Goal: Contribute content: Contribute content

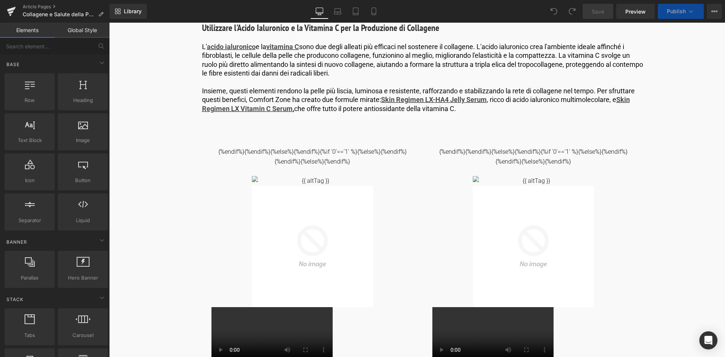
scroll to position [1283, 0]
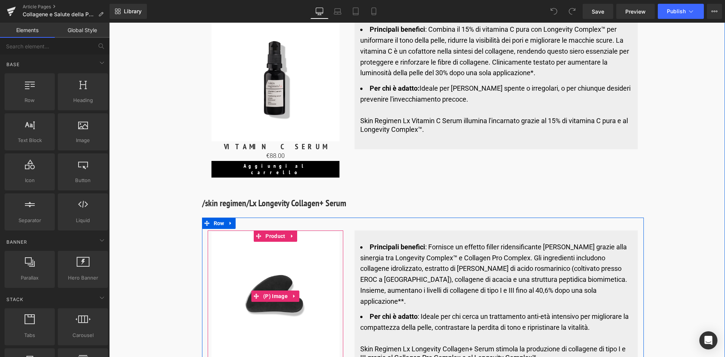
scroll to position [3057, 0]
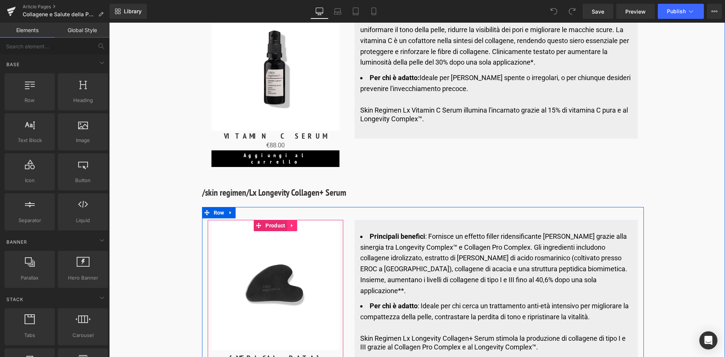
click at [293, 222] on icon at bounding box center [291, 225] width 5 height 6
click at [296, 223] on icon at bounding box center [296, 225] width 5 height 5
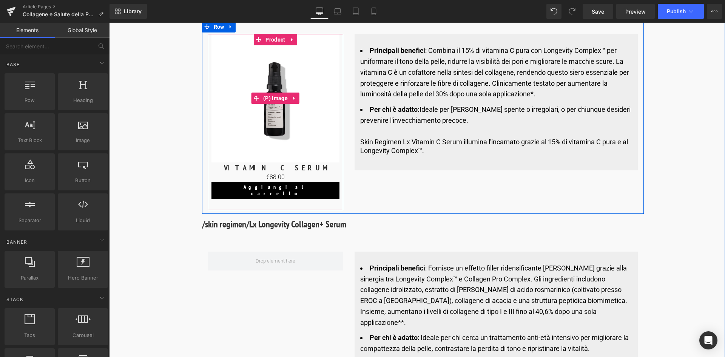
scroll to position [2981, 0]
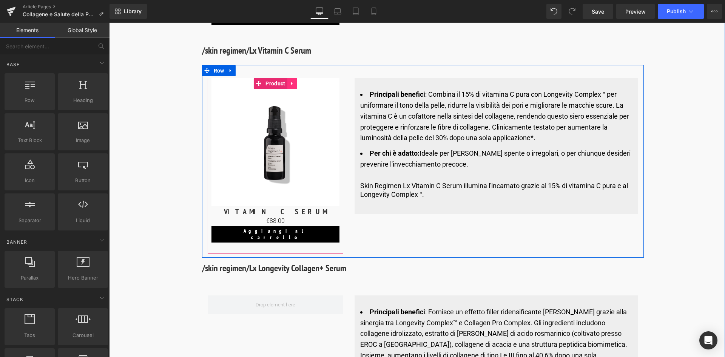
click at [289, 81] on icon at bounding box center [291, 84] width 5 height 6
click at [286, 81] on icon at bounding box center [287, 83] width 5 height 5
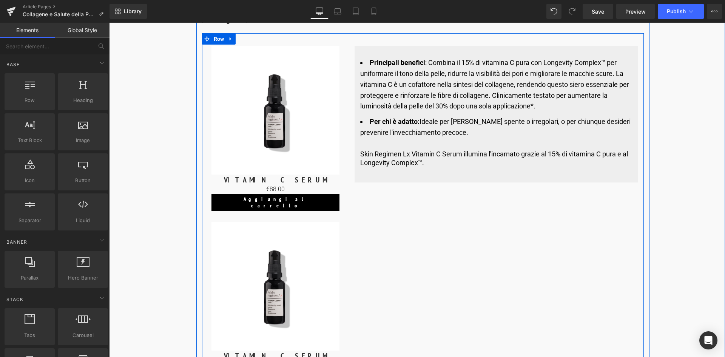
scroll to position [3132, 0]
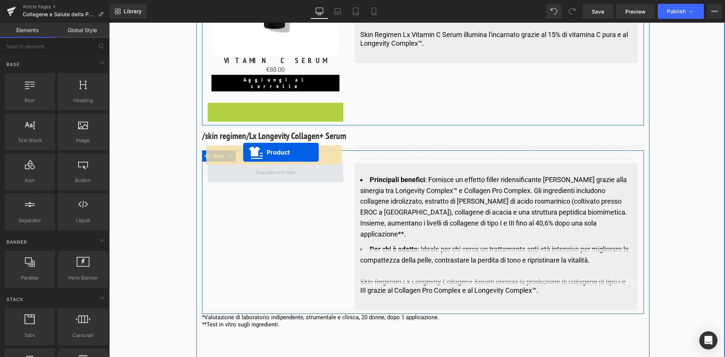
drag, startPoint x: 270, startPoint y: 88, endPoint x: 243, endPoint y: 152, distance: 70.0
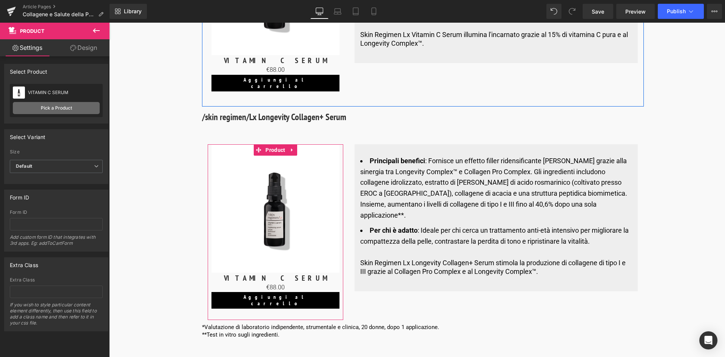
click at [39, 107] on link "Pick a Product" at bounding box center [56, 108] width 87 height 12
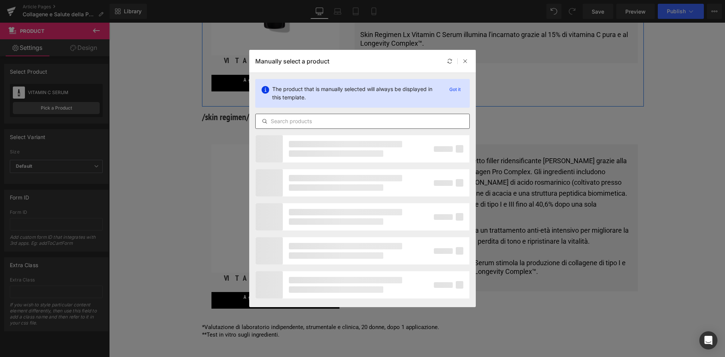
click at [315, 121] on input "text" at bounding box center [362, 121] width 214 height 9
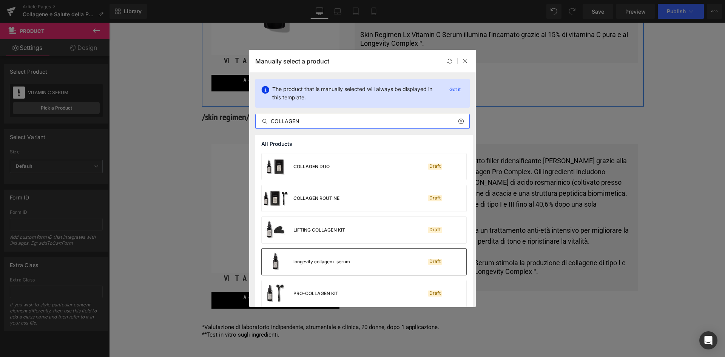
type input "COLLAGEN"
click at [342, 260] on div "longevity collagen+ serum" at bounding box center [321, 261] width 57 height 7
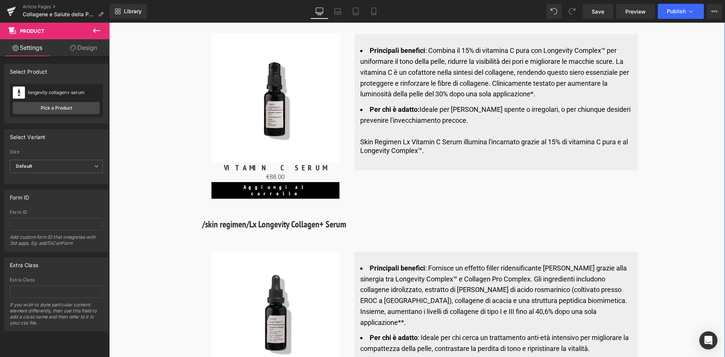
scroll to position [3094, 0]
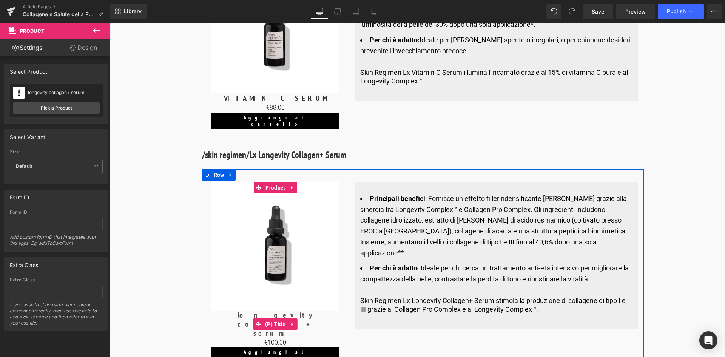
click at [308, 310] on link "longevity collagen+ serum" at bounding box center [275, 323] width 128 height 27
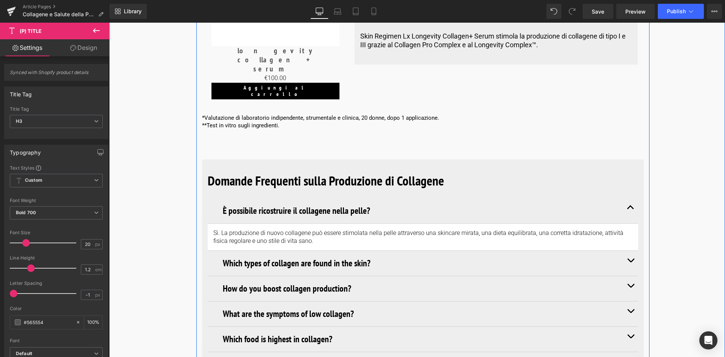
scroll to position [3396, 0]
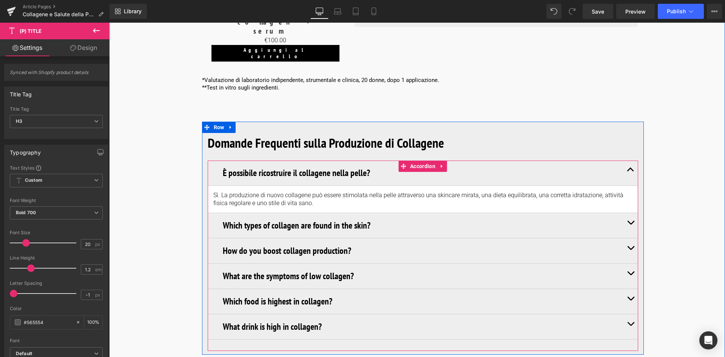
click at [630, 224] on span "button" at bounding box center [630, 224] width 0 height 0
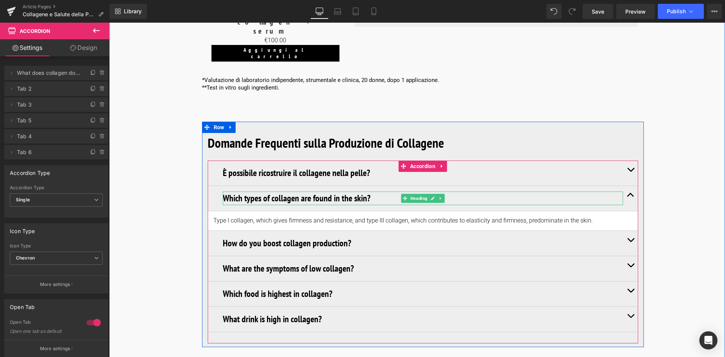
click at [371, 191] on h3 "Which types of collagen are found in the skin?" at bounding box center [423, 198] width 400 height 14
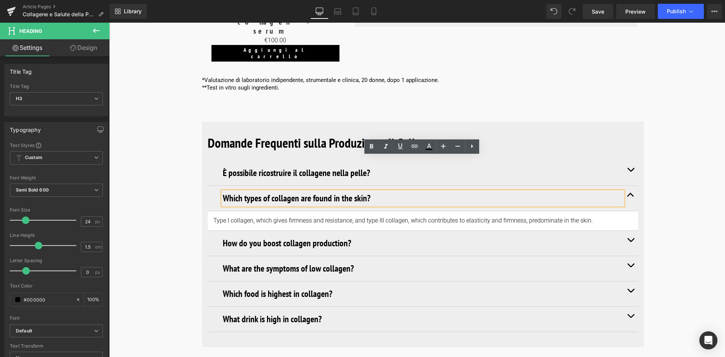
drag, startPoint x: 371, startPoint y: 162, endPoint x: 204, endPoint y: 168, distance: 167.7
click at [204, 168] on div "Domande Frequenti sulla Produzione di Collagene Heading È possibile ricostruire…" at bounding box center [423, 232] width 442 height 221
copy h3 "Which types of collagen are found in the skin?"
click at [386, 191] on h3 "Which types of collagen are found in the skin?" at bounding box center [423, 198] width 400 height 14
drag, startPoint x: 368, startPoint y: 161, endPoint x: 217, endPoint y: 167, distance: 150.3
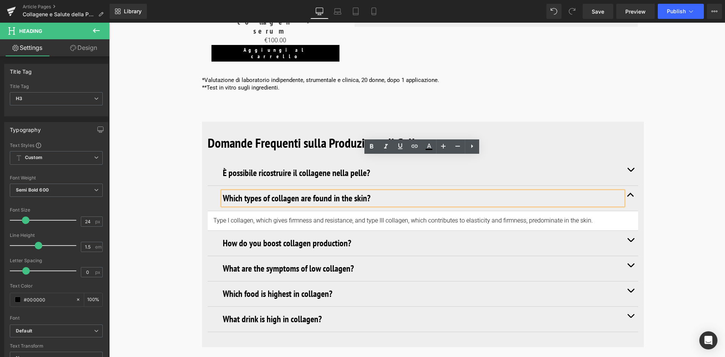
click at [217, 186] on div "Which types of collagen are found in the skin? Heading" at bounding box center [423, 198] width 430 height 25
paste div
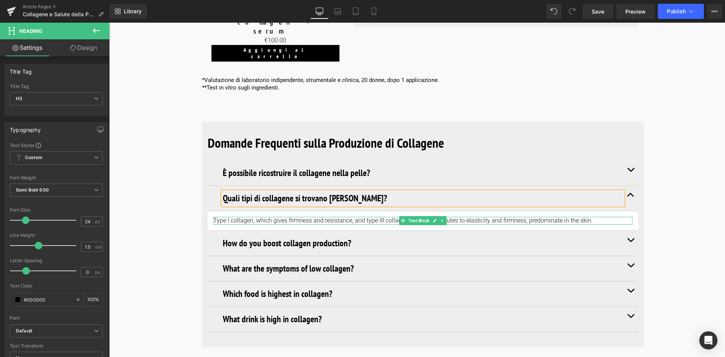
click at [591, 217] on p "Type I collagen, which gives firmness and resistance, and type III collagen, wh…" at bounding box center [422, 221] width 419 height 8
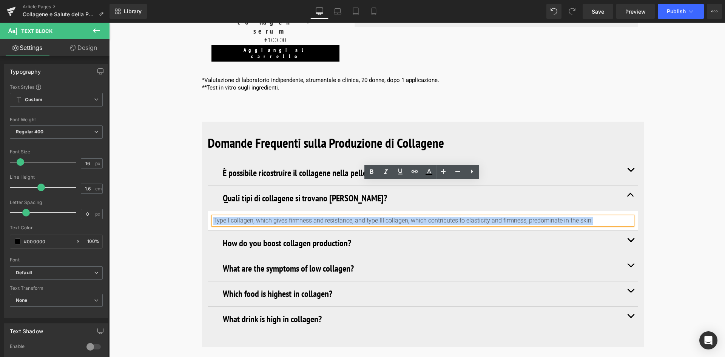
drag, startPoint x: 589, startPoint y: 183, endPoint x: 191, endPoint y: 192, distance: 397.5
copy p "Type I collagen, which gives firmness and resistance, and type III collagen, wh…"
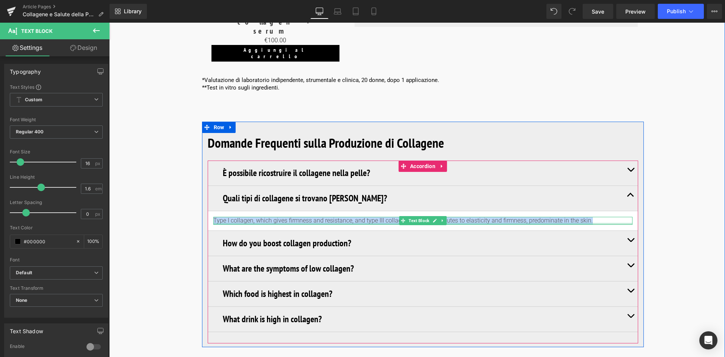
drag, startPoint x: 593, startPoint y: 188, endPoint x: 595, endPoint y: 185, distance: 3.9
click at [593, 217] on div "Type I collagen, which gives firmness and resistance, and type III collagen, wh…" at bounding box center [422, 221] width 419 height 8
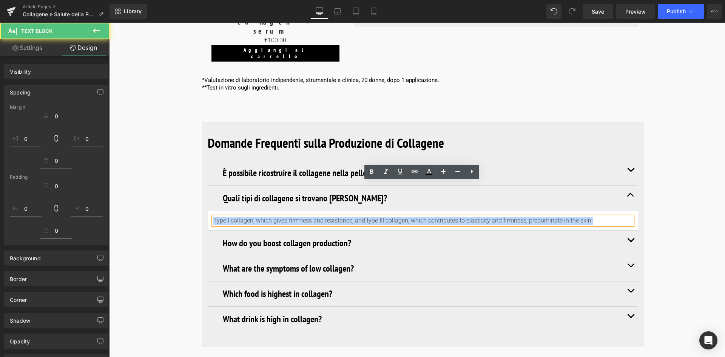
click at [498, 217] on p "Type I collagen, which gives firmness and resistance, and type III collagen, wh…" at bounding box center [422, 221] width 419 height 8
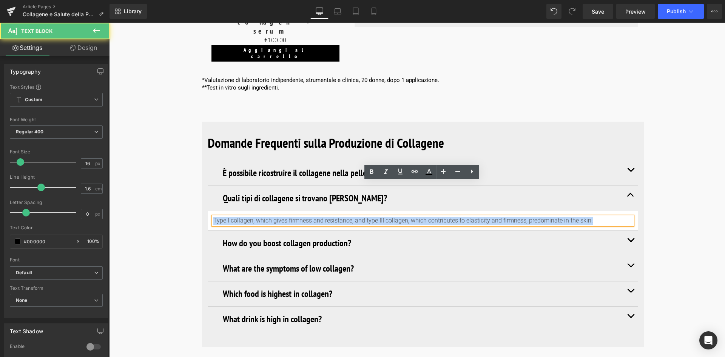
click at [542, 217] on p "Type I collagen, which gives firmness and resistance, and type III collagen, wh…" at bounding box center [422, 221] width 419 height 8
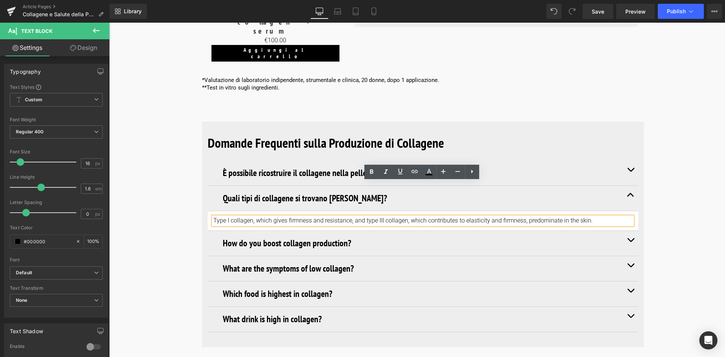
drag, startPoint x: 591, startPoint y: 185, endPoint x: 195, endPoint y: 185, distance: 395.8
paste div
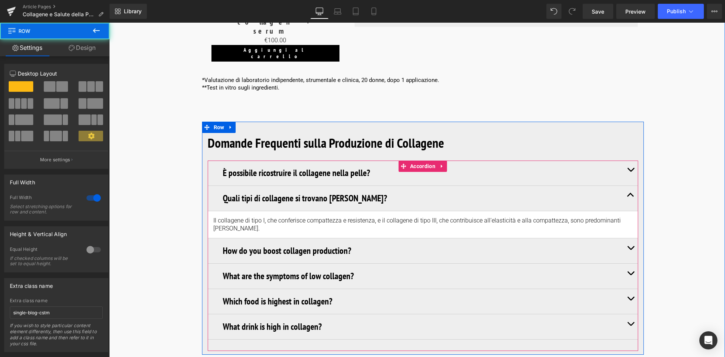
click at [628, 238] on button "button" at bounding box center [630, 250] width 15 height 25
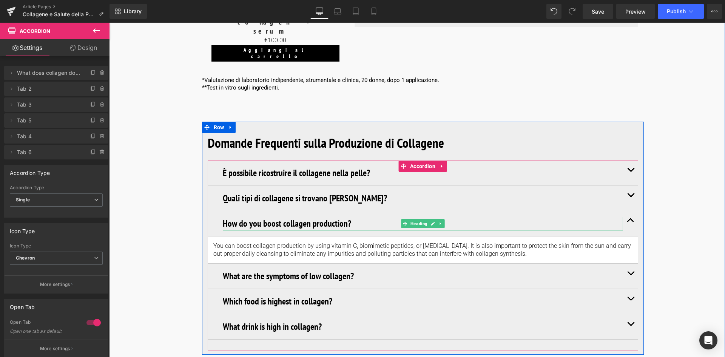
click at [289, 217] on h3 "How do you boost collagen production?" at bounding box center [423, 224] width 400 height 14
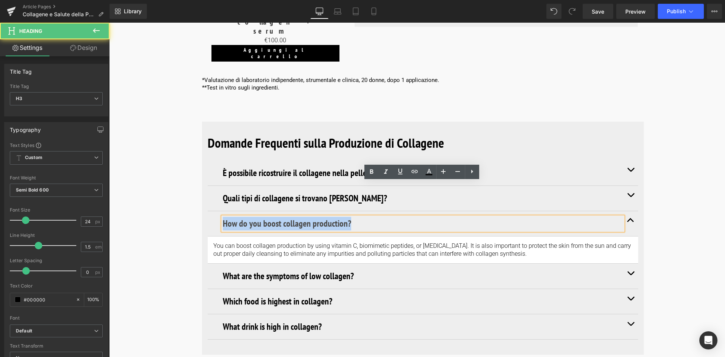
drag, startPoint x: 348, startPoint y: 189, endPoint x: 218, endPoint y: 192, distance: 130.6
click at [218, 211] on div "How do you boost collagen production? Heading" at bounding box center [423, 223] width 430 height 25
copy h3 "How do you boost collagen production?"
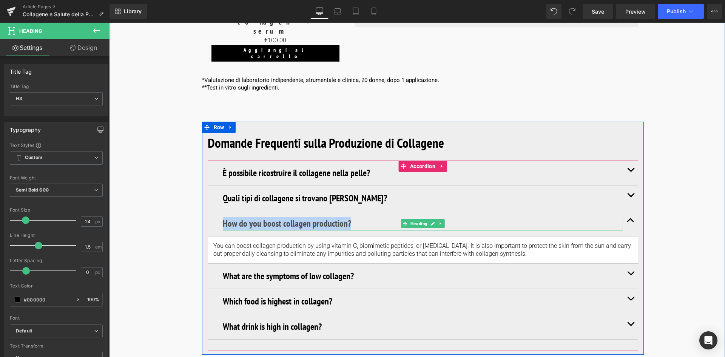
click at [336, 217] on h3 "How do you boost collagen production?" at bounding box center [423, 224] width 400 height 14
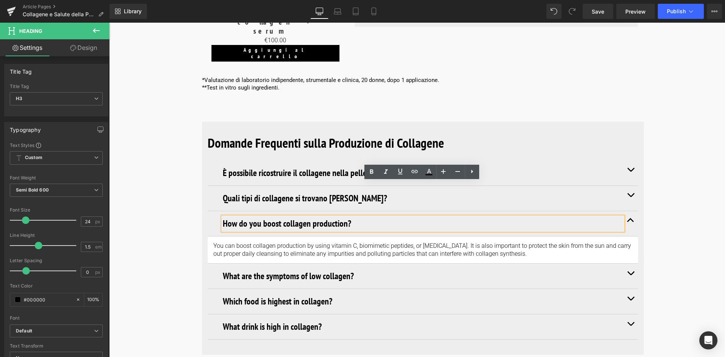
drag, startPoint x: 349, startPoint y: 188, endPoint x: 220, endPoint y: 189, distance: 129.1
click at [223, 217] on div "How do you boost collagen production?" at bounding box center [423, 224] width 400 height 14
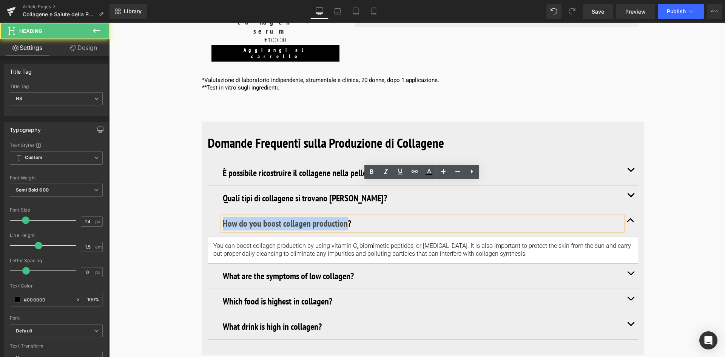
drag, startPoint x: 320, startPoint y: 188, endPoint x: 221, endPoint y: 192, distance: 99.0
click at [223, 217] on h3 "How do you boost collagen production?" at bounding box center [423, 224] width 400 height 14
click at [353, 217] on h3 "How do you boost collagen production?" at bounding box center [423, 224] width 400 height 14
drag, startPoint x: 306, startPoint y: 193, endPoint x: 222, endPoint y: 192, distance: 84.2
click at [223, 217] on h3 "How do you boost collagen production?" at bounding box center [423, 224] width 400 height 14
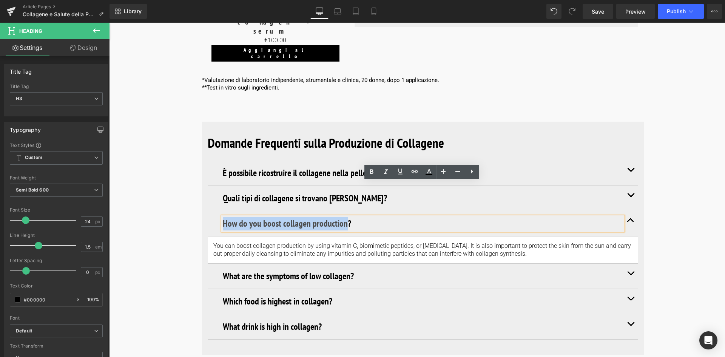
paste div
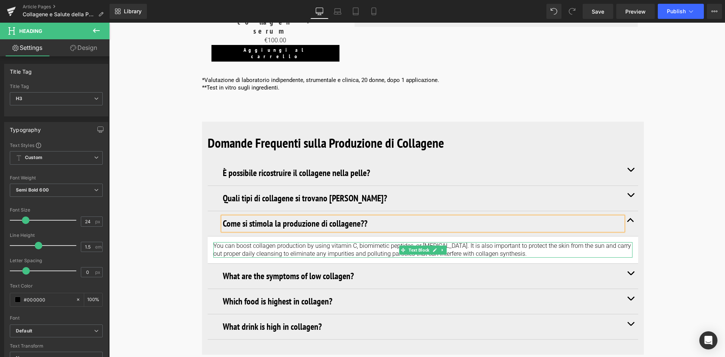
click at [522, 242] on p "You can boost collagen production by using vitamin C, biomimetic peptides, or […" at bounding box center [422, 250] width 419 height 16
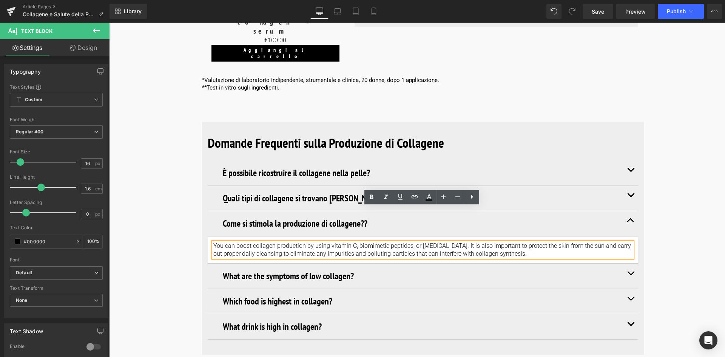
drag, startPoint x: 525, startPoint y: 219, endPoint x: 209, endPoint y: 208, distance: 316.4
click at [209, 236] on article "You can boost collagen production by using vitamin C, biomimetic peptides, or h…" at bounding box center [423, 250] width 430 height 28
copy p "You can boost collagen production by using vitamin C, biomimetic peptides, or […"
click at [533, 242] on p "You can boost collagen production by using vitamin C, biomimetic peptides, or […" at bounding box center [422, 250] width 419 height 16
drag, startPoint x: 522, startPoint y: 220, endPoint x: 208, endPoint y: 211, distance: 314.9
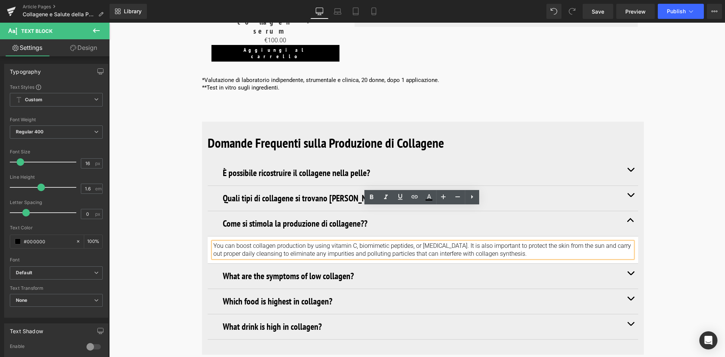
click at [208, 236] on article "You can boost collagen production by using vitamin C, biomimetic peptides, or h…" at bounding box center [423, 250] width 430 height 28
paste div
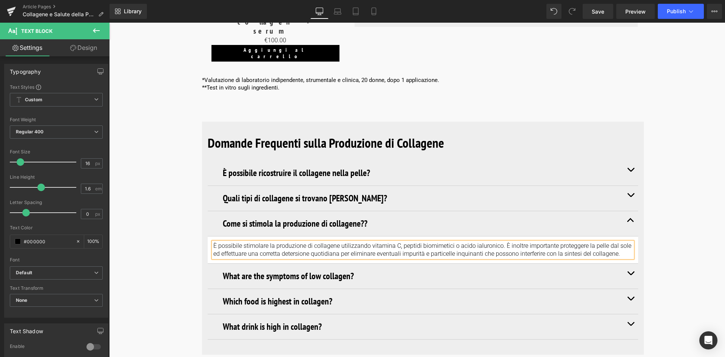
click at [630, 263] on button "button" at bounding box center [630, 275] width 15 height 25
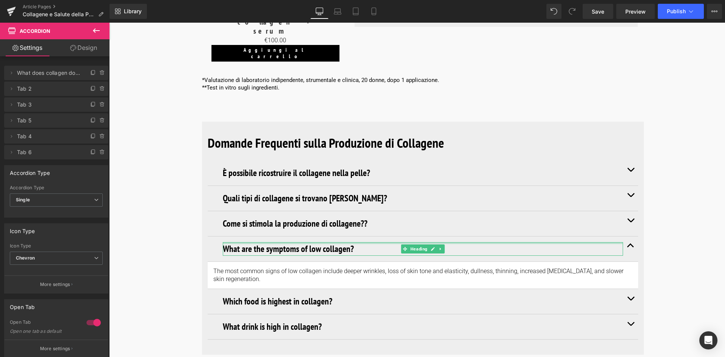
click at [335, 242] on h3 "What are the symptoms of low collagen?" at bounding box center [423, 249] width 400 height 14
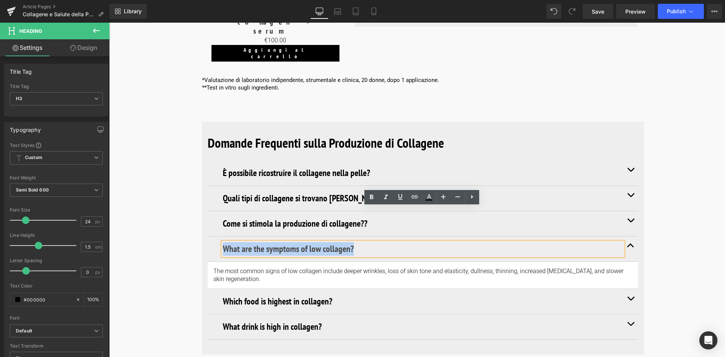
drag, startPoint x: 351, startPoint y: 211, endPoint x: 212, endPoint y: 214, distance: 138.9
click at [212, 236] on div "What are the symptoms of low collagen? Heading" at bounding box center [423, 248] width 430 height 25
copy h3 "What are the symptoms of low collagen?"
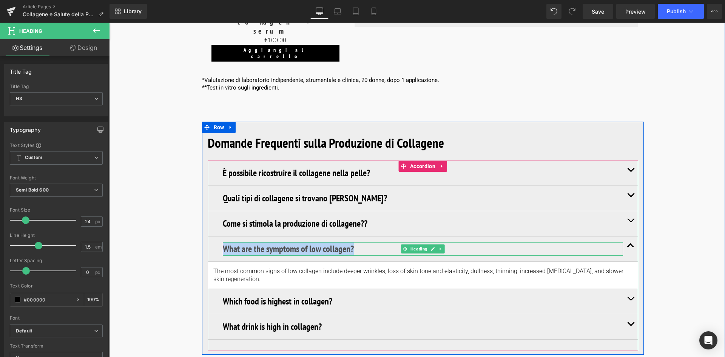
click at [356, 242] on h3 "What are the symptoms of low collagen?" at bounding box center [423, 249] width 400 height 14
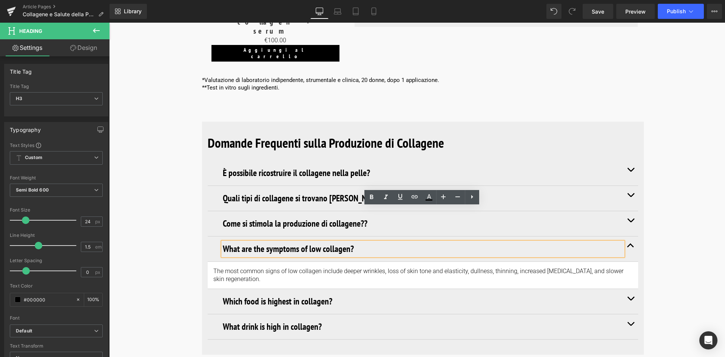
drag, startPoint x: 356, startPoint y: 211, endPoint x: 223, endPoint y: 217, distance: 133.0
click at [223, 242] on h3 "What are the symptoms of low collagen?" at bounding box center [423, 249] width 400 height 14
paste div
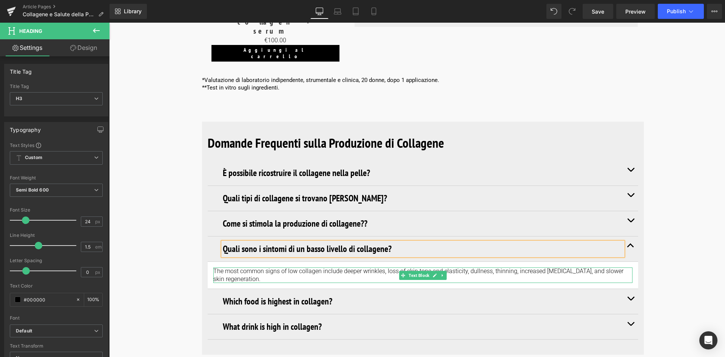
click at [252, 267] on p "The most common signs of low collagen include deeper wrinkles, loss of skin ton…" at bounding box center [422, 275] width 419 height 16
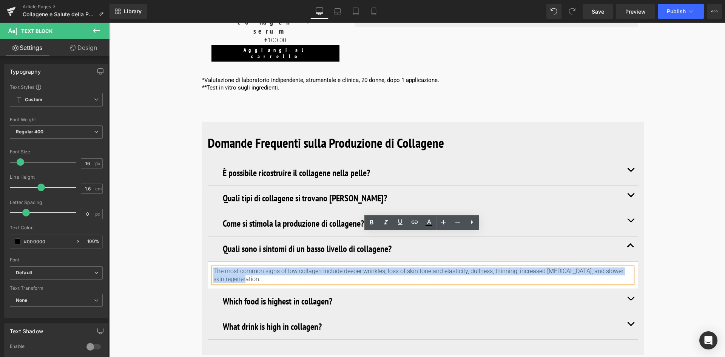
drag, startPoint x: 250, startPoint y: 244, endPoint x: 208, endPoint y: 226, distance: 45.5
click at [208, 236] on div "Quali sono i sintomi di un basso livello di collagene? Heading The most common …" at bounding box center [423, 262] width 430 height 53
copy p "The most common signs of low collagen include deeper wrinkles, loss of skin ton…"
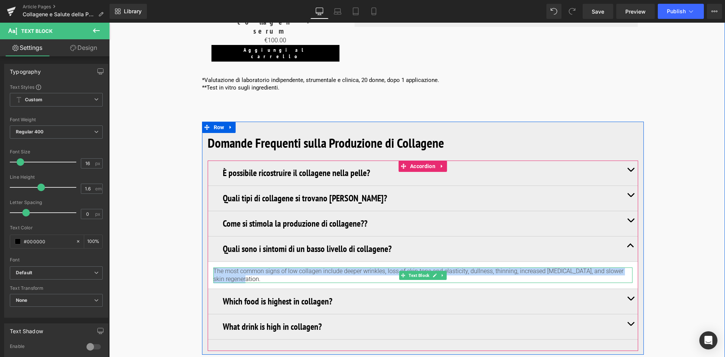
click at [283, 267] on p "The most common signs of low collagen include deeper wrinkles, loss of skin ton…" at bounding box center [422, 275] width 419 height 16
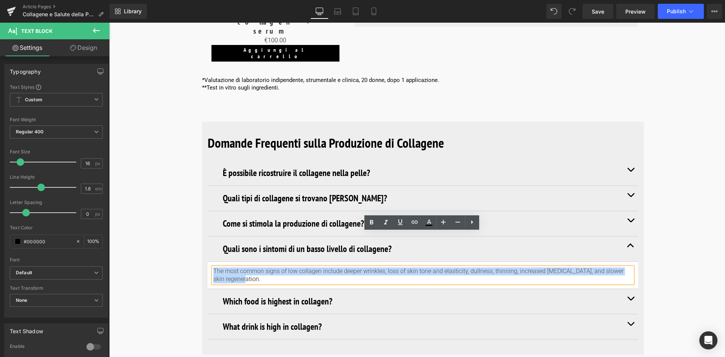
drag, startPoint x: 272, startPoint y: 244, endPoint x: 173, endPoint y: 220, distance: 102.2
paste div
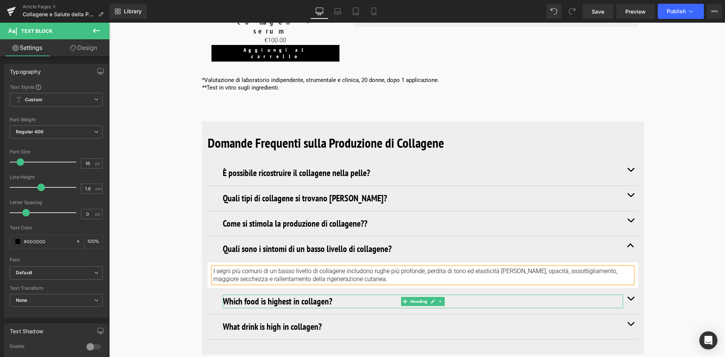
click at [332, 294] on h3 "Which food is highest in collagen?" at bounding box center [423, 301] width 400 height 14
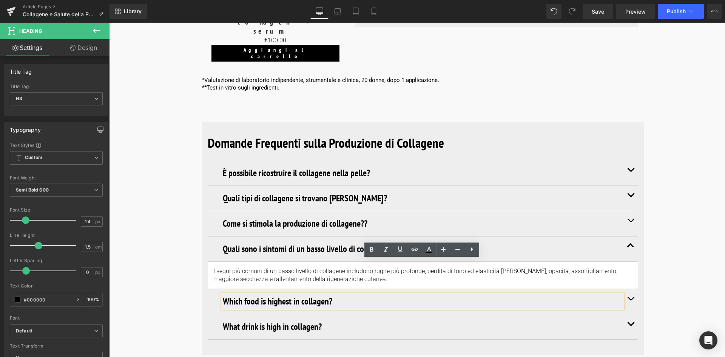
click at [332, 294] on h3 "Which food is highest in collagen?" at bounding box center [423, 301] width 400 height 14
drag, startPoint x: 333, startPoint y: 267, endPoint x: 213, endPoint y: 260, distance: 120.5
click at [213, 289] on div "Which food is highest in collagen? Heading" at bounding box center [423, 301] width 430 height 25
copy h3 "Which food is highest in collagen?"
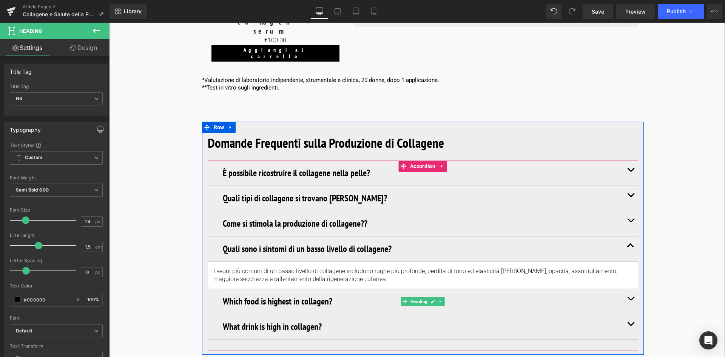
click at [347, 294] on h3 "Which food is highest in collagen?" at bounding box center [423, 301] width 400 height 14
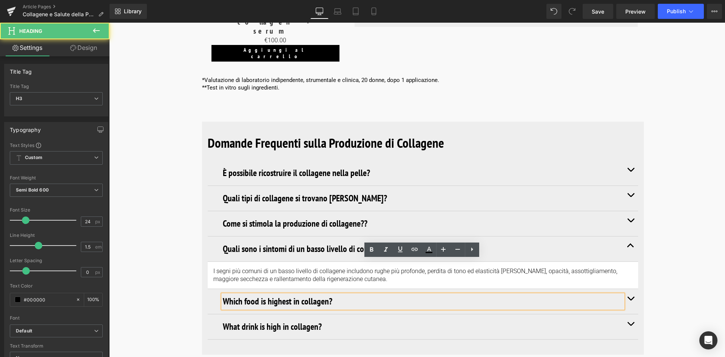
drag, startPoint x: 340, startPoint y: 263, endPoint x: 212, endPoint y: 264, distance: 128.3
click at [212, 289] on div "Which food is highest in collagen? Heading" at bounding box center [423, 301] width 430 height 25
paste div
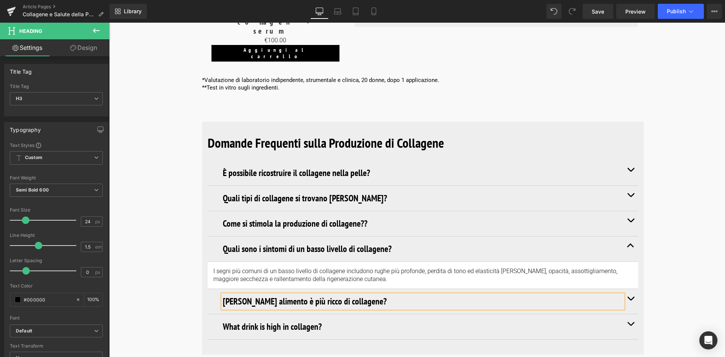
click at [629, 289] on button "button" at bounding box center [630, 301] width 15 height 25
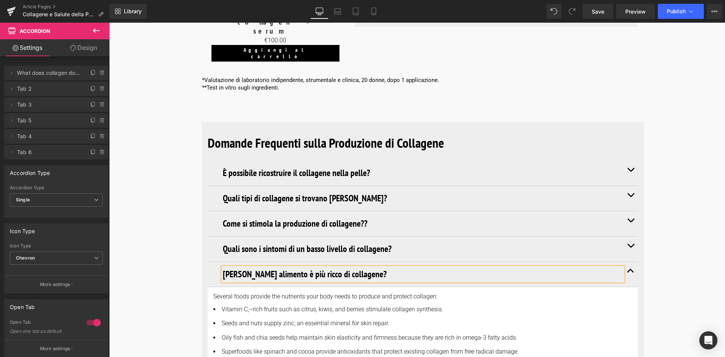
click at [240, 267] on h3 "Quale alimento è più ricco di collagene?" at bounding box center [423, 274] width 400 height 14
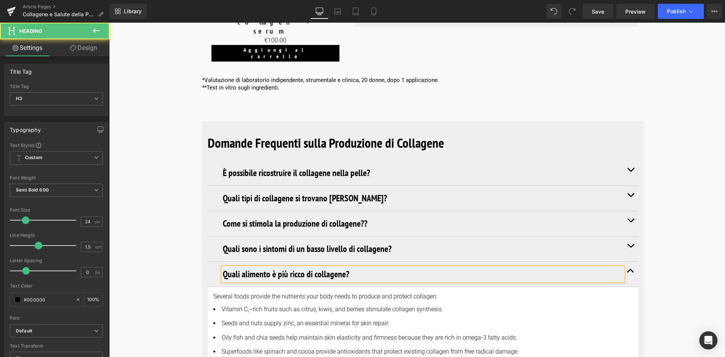
click at [268, 267] on h3 "Quali alimento è più ricco di collagene?" at bounding box center [423, 274] width 400 height 14
click at [274, 267] on h3 "Quali alimenti è più ricco di collagene?" at bounding box center [423, 274] width 400 height 14
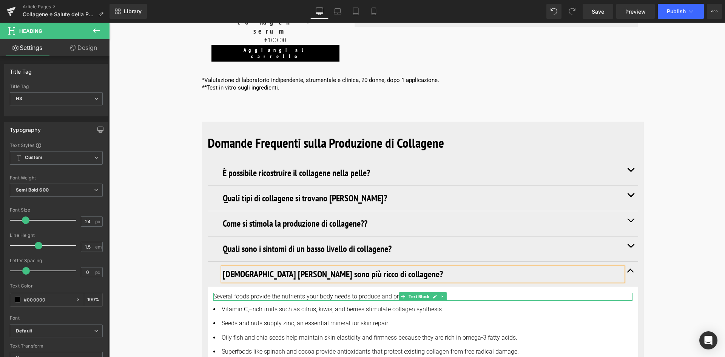
click at [340, 292] on p "Several foods provide the nutrients your body needs to produce and protect coll…" at bounding box center [422, 296] width 419 height 8
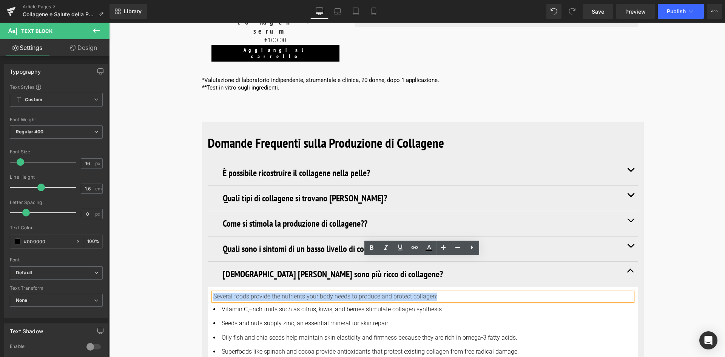
drag, startPoint x: 434, startPoint y: 263, endPoint x: 206, endPoint y: 256, distance: 228.4
click at [208, 287] on article "Several foods provide the nutrients your body needs to produce and protect coll…" at bounding box center [423, 327] width 430 height 80
copy p "Several foods provide the nutrients your body needs to produce and protect coll…"
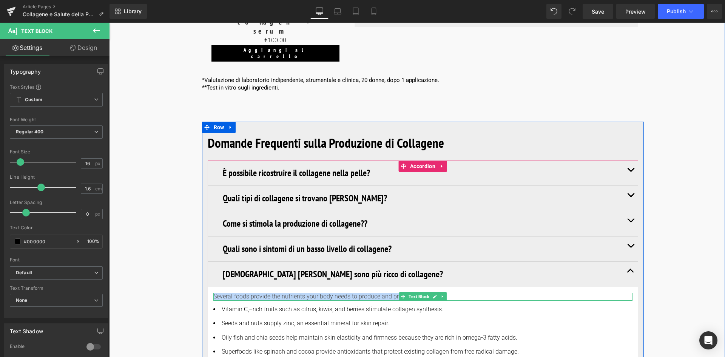
click at [453, 292] on p "Several foods provide the nutrients your body needs to produce and protect coll…" at bounding box center [422, 296] width 419 height 8
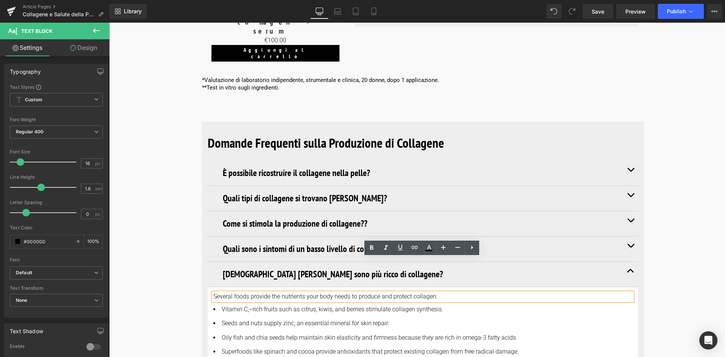
drag, startPoint x: 447, startPoint y: 262, endPoint x: 208, endPoint y: 262, distance: 239.2
click at [208, 287] on article "Several foods provide the nutrients your body needs to produce and protect coll…" at bounding box center [423, 327] width 430 height 80
paste div
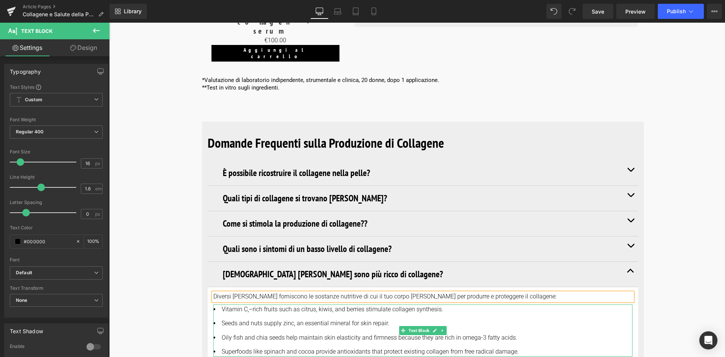
click at [283, 318] on li "Seeds and nuts supply zinc, an essential mineral for skin repair." at bounding box center [422, 323] width 419 height 10
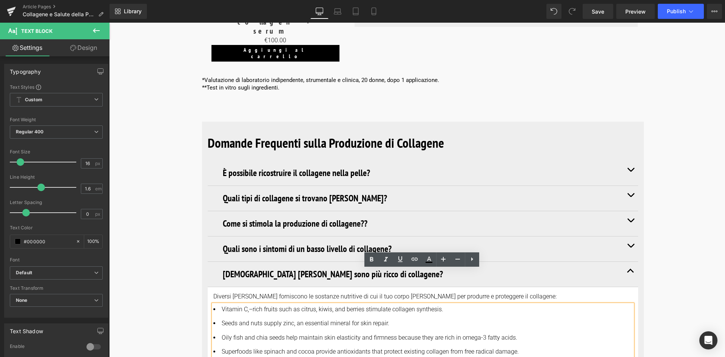
drag, startPoint x: 527, startPoint y: 315, endPoint x: 216, endPoint y: 275, distance: 313.8
click at [216, 304] on ul "Vitamin C,–rich fruits such as citrus, kiwis, and berries stimulate collagen sy…" at bounding box center [422, 330] width 419 height 52
copy ul "Vitamin C,–rich fruits such as citrus, kiwis, and berries stimulate collagen sy…"
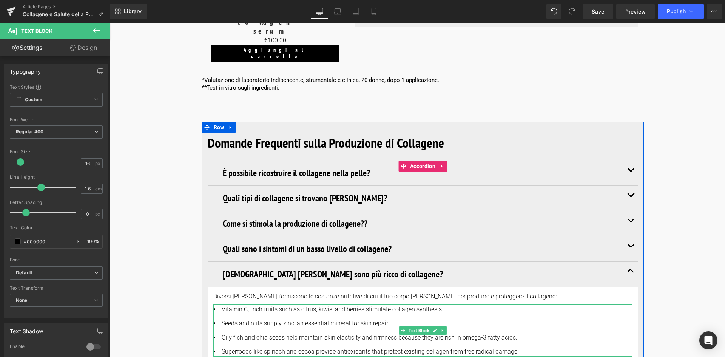
click at [382, 304] on li "Vitamin C,–rich fruits such as citrus, kiwis, and berries stimulate collagen sy…" at bounding box center [422, 309] width 419 height 10
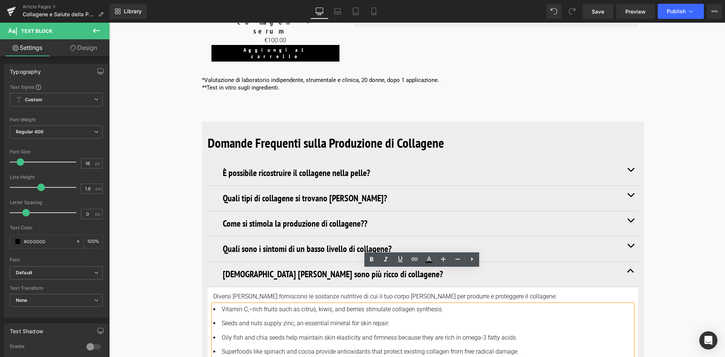
drag, startPoint x: 458, startPoint y: 275, endPoint x: 217, endPoint y: 268, distance: 241.6
click at [217, 304] on div "Vitamin C,–rich fruits such as citrus, kiwis, and berries stimulate collagen sy…" at bounding box center [422, 330] width 419 height 52
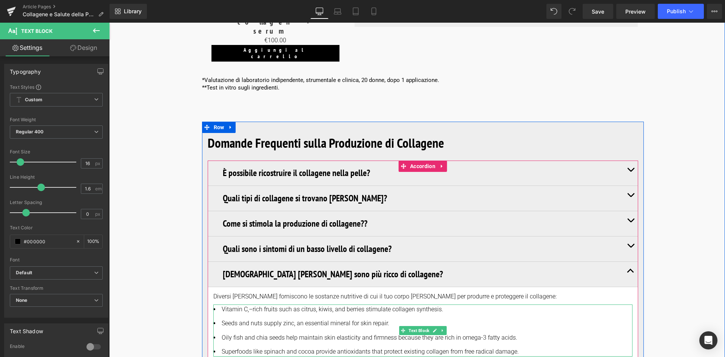
click at [463, 304] on li "Vitamin C,–rich fruits such as citrus, kiwis, and berries stimulate collagen sy…" at bounding box center [422, 309] width 419 height 10
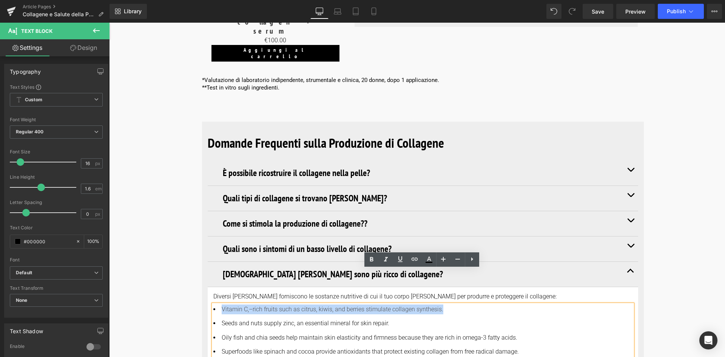
drag, startPoint x: 445, startPoint y: 272, endPoint x: 214, endPoint y: 271, distance: 231.3
click at [214, 304] on li "Vitamin C,–rich fruits such as citrus, kiwis, and berries stimulate collagen sy…" at bounding box center [422, 309] width 419 height 10
paste div
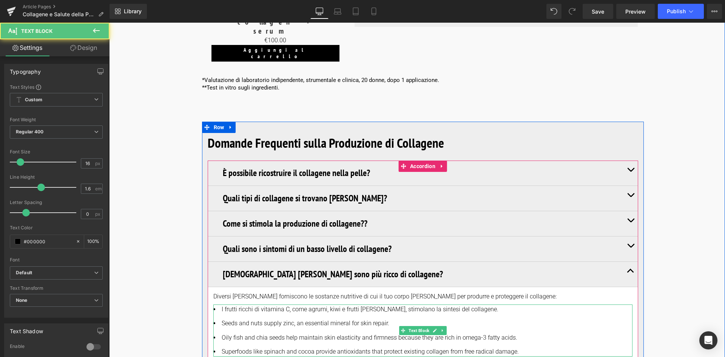
drag, startPoint x: 326, startPoint y: 283, endPoint x: 329, endPoint y: 285, distance: 3.9
click at [326, 318] on li "Seeds and nuts supply zinc, an essential mineral for skin repair." at bounding box center [422, 323] width 419 height 10
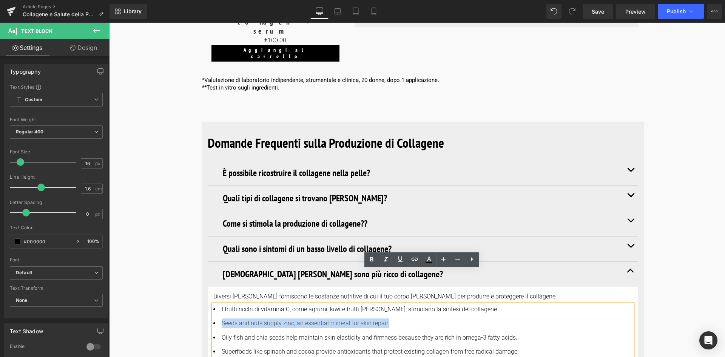
drag, startPoint x: 393, startPoint y: 285, endPoint x: 215, endPoint y: 282, distance: 177.8
click at [215, 304] on ul "I frutti ricchi di vitamina C, come agrumi, kiwi e frutti di bosco, stimolano l…" at bounding box center [422, 330] width 419 height 52
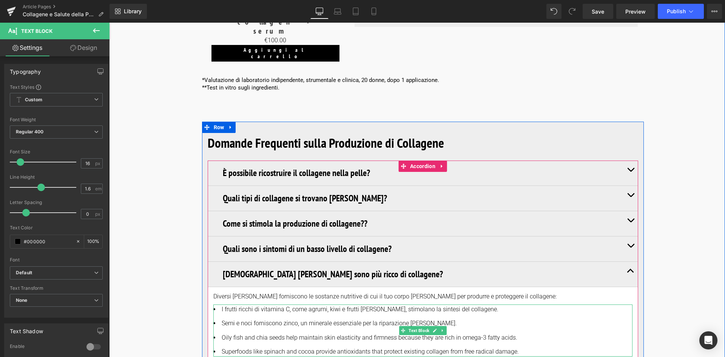
click at [286, 332] on li "Oily fish and chia seeds help maintain skin elasticity and firmness because the…" at bounding box center [422, 337] width 419 height 10
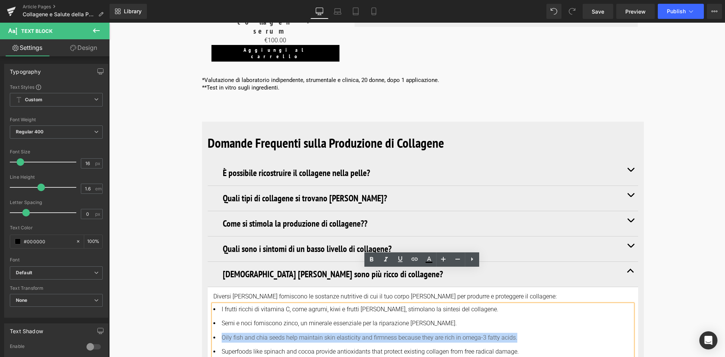
drag, startPoint x: 511, startPoint y: 299, endPoint x: 220, endPoint y: 300, distance: 290.9
click at [220, 332] on li "Oily fish and chia seeds help maintain skin elasticity and firmness because the…" at bounding box center [422, 337] width 419 height 10
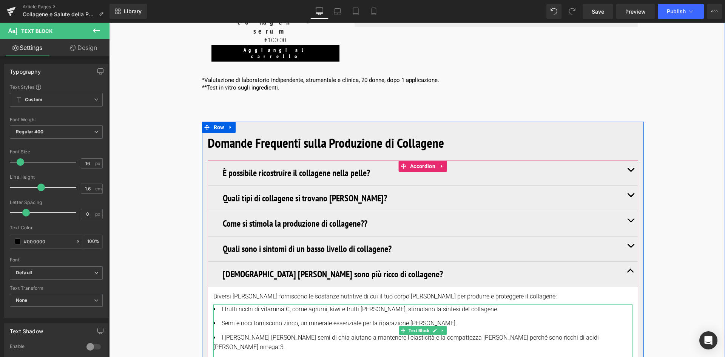
drag, startPoint x: 468, startPoint y: 313, endPoint x: 495, endPoint y: 313, distance: 27.9
click at [468, 356] on li "Superfoods like spinach and cocoa provide antioxidants that protect existing co…" at bounding box center [422, 361] width 419 height 10
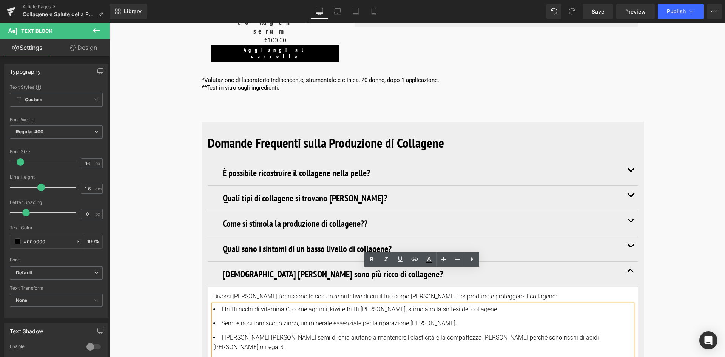
drag, startPoint x: 520, startPoint y: 315, endPoint x: 191, endPoint y: 319, distance: 329.1
click at [630, 272] on span "button" at bounding box center [630, 272] width 0 height 0
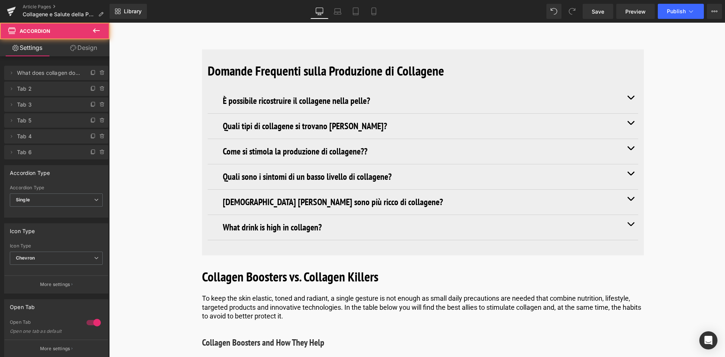
scroll to position [3472, 0]
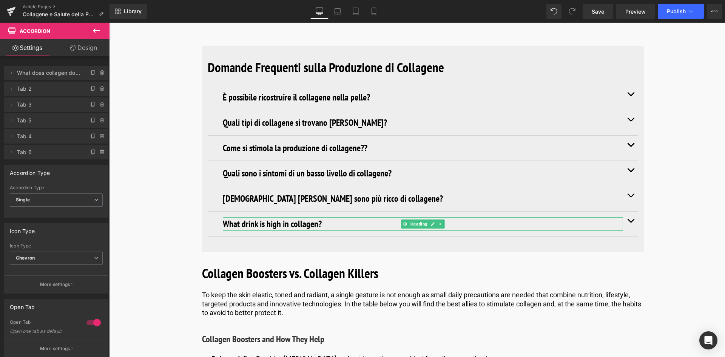
click at [315, 217] on h3 "What drink is high in collagen?" at bounding box center [423, 224] width 400 height 14
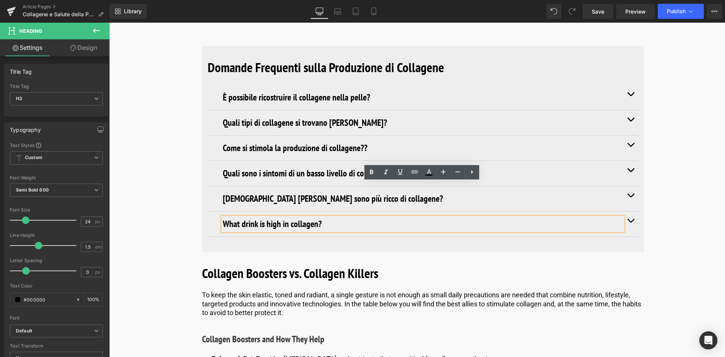
drag, startPoint x: 333, startPoint y: 188, endPoint x: 215, endPoint y: 188, distance: 118.1
click at [215, 211] on div "What drink is high in collagen? Heading" at bounding box center [423, 223] width 430 height 25
copy h3 "What drink is high in collagen?"
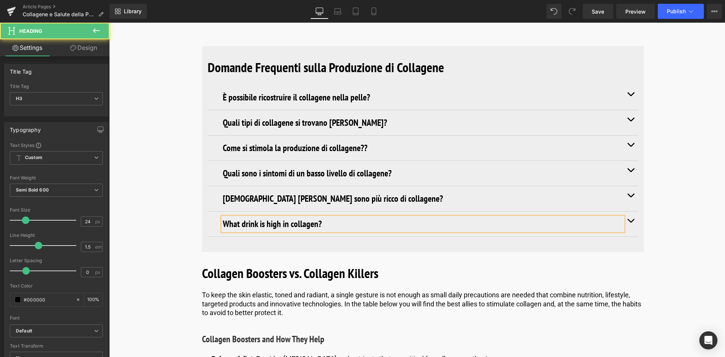
click at [321, 217] on h3 "What drink is high in collagen?" at bounding box center [423, 224] width 400 height 14
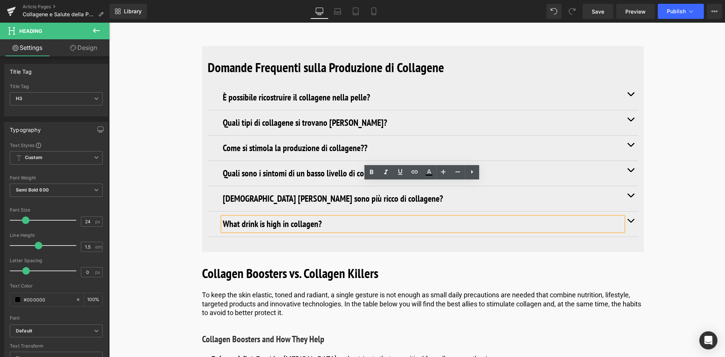
drag, startPoint x: 325, startPoint y: 189, endPoint x: 205, endPoint y: 198, distance: 120.3
click at [205, 198] on div "Domande Frequenti sulla Produzione di Collagene Heading È possibile ricostruire…" at bounding box center [423, 147] width 442 height 202
paste div
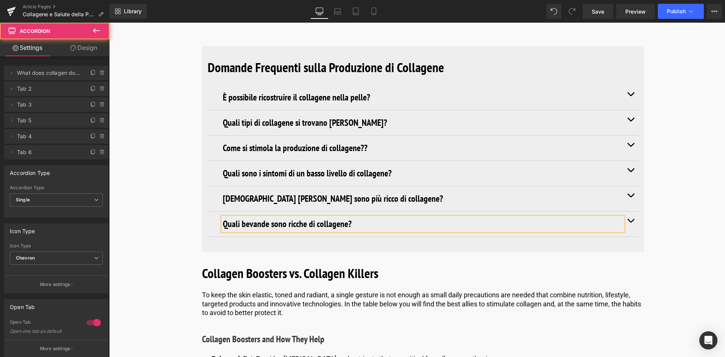
click at [632, 211] on button "button" at bounding box center [630, 223] width 15 height 25
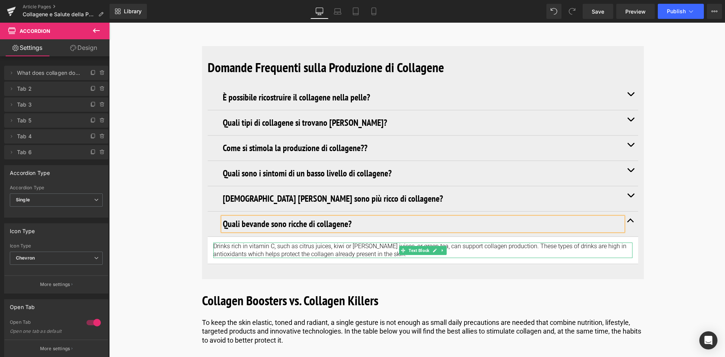
click at [372, 242] on p "Drinks rich in vitamin C, such as citrus juices, kiwi or [PERSON_NAME] juices, …" at bounding box center [422, 250] width 419 height 16
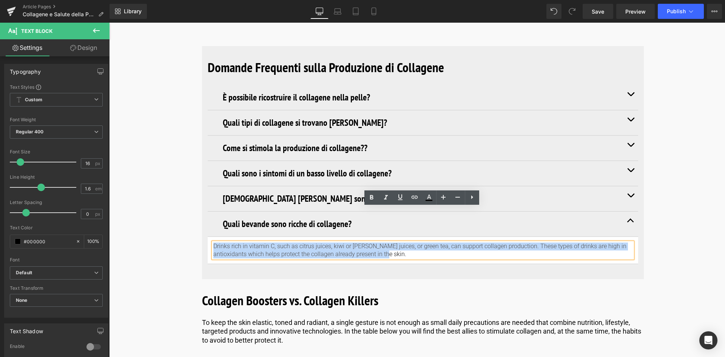
drag, startPoint x: 371, startPoint y: 218, endPoint x: 200, endPoint y: 209, distance: 171.2
click at [202, 209] on div "Domande Frequenti sulla Produzione di Collagene Heading È possibile ricostruire…" at bounding box center [423, 160] width 442 height 229
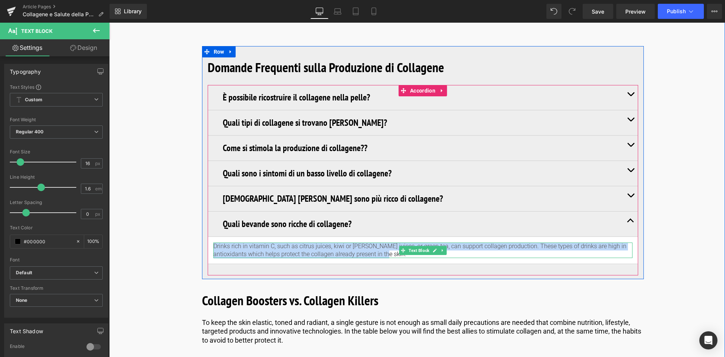
click at [381, 242] on p "Drinks rich in vitamin C, such as citrus juices, kiwi or [PERSON_NAME] juices, …" at bounding box center [422, 250] width 419 height 16
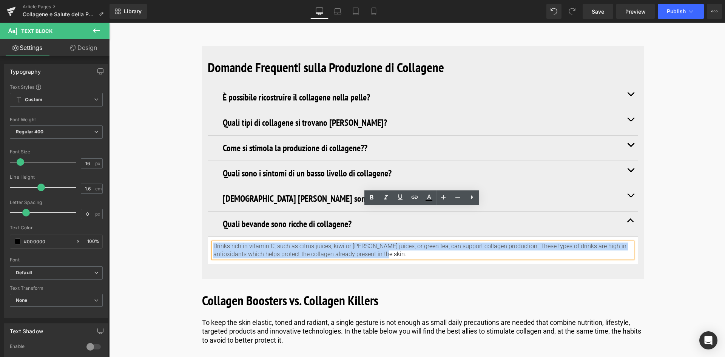
drag, startPoint x: 371, startPoint y: 217, endPoint x: 181, endPoint y: 200, distance: 191.0
paste div
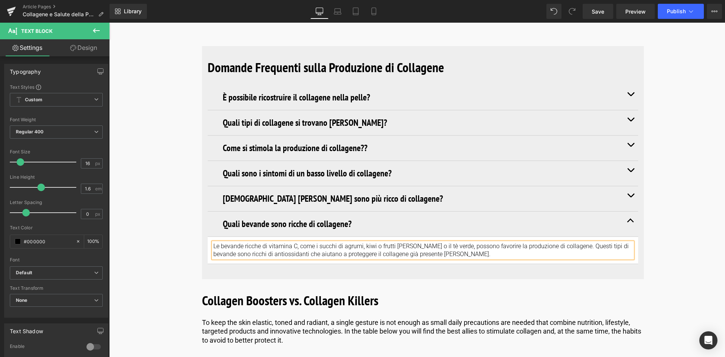
click at [630, 222] on span "button" at bounding box center [630, 222] width 0 height 0
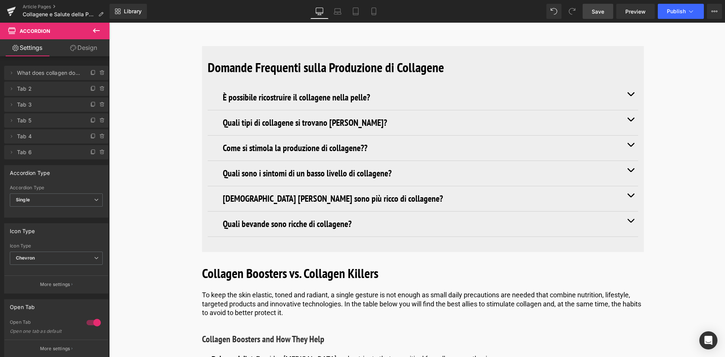
drag, startPoint x: 603, startPoint y: 12, endPoint x: 562, endPoint y: 96, distance: 93.7
click at [603, 12] on span "Save" at bounding box center [597, 12] width 12 height 8
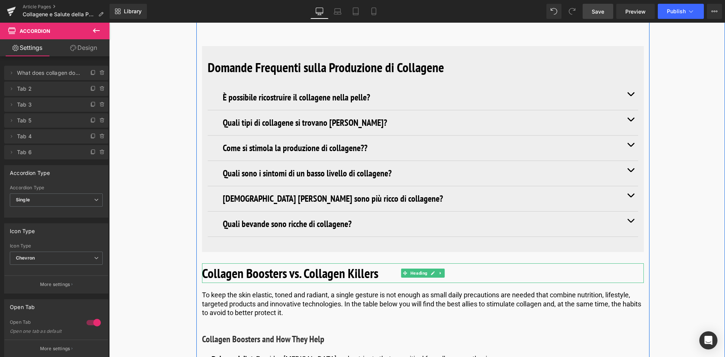
click at [352, 264] on b "Collagen Boosters vs. Collagen Killers" at bounding box center [290, 272] width 176 height 17
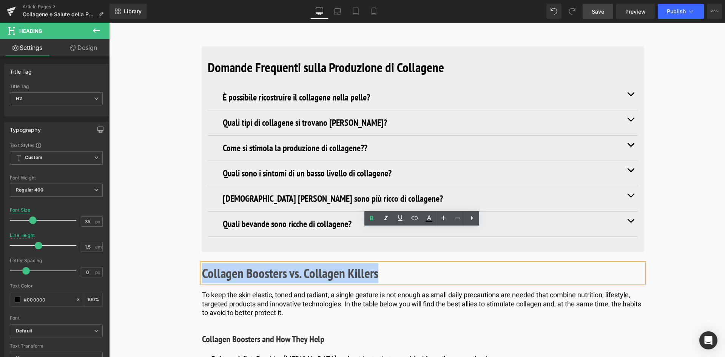
drag, startPoint x: 377, startPoint y: 240, endPoint x: 188, endPoint y: 253, distance: 189.5
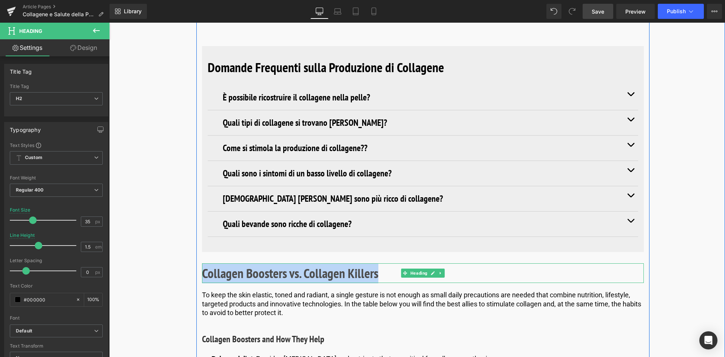
drag, startPoint x: 326, startPoint y: 239, endPoint x: 351, endPoint y: 239, distance: 25.3
click at [326, 264] on b "Collagen Boosters vs. Collagen Killers" at bounding box center [290, 272] width 176 height 17
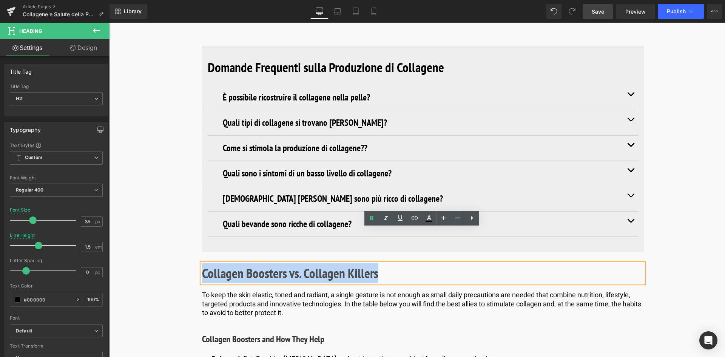
drag, startPoint x: 384, startPoint y: 235, endPoint x: 188, endPoint y: 237, distance: 196.6
paste div
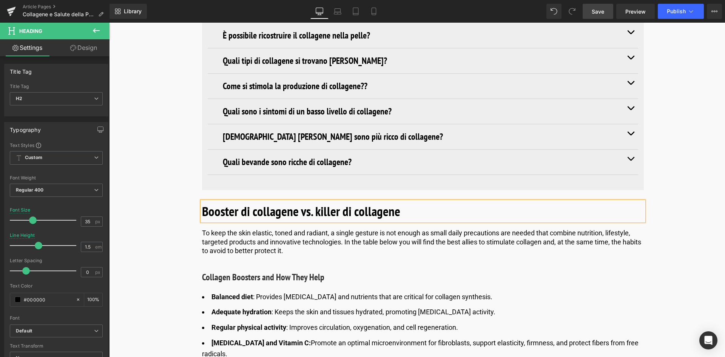
scroll to position [3547, 0]
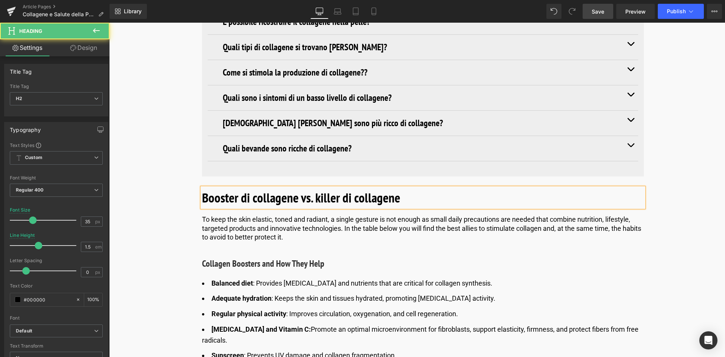
click at [316, 189] on b "Booster di collagene vs. killer di collagene" at bounding box center [301, 197] width 198 height 17
click at [360, 189] on b "Booster di collagene vs. Killer di collagene" at bounding box center [302, 197] width 200 height 17
click at [256, 189] on b "Booster di collagene vs. Killer di Collagene" at bounding box center [302, 197] width 201 height 17
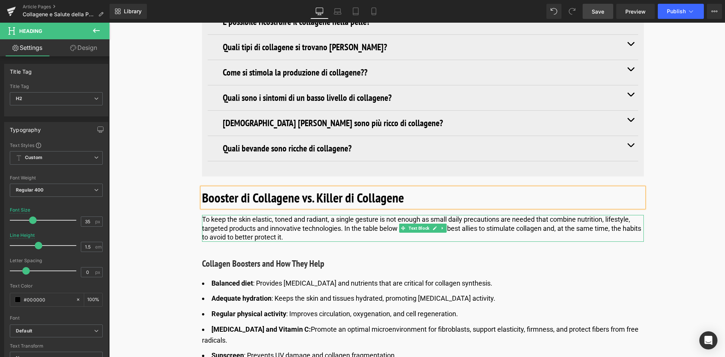
click at [282, 215] on p "To keep the skin elastic, toned and radiant, a single gesture is not enough as …" at bounding box center [423, 228] width 442 height 26
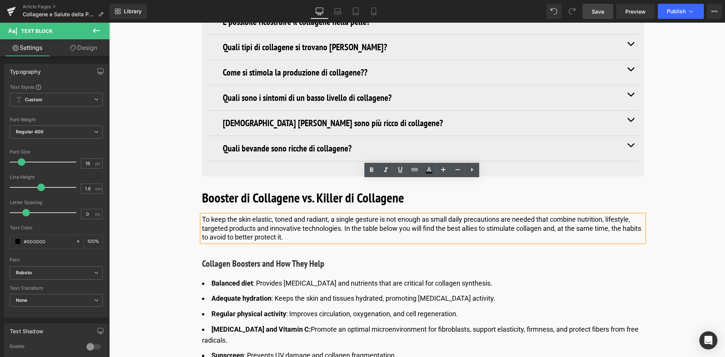
drag, startPoint x: 314, startPoint y: 204, endPoint x: 146, endPoint y: 177, distance: 169.7
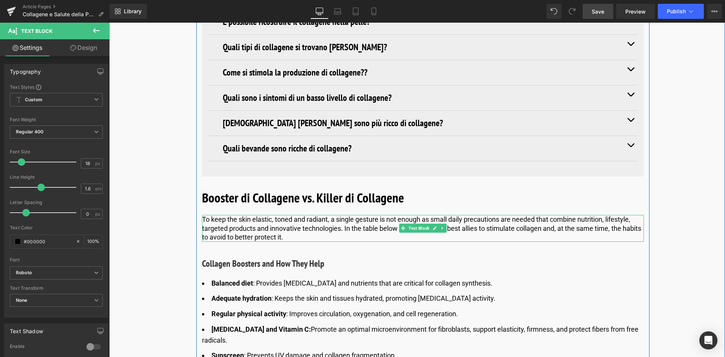
click at [303, 215] on p "To keep the skin elastic, toned and radiant, a single gesture is not enough as …" at bounding box center [423, 228] width 442 height 26
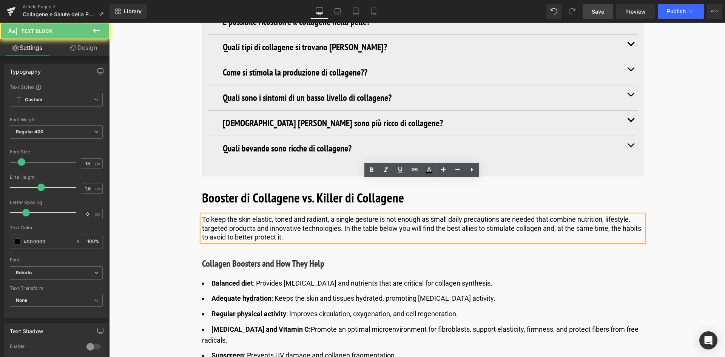
drag, startPoint x: 308, startPoint y: 200, endPoint x: 188, endPoint y: 168, distance: 123.8
paste div
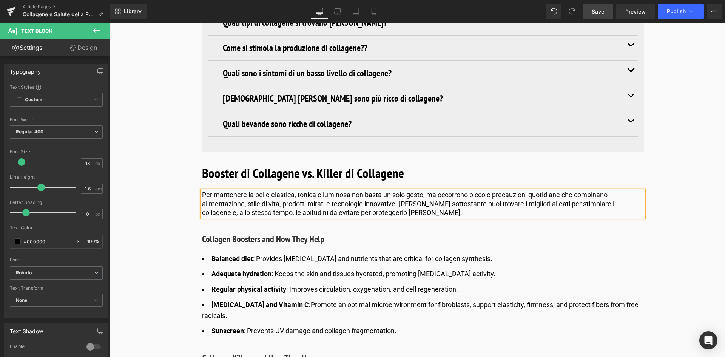
scroll to position [3585, 0]
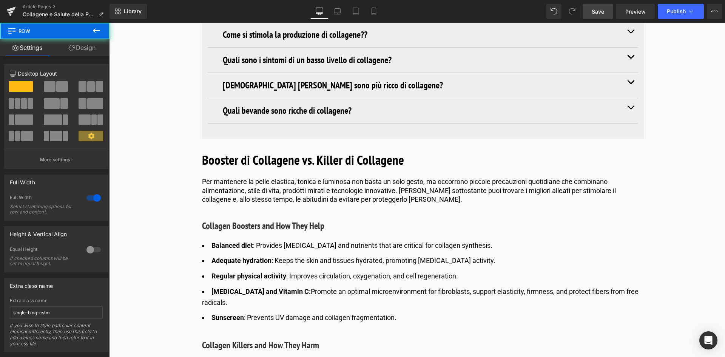
click at [604, 6] on link "Save" at bounding box center [597, 11] width 31 height 15
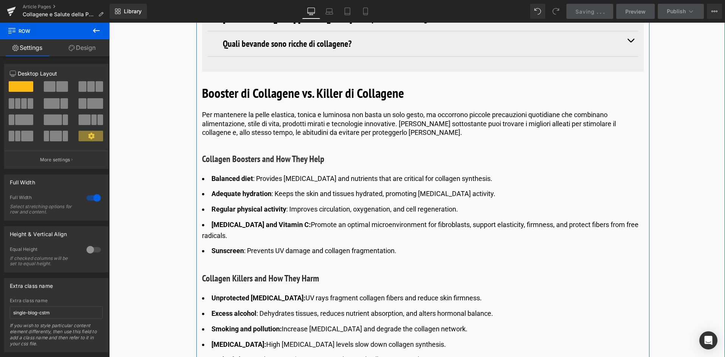
scroll to position [3698, 0]
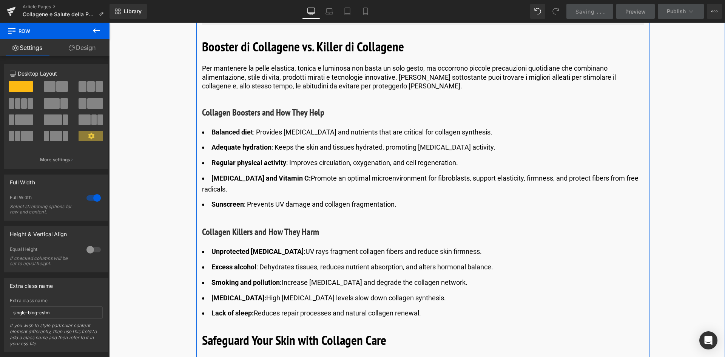
click at [262, 106] on h3 "Collagen Boosters and How They Help" at bounding box center [423, 113] width 442 height 14
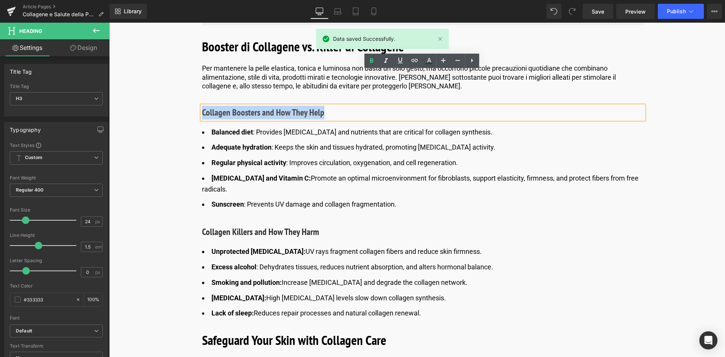
drag, startPoint x: 336, startPoint y: 78, endPoint x: 186, endPoint y: 76, distance: 149.4
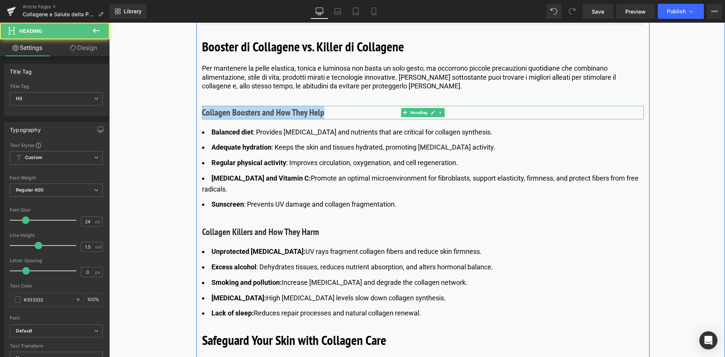
click at [318, 106] on h3 "Collagen Boosters and How They Help" at bounding box center [423, 113] width 442 height 14
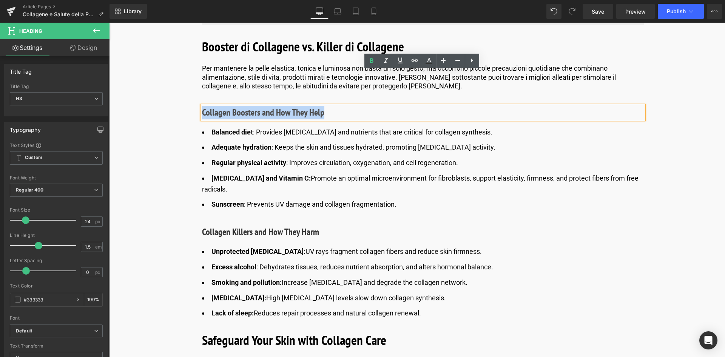
drag, startPoint x: 323, startPoint y: 78, endPoint x: 202, endPoint y: 82, distance: 120.4
click at [202, 106] on h3 "Collagen Boosters and How They Help" at bounding box center [423, 113] width 442 height 14
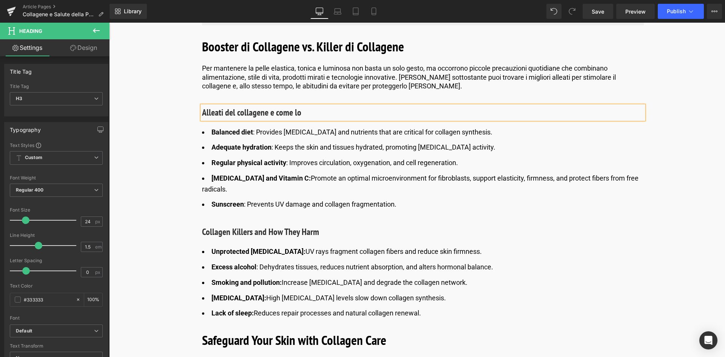
click at [240, 106] on h3 "Alleati del collagene e come lo" at bounding box center [423, 113] width 442 height 14
click at [279, 106] on h3 "Alleati del Collagene e come lo" at bounding box center [423, 113] width 442 height 14
click at [312, 106] on h3 "Alleati del Collagene e Come lo" at bounding box center [423, 113] width 442 height 14
click at [345, 142] on li "Adequate hydration : Keeps the skin and tissues hydrated, promoting fibroblast …" at bounding box center [423, 147] width 442 height 11
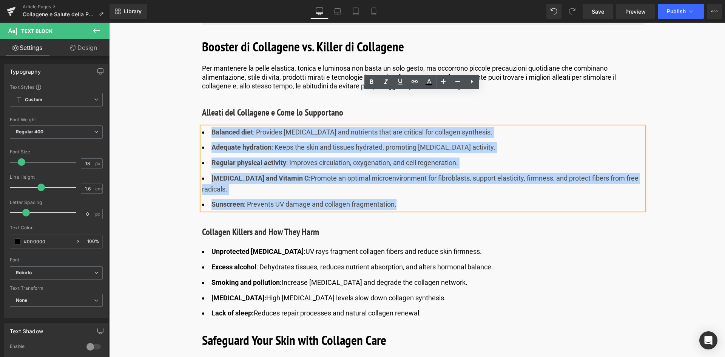
drag, startPoint x: 409, startPoint y: 165, endPoint x: 206, endPoint y: 94, distance: 214.7
click at [206, 127] on ul "Balanced diet : Provides amino acids and nutrients that are critical for collag…" at bounding box center [423, 168] width 442 height 83
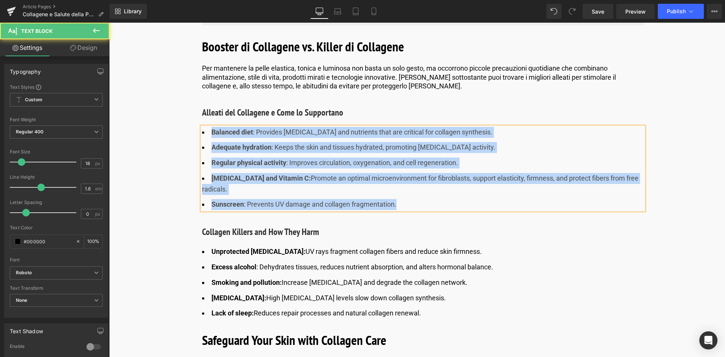
drag, startPoint x: 283, startPoint y: 107, endPoint x: 265, endPoint y: 107, distance: 18.5
click at [283, 142] on li "Adequate hydration : Keeps the skin and tissues hydrated, promoting fibroblast …" at bounding box center [423, 147] width 442 height 11
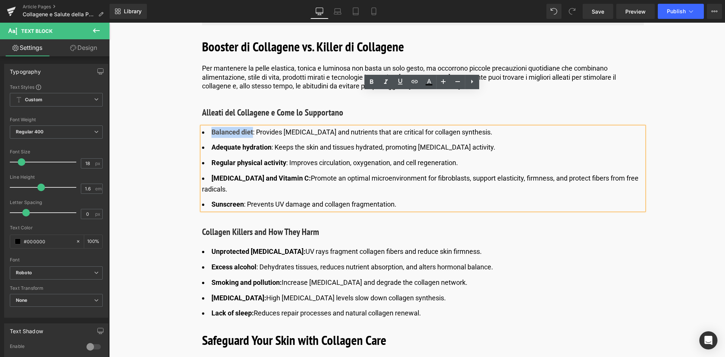
drag, startPoint x: 252, startPoint y: 95, endPoint x: 211, endPoint y: 97, distance: 41.2
click at [211, 128] on span "Balanced diet : Provides amino acids and nutrients that are critical for collag…" at bounding box center [351, 132] width 281 height 8
paste div
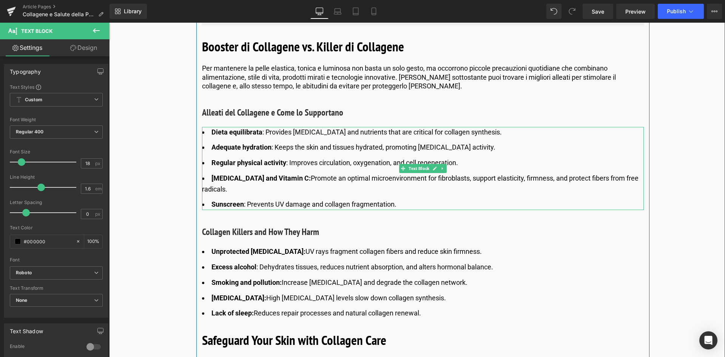
click at [482, 127] on div "Dieta equilibrata : Provides amino acids and nutrients that are critical for co…" at bounding box center [423, 168] width 442 height 83
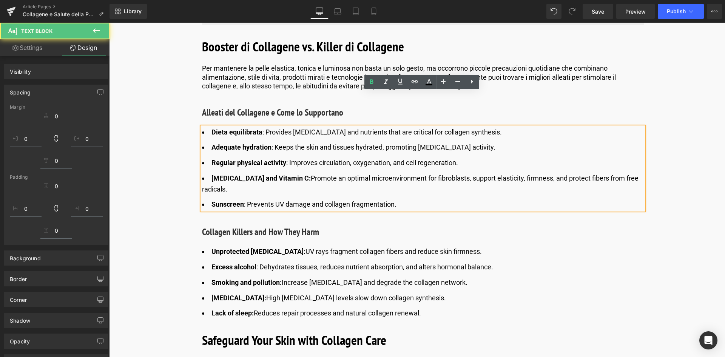
click at [494, 127] on li "Dieta equilibrata : Provides amino acids and nutrients that are critical for co…" at bounding box center [423, 132] width 442 height 11
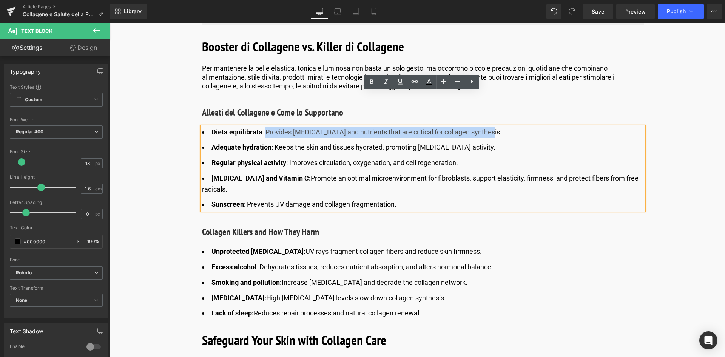
drag, startPoint x: 491, startPoint y: 95, endPoint x: 263, endPoint y: 97, distance: 227.5
click at [263, 127] on li "Dieta equilibrata : Provides amino acids and nutrients that are critical for co…" at bounding box center [423, 132] width 442 height 11
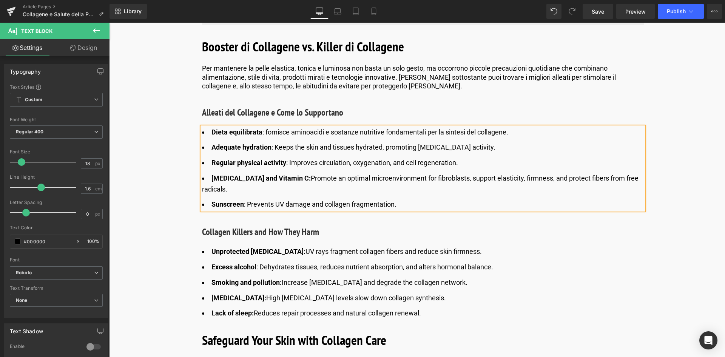
click at [267, 128] on span "Dieta equilibrata : fornisce aminoacidi e sostanze nutritive fondamentali per l…" at bounding box center [359, 132] width 297 height 8
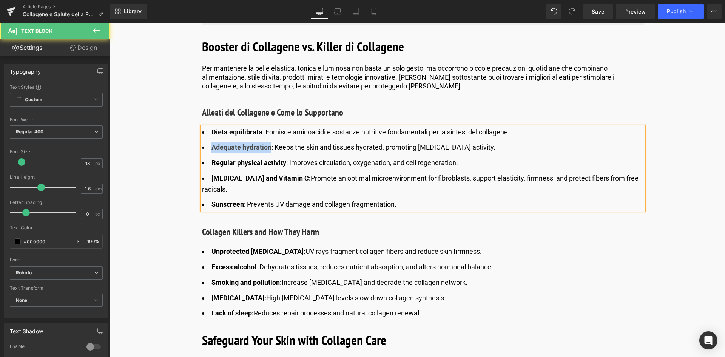
drag, startPoint x: 269, startPoint y: 112, endPoint x: 202, endPoint y: 107, distance: 67.0
click at [202, 142] on li "Adequate hydration : Keeps the skin and tissues hydrated, promoting fibroblast …" at bounding box center [423, 147] width 442 height 11
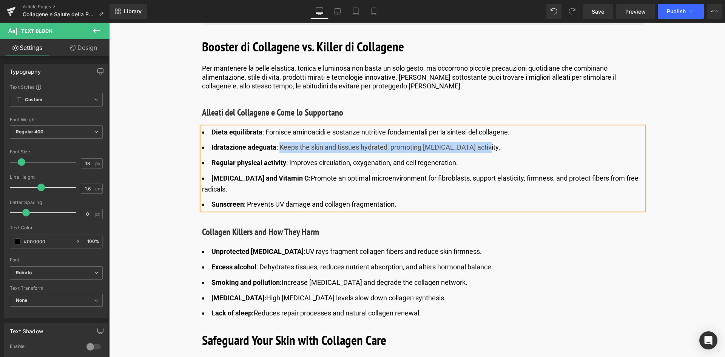
drag, startPoint x: 480, startPoint y: 111, endPoint x: 280, endPoint y: 105, distance: 200.1
click at [280, 127] on ul "Dieta equilibrata : Fornisce aminoacidi e sostanze nutritive fondamentali per l…" at bounding box center [423, 168] width 442 height 83
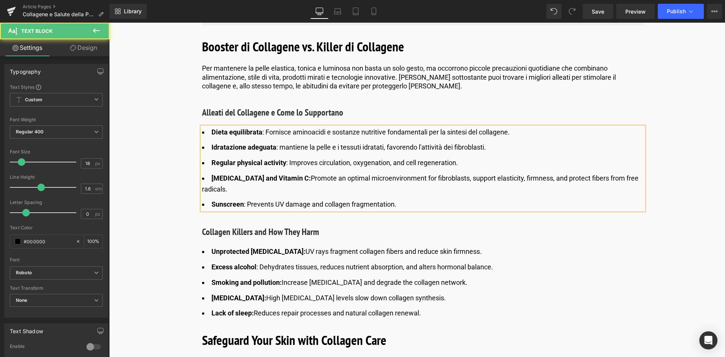
click at [285, 142] on li "Idratazione adeguata : mantiene la pelle e i tessuti idratati, favorendo l'atti…" at bounding box center [423, 147] width 442 height 11
click at [269, 128] on span "Dieta equilibrata : Fornisce aminoacidi e sostanze nutritive fondamentali per l…" at bounding box center [360, 132] width 298 height 8
click at [266, 128] on span "Dieta equilibrata : Fornisce aminoacidi e sostanze nutritive fondamentali per l…" at bounding box center [360, 132] width 298 height 8
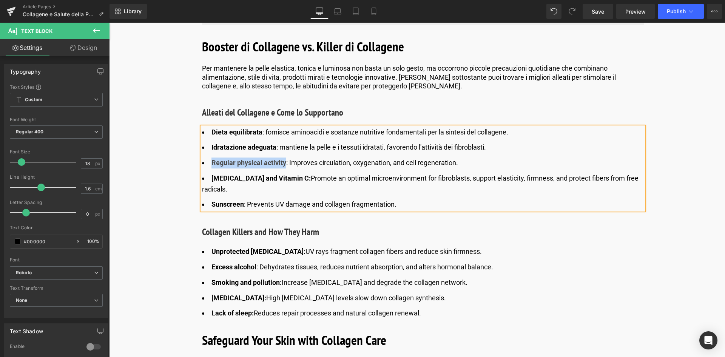
drag, startPoint x: 284, startPoint y: 128, endPoint x: 209, endPoint y: 129, distance: 75.5
click at [209, 157] on li "Regular physical activity : Improves circulation, oxygenation, and cell regener…" at bounding box center [423, 162] width 442 height 11
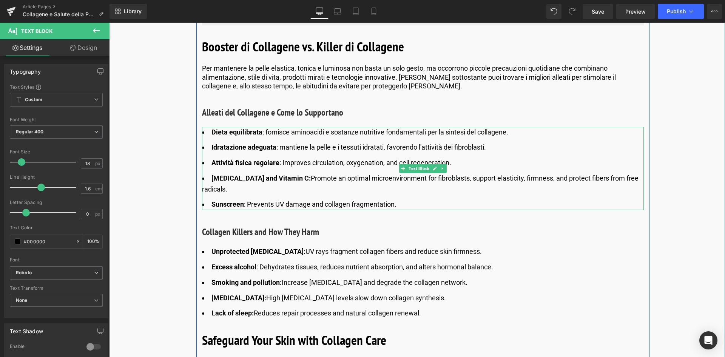
click at [350, 157] on li "Attività fisica regolare : Improves circulation, oxygenation, and cell regenera…" at bounding box center [423, 162] width 442 height 11
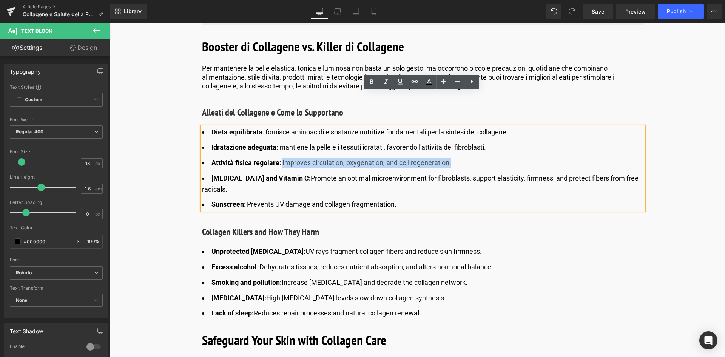
drag, startPoint x: 455, startPoint y: 131, endPoint x: 281, endPoint y: 127, distance: 174.4
click at [281, 157] on li "Attività fisica regolare : Improves circulation, oxygenation, and cell regenera…" at bounding box center [423, 162] width 442 height 11
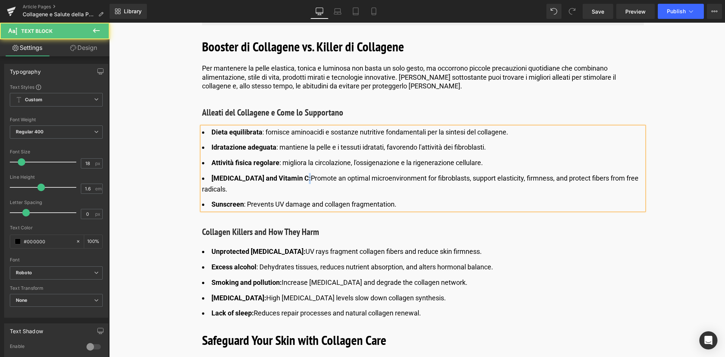
drag, startPoint x: 303, startPoint y: 142, endPoint x: 298, endPoint y: 143, distance: 5.0
click at [298, 174] on strong "[MEDICAL_DATA] and Vitamin C:" at bounding box center [260, 178] width 99 height 8
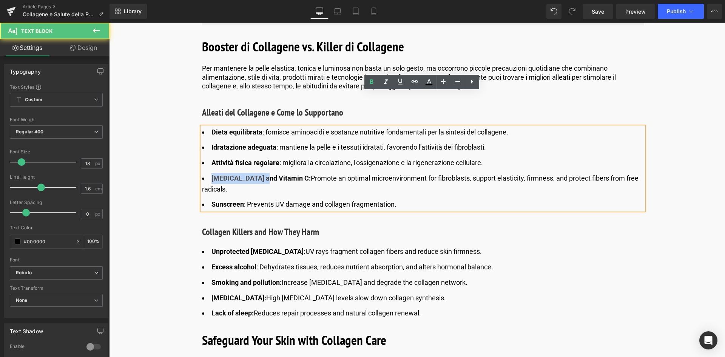
drag, startPoint x: 259, startPoint y: 143, endPoint x: 204, endPoint y: 142, distance: 55.1
click at [204, 173] on li "Hyaluronic Acid and Vitamin C: Promote an optimal microenvironment for fibrobla…" at bounding box center [423, 184] width 442 height 22
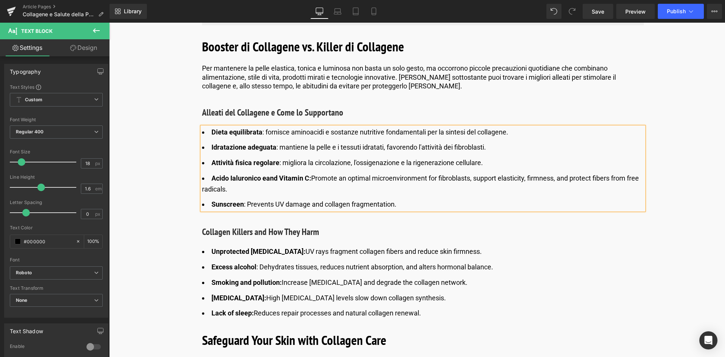
click at [277, 174] on strong "Acido Ialuronico eand Vitamin C:" at bounding box center [261, 178] width 100 height 8
click at [291, 174] on strong "Acido Ialuronico e Vitamin C:" at bounding box center [255, 178] width 88 height 8
click at [305, 173] on li "Acido Ialuronico e Vitamina C: Promote an optimal microenvironment for fibrobla…" at bounding box center [423, 184] width 442 height 22
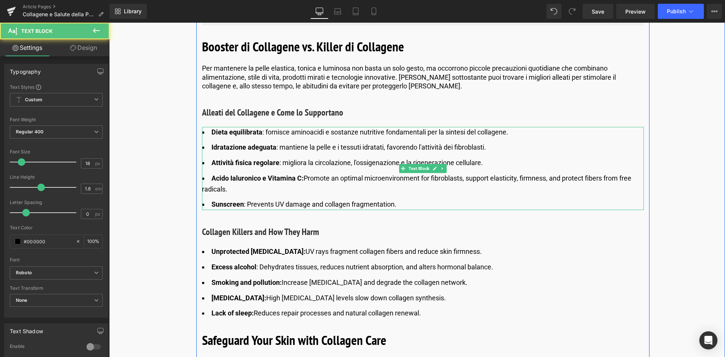
click at [265, 173] on li "Acido Ialuronico e Vitamina C: Promote an optimal microenvironment for fibrobla…" at bounding box center [423, 184] width 442 height 22
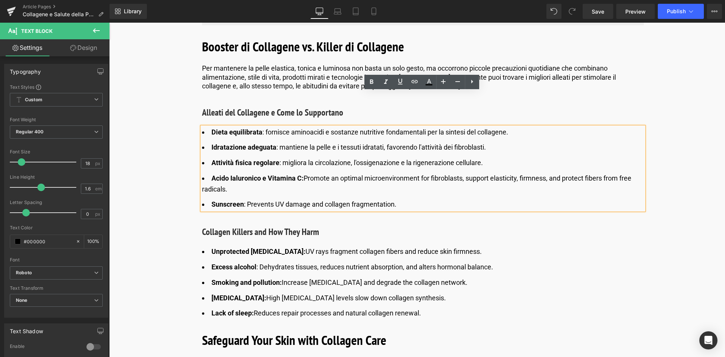
drag, startPoint x: 217, startPoint y: 140, endPoint x: 304, endPoint y: 144, distance: 87.6
click at [304, 173] on li "Acido Ialuronico e Vitamina C: Promote an optimal microenvironment for fibrobla…" at bounding box center [423, 184] width 442 height 22
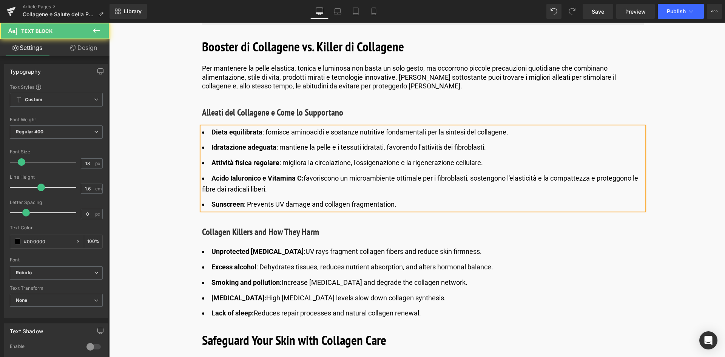
click at [202, 173] on li "Acido Ialuronico e Vitamina C: favoriscono un microambiente ottimale per i fibr…" at bounding box center [423, 184] width 442 height 22
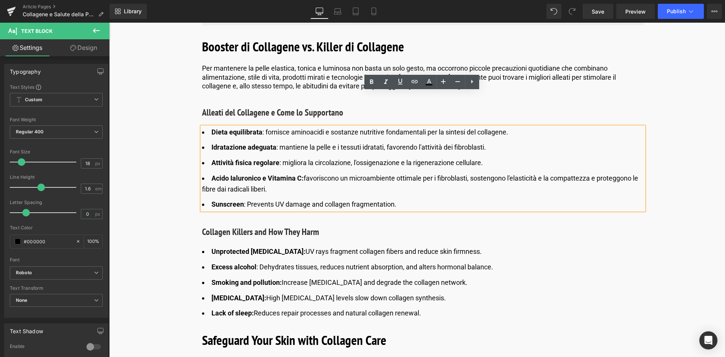
scroll to position [3736, 0]
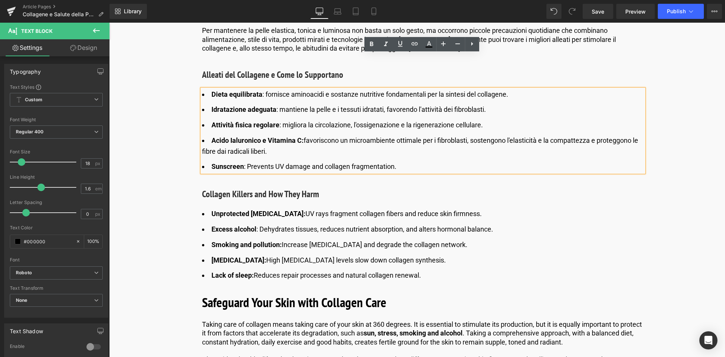
click at [109, 23] on div at bounding box center [109, 23] width 0 height 0
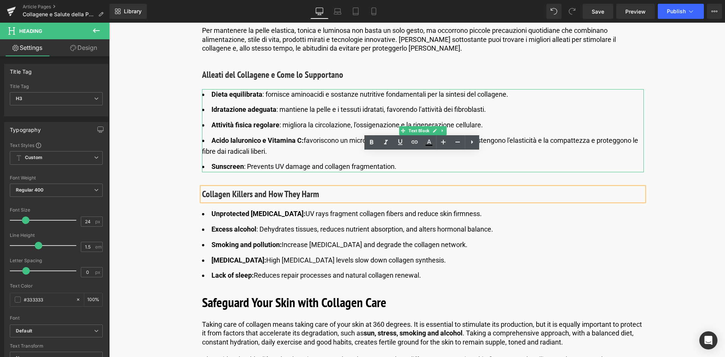
click at [259, 135] on li "Acido Ialuronico e Vitamina C: favoriscono un microambiente ottimale per i fibr…" at bounding box center [423, 146] width 442 height 22
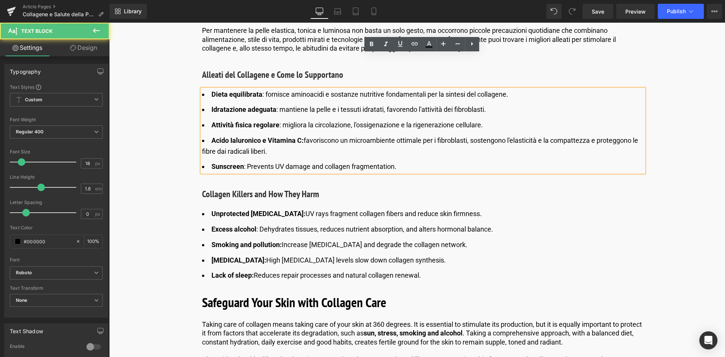
click at [468, 135] on li "Acido Ialuronico e Vitamina C: favoriscono un microambiente ottimale per i fibr…" at bounding box center [423, 146] width 442 height 22
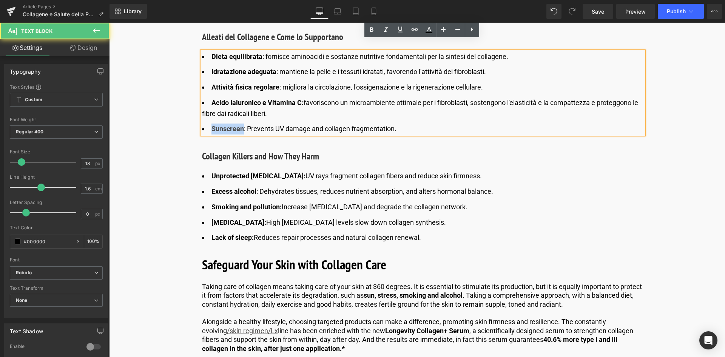
drag, startPoint x: 241, startPoint y: 93, endPoint x: 188, endPoint y: 94, distance: 52.8
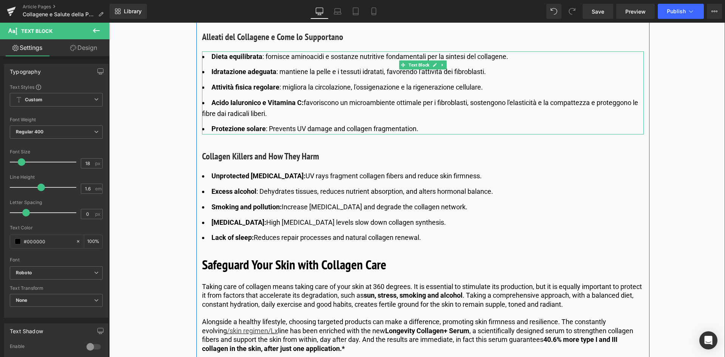
click at [395, 123] on li "Protezione solare : Prevents UV damage and collagen fragmentation." at bounding box center [423, 128] width 442 height 11
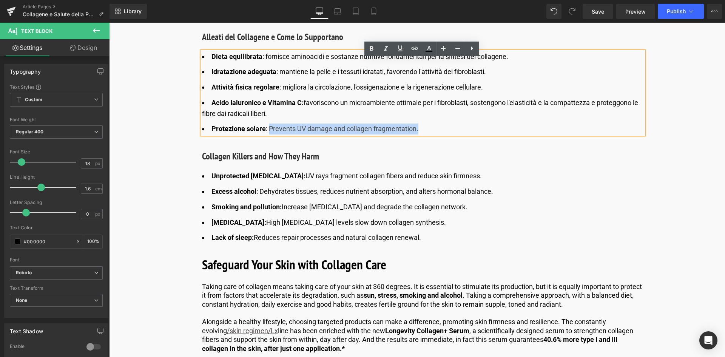
drag, startPoint x: 376, startPoint y: 94, endPoint x: 269, endPoint y: 95, distance: 106.8
click at [269, 123] on li "Protezione solare : Prevents UV damage and collagen fragmentation." at bounding box center [423, 128] width 442 height 11
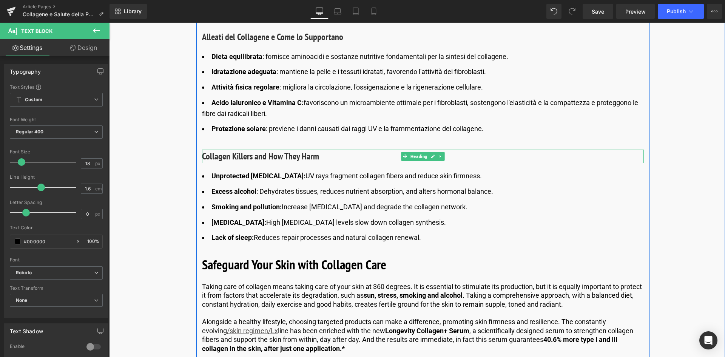
click at [271, 149] on h3 "Collagen Killers and How They Harm" at bounding box center [423, 156] width 442 height 14
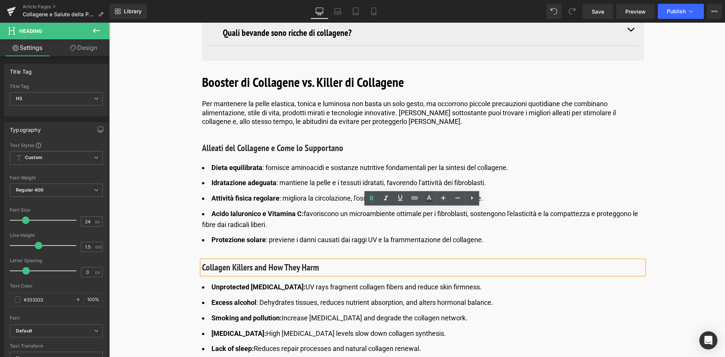
scroll to position [3660, 0]
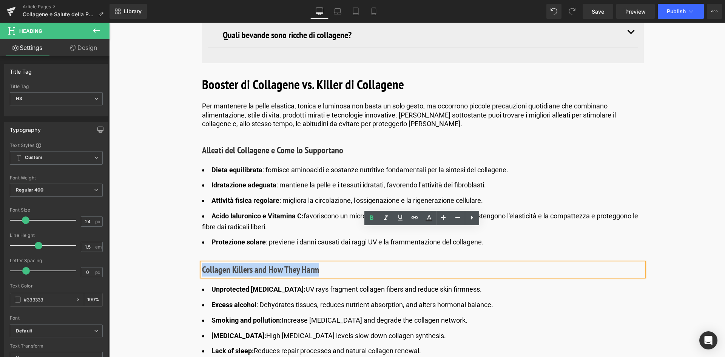
drag, startPoint x: 329, startPoint y: 242, endPoint x: 198, endPoint y: 240, distance: 131.0
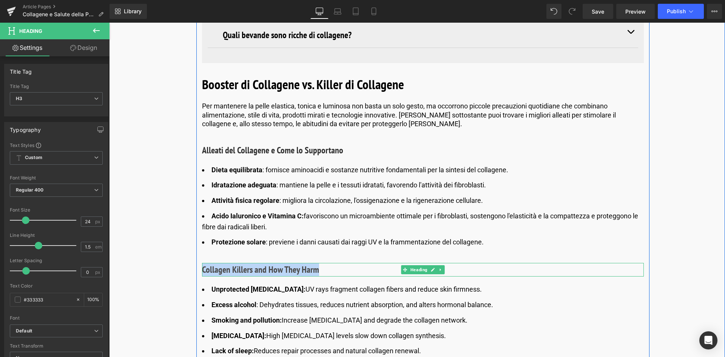
click at [317, 263] on h3 "Collagen Killers and How They Harm" at bounding box center [423, 270] width 442 height 14
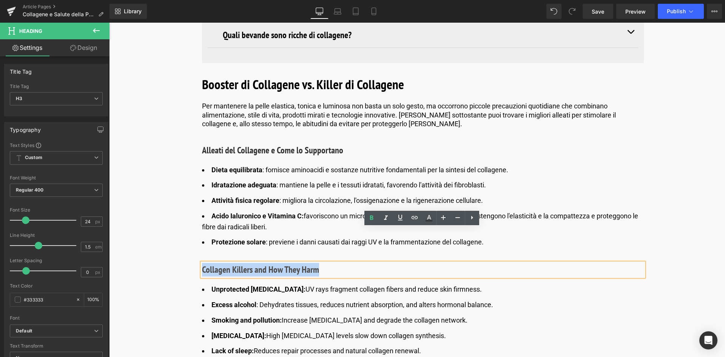
drag, startPoint x: 317, startPoint y: 237, endPoint x: 188, endPoint y: 238, distance: 129.1
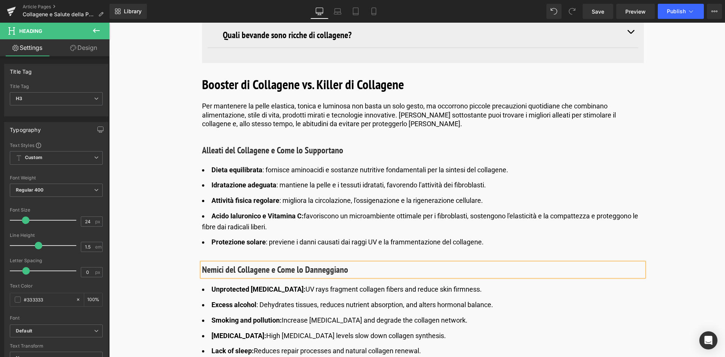
click at [331, 316] on span "Increase [MEDICAL_DATA] and degrade the collagen network." at bounding box center [375, 320] width 186 height 8
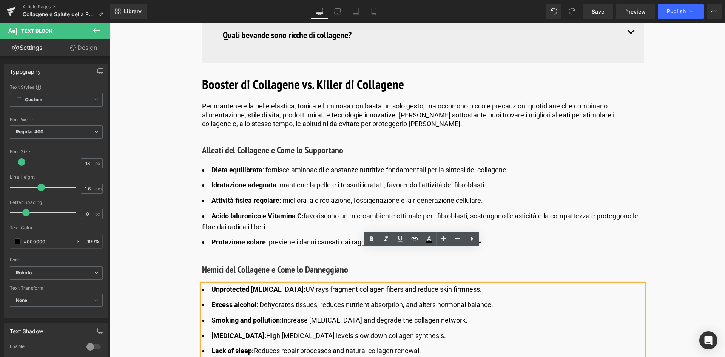
click at [321, 263] on h3 "Nemici del Collagene e Come lo Danneggiano" at bounding box center [423, 270] width 442 height 14
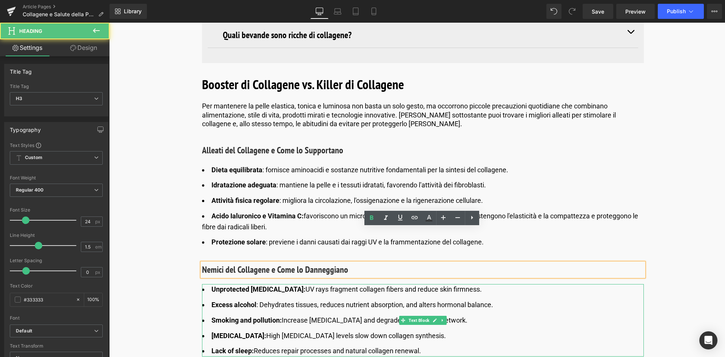
click at [358, 284] on ul "Unprotected sun exposure: UV rays fragment collagen fibers and reduce skin firm…" at bounding box center [423, 320] width 442 height 72
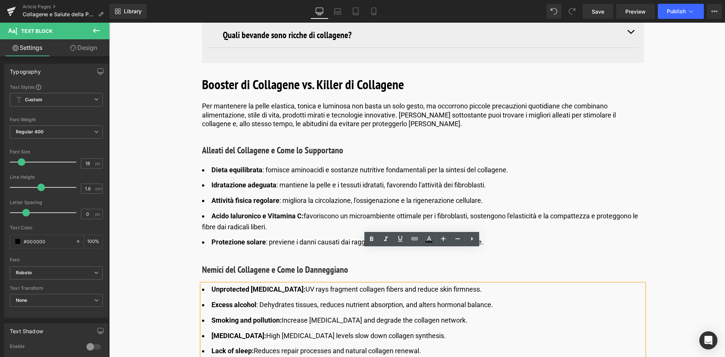
drag, startPoint x: 449, startPoint y: 317, endPoint x: 169, endPoint y: 253, distance: 286.9
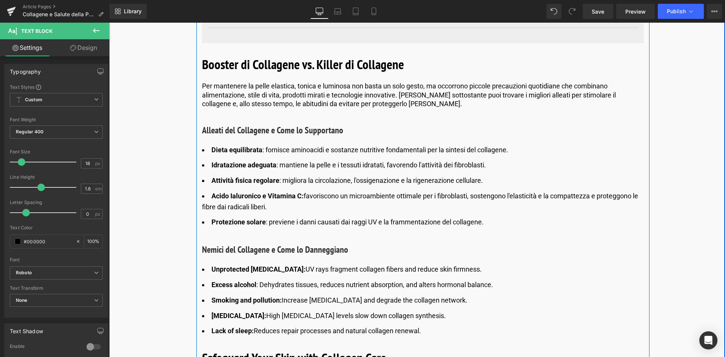
scroll to position [3698, 0]
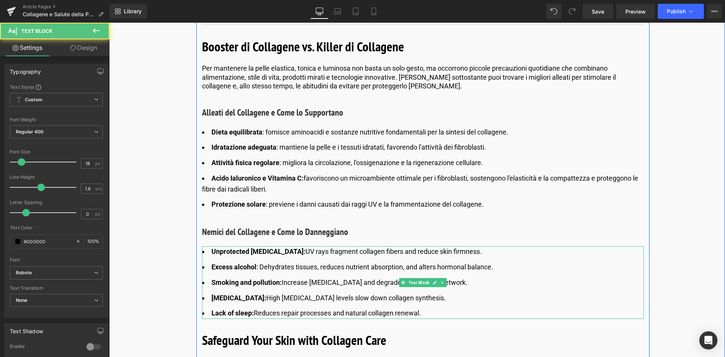
click at [280, 247] on strong "Unprotected [MEDICAL_DATA]:" at bounding box center [258, 251] width 94 height 8
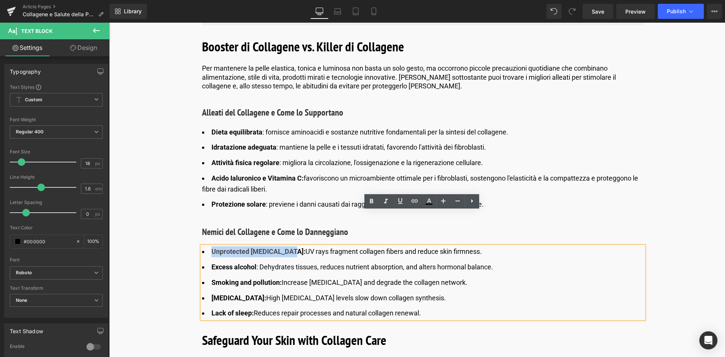
drag, startPoint x: 290, startPoint y: 217, endPoint x: 201, endPoint y: 217, distance: 88.7
click at [202, 246] on li "Unprotected sun exposure: UV rays fragment collagen fibers and reduce skin firm…" at bounding box center [423, 251] width 442 height 11
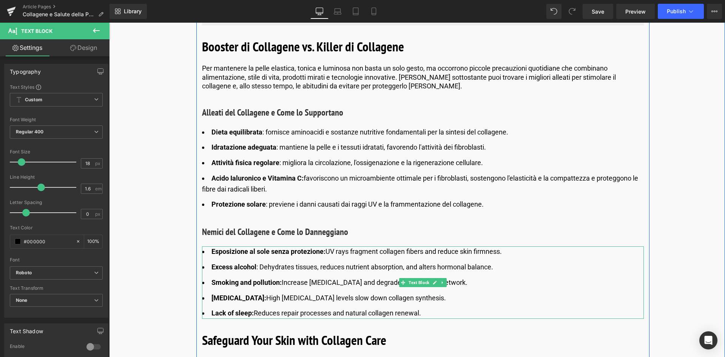
drag, startPoint x: 459, startPoint y: 217, endPoint x: 512, endPoint y: 216, distance: 53.6
click at [459, 246] on li "Esposizione al sole senza protezione: UV rays fragment collagen fibers and redu…" at bounding box center [423, 251] width 442 height 11
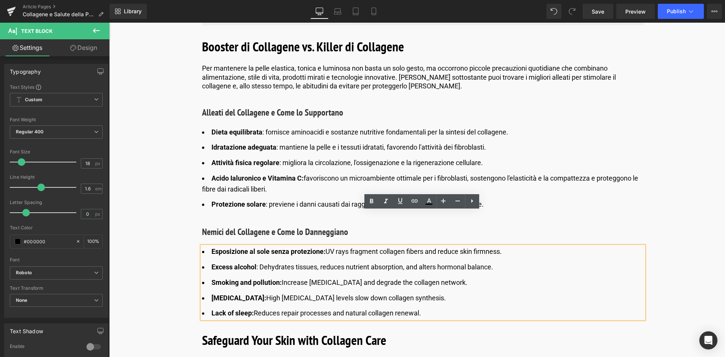
drag, startPoint x: 512, startPoint y: 216, endPoint x: 328, endPoint y: 216, distance: 184.5
click at [328, 246] on li "Esposizione al sole senza protezione: UV rays fragment collagen fibers and redu…" at bounding box center [423, 251] width 442 height 11
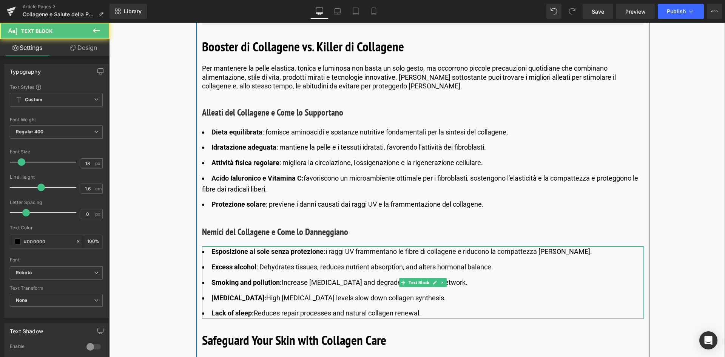
click at [255, 263] on b "Excess alcohol" at bounding box center [233, 267] width 45 height 8
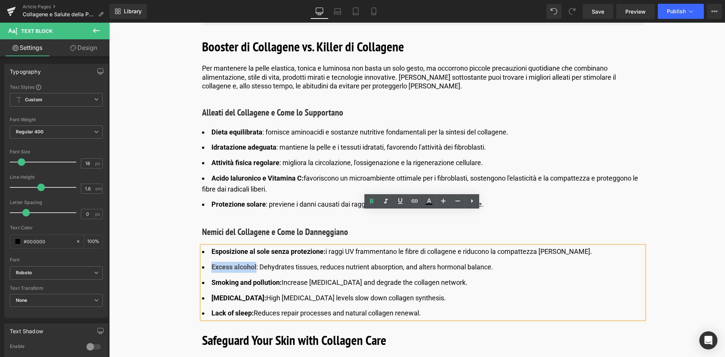
drag, startPoint x: 255, startPoint y: 232, endPoint x: 204, endPoint y: 231, distance: 50.9
click at [204, 262] on li "Excess alcohol : Dehydrates tissues, reduces nutrient absorption, and alters ho…" at bounding box center [423, 267] width 442 height 11
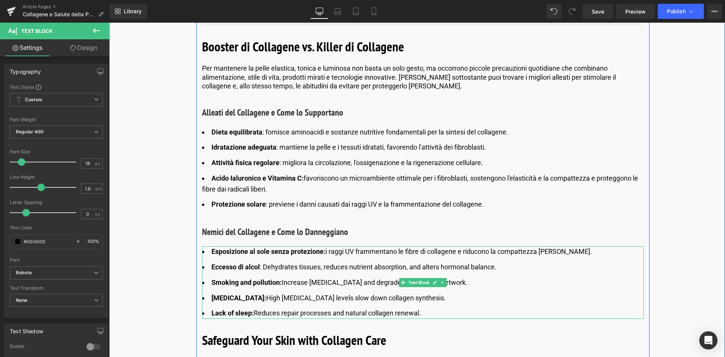
click at [323, 263] on span ": Dehydrates tissues, reduces nutrient absorption, and alters hormonal balance." at bounding box center [378, 267] width 237 height 8
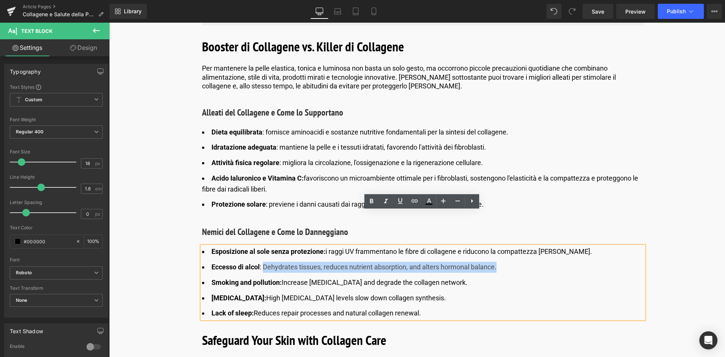
drag, startPoint x: 500, startPoint y: 231, endPoint x: 263, endPoint y: 231, distance: 237.0
click at [263, 262] on li "Eccesso di alcol : Dehydrates tissues, reduces nutrient absorption, and alters …" at bounding box center [423, 267] width 442 height 11
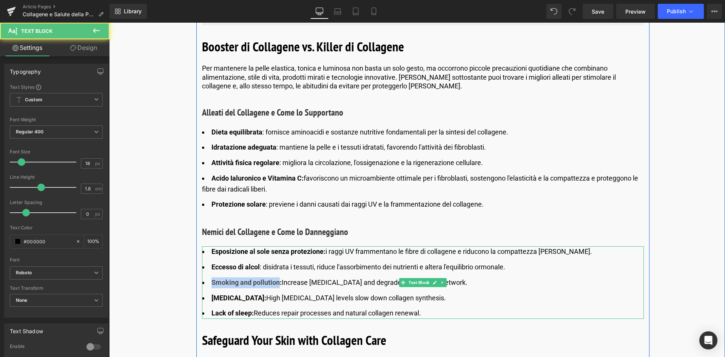
drag, startPoint x: 278, startPoint y: 248, endPoint x: 208, endPoint y: 249, distance: 70.2
click at [208, 277] on li "Smoking and pollution: Increase oxidative stress and degrade the collagen netwo…" at bounding box center [423, 282] width 442 height 11
click at [473, 277] on li "Fumo e inquinamento: Increase oxidative stress and degrade the collagen network." at bounding box center [423, 282] width 442 height 11
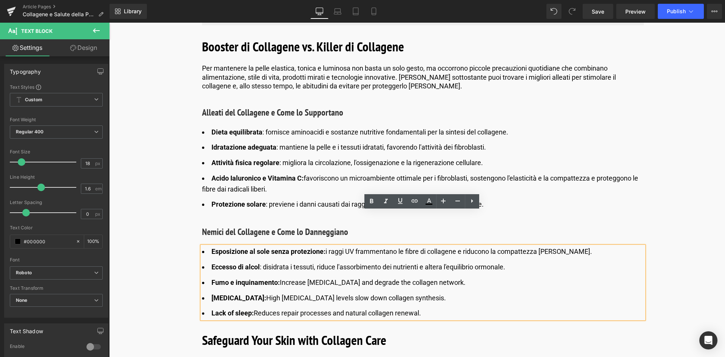
drag, startPoint x: 441, startPoint y: 251, endPoint x: 280, endPoint y: 250, distance: 161.1
click at [280, 277] on li "Fumo e inquinamento: Increase oxidative stress and degrade the collagen network." at bounding box center [423, 282] width 442 height 11
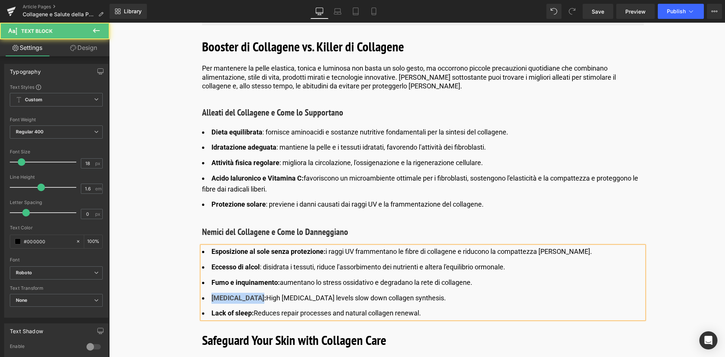
drag, startPoint x: 254, startPoint y: 262, endPoint x: 212, endPoint y: 264, distance: 42.7
click at [212, 294] on b "[MEDICAL_DATA]:" at bounding box center [238, 298] width 55 height 8
click at [219, 294] on b "Strss cronico:" at bounding box center [232, 298] width 42 height 8
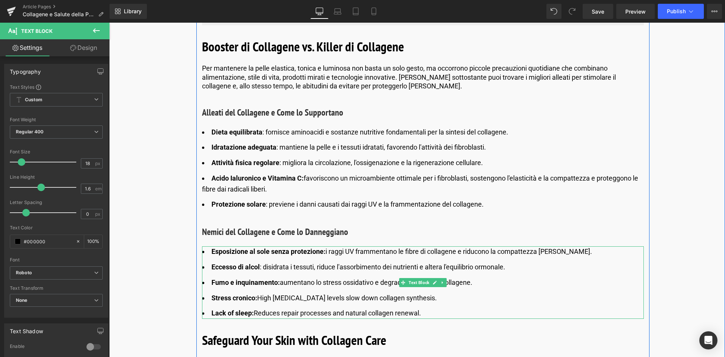
click at [293, 292] on li "Stress cronico: High cortisol levels slow down collagen synthesis." at bounding box center [423, 297] width 442 height 11
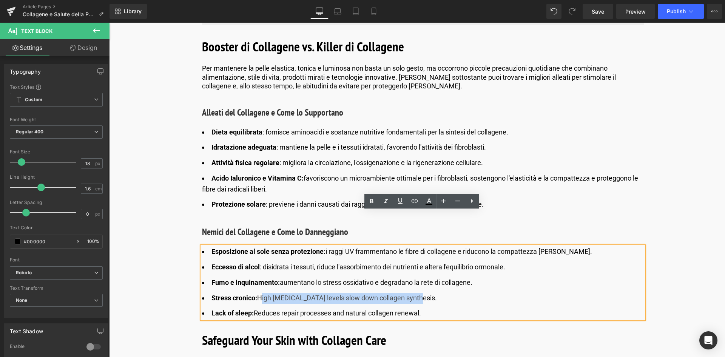
drag, startPoint x: 411, startPoint y: 264, endPoint x: 258, endPoint y: 259, distance: 152.2
click at [258, 292] on li "Stress cronico: High cortisol levels slow down collagen synthesis." at bounding box center [423, 297] width 442 height 11
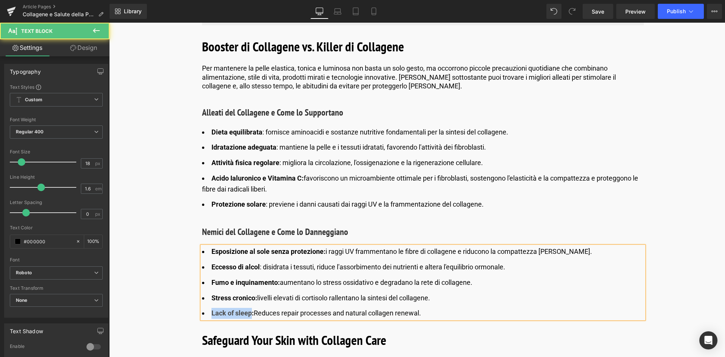
drag, startPoint x: 249, startPoint y: 278, endPoint x: 185, endPoint y: 278, distance: 63.8
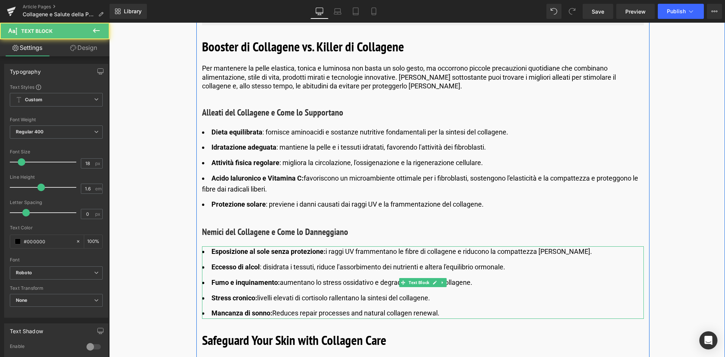
drag, startPoint x: 490, startPoint y: 276, endPoint x: 472, endPoint y: 275, distance: 17.4
click at [490, 308] on li "Mancanza di sonno: Reduces repair processes and natural collagen renewal." at bounding box center [423, 313] width 442 height 11
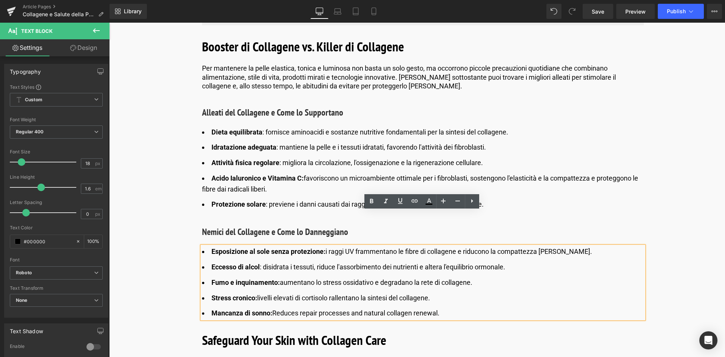
drag, startPoint x: 446, startPoint y: 277, endPoint x: 274, endPoint y: 281, distance: 171.7
click at [274, 308] on li "Mancanza di sonno: Reduces repair processes and natural collagen renewal." at bounding box center [423, 313] width 442 height 11
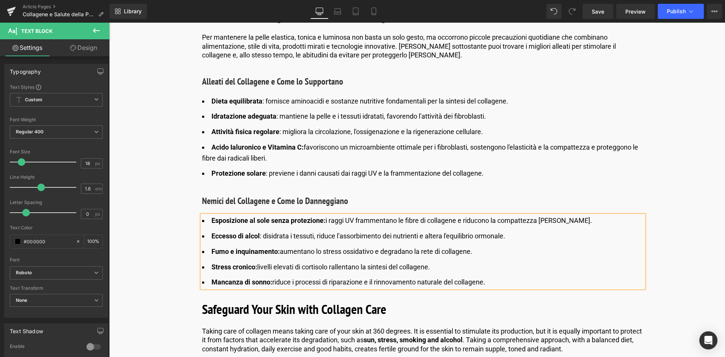
scroll to position [3811, 0]
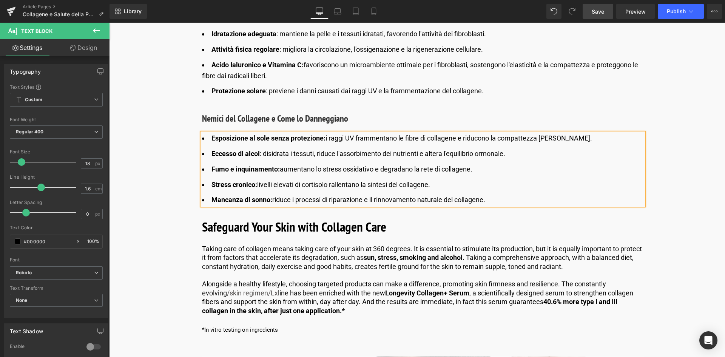
drag, startPoint x: 597, startPoint y: 13, endPoint x: 415, endPoint y: 134, distance: 218.1
click at [597, 13] on span "Save" at bounding box center [597, 12] width 12 height 8
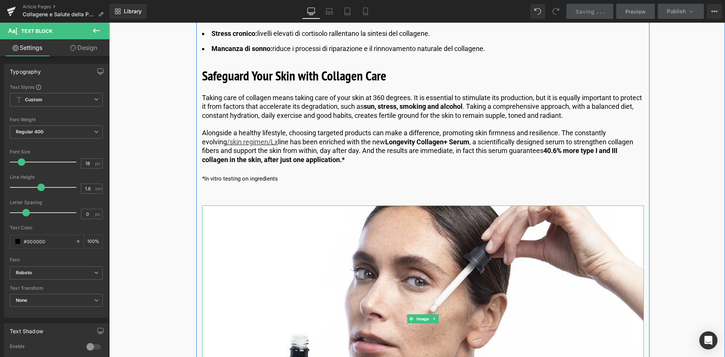
scroll to position [3887, 0]
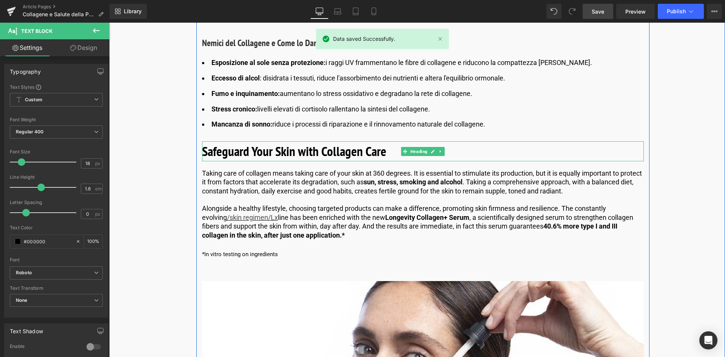
click at [285, 142] on b "Safeguard Your Skin with Collagen Care" at bounding box center [294, 150] width 184 height 17
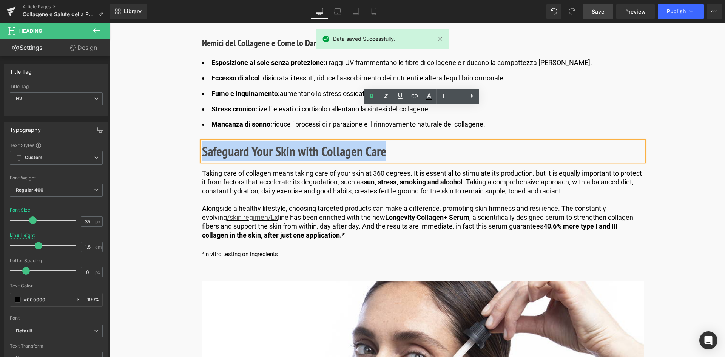
drag, startPoint x: 398, startPoint y: 115, endPoint x: 143, endPoint y: 138, distance: 255.7
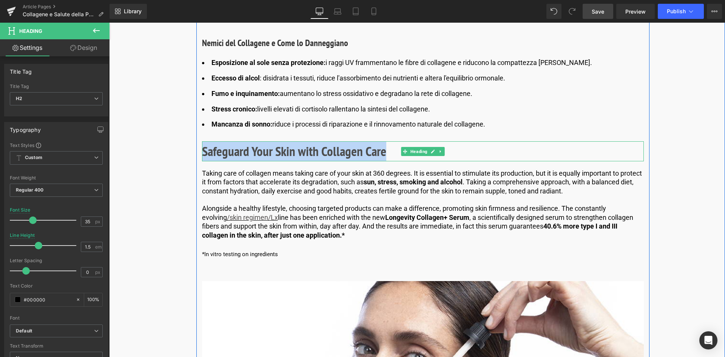
drag, startPoint x: 363, startPoint y: 113, endPoint x: 375, endPoint y: 116, distance: 11.7
click at [363, 142] on b "Safeguard Your Skin with Collagen Care" at bounding box center [294, 150] width 184 height 17
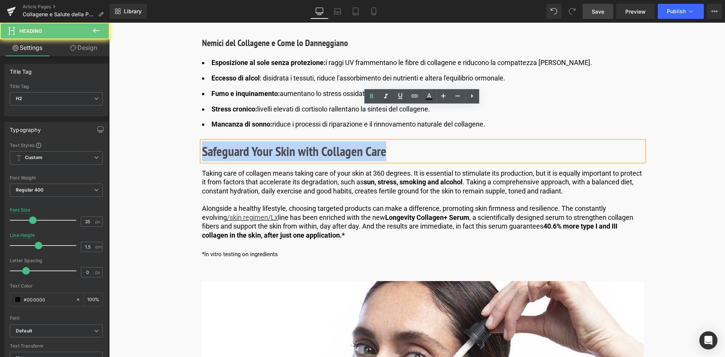
drag, startPoint x: 388, startPoint y: 118, endPoint x: 170, endPoint y: 122, distance: 217.4
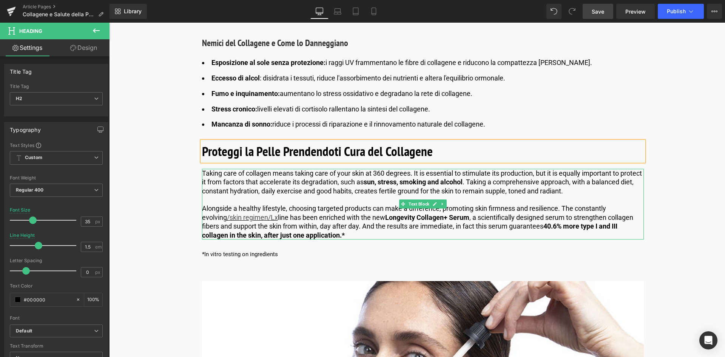
click at [356, 169] on p "Taking care of collagen means taking care of your skin at 360 degrees. It is es…" at bounding box center [423, 182] width 442 height 26
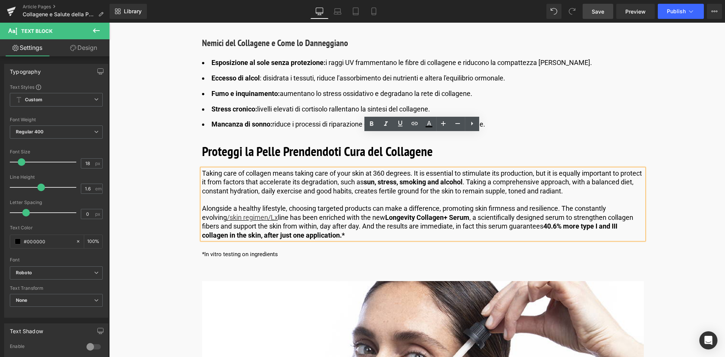
drag, startPoint x: 328, startPoint y: 203, endPoint x: 194, endPoint y: 138, distance: 149.0
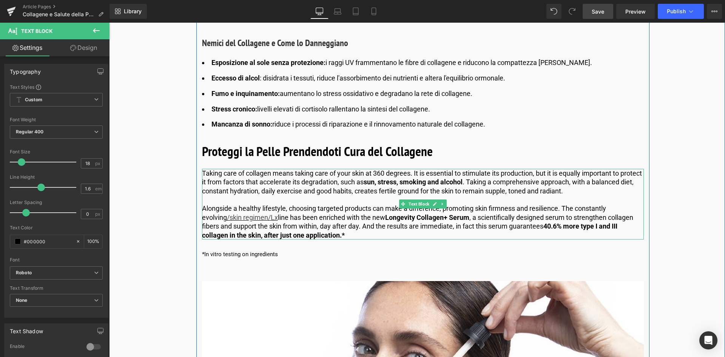
drag, startPoint x: 374, startPoint y: 146, endPoint x: 405, endPoint y: 161, distance: 33.9
click at [374, 169] on p "Taking care of collagen means taking care of your skin at 360 degrees. It is es…" at bounding box center [423, 182] width 442 height 26
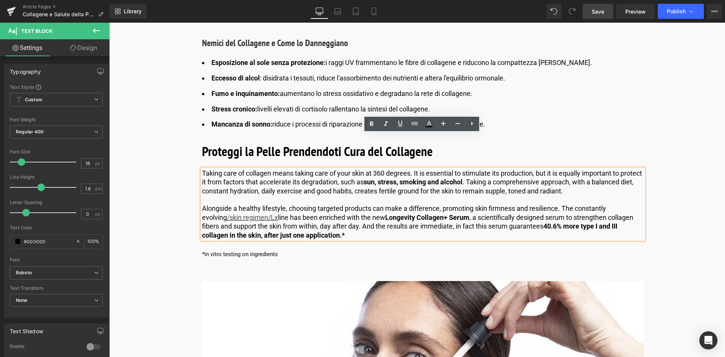
click at [315, 169] on p "Taking care of collagen means taking care of your skin at 360 degrees. It is es…" at bounding box center [423, 182] width 442 height 26
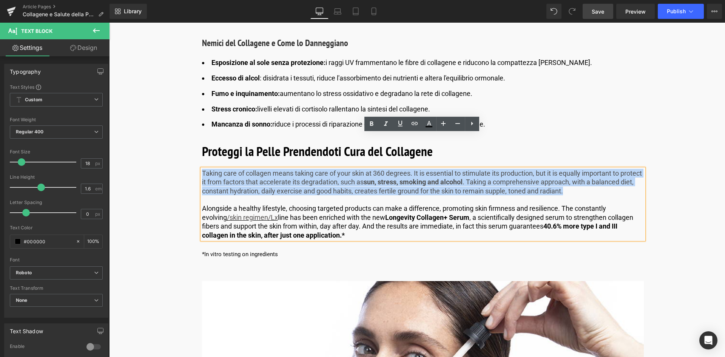
drag, startPoint x: 612, startPoint y: 156, endPoint x: 192, endPoint y: 140, distance: 421.0
paste div
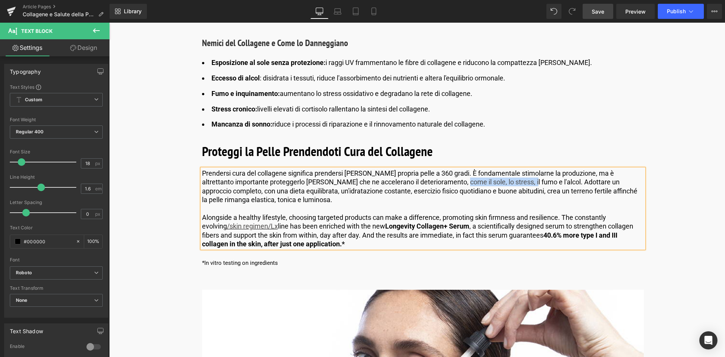
drag, startPoint x: 432, startPoint y: 146, endPoint x: 500, endPoint y: 149, distance: 68.8
click at [500, 169] on p "Prendersi cura del collagene significa prendersi cura della propria pelle a 360…" at bounding box center [423, 186] width 442 height 35
click at [392, 169] on p "Prendersi cura del collagene significa prendersi cura della propria pelle a 360…" at bounding box center [423, 186] width 442 height 35
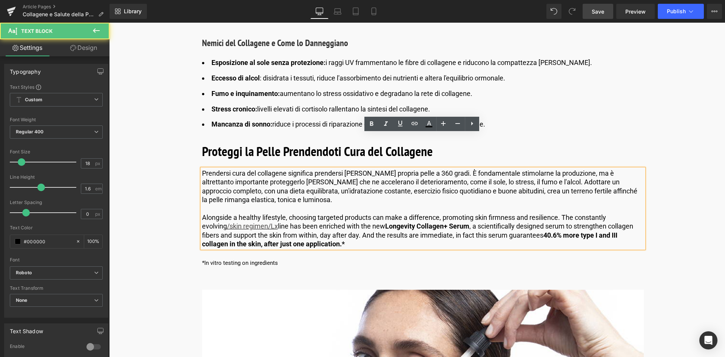
click at [439, 169] on p "Prendersi cura del collagene significa prendersi cura della propria pelle a 360…" at bounding box center [423, 186] width 442 height 35
click at [438, 169] on p "Prendersi cura del collagene significa prendersi cura della propria pelle a 360…" at bounding box center [423, 186] width 442 height 35
click at [454, 169] on p "Prendersi cura del collagene significa prendersi cura della propria pelle a 360…" at bounding box center [423, 186] width 442 height 35
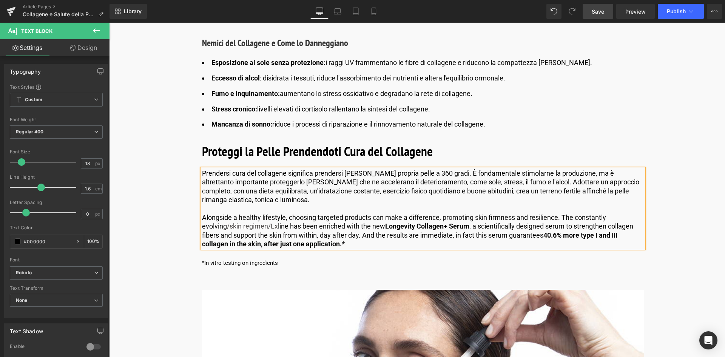
click at [474, 169] on p "Prendersi cura del collagene significa prendersi cura della propria pelle a 360…" at bounding box center [423, 186] width 442 height 35
click at [490, 169] on p "Prendersi cura del collagene significa prendersi cura della propria pelle a 360…" at bounding box center [423, 186] width 442 height 35
click at [495, 169] on p "Prendersi cura del collagene significa prendersi cura della propria pelle a 360…" at bounding box center [423, 186] width 442 height 35
drag, startPoint x: 507, startPoint y: 148, endPoint x: 431, endPoint y: 146, distance: 75.9
click at [431, 169] on p "Prendersi cura del collagene significa prendersi cura della propria pelle a 360…" at bounding box center [423, 186] width 442 height 35
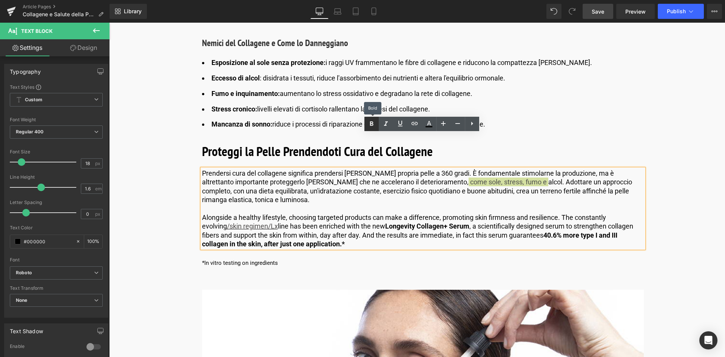
click at [375, 120] on icon at bounding box center [371, 123] width 9 height 9
click at [498, 213] on p "Alongside a healthy lifestyle, choosing targeted products can make a difference…" at bounding box center [423, 230] width 442 height 35
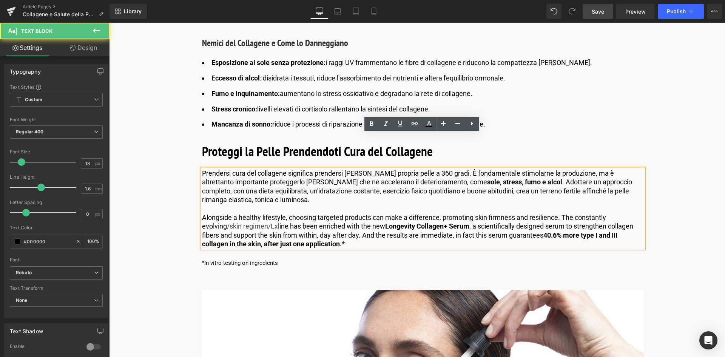
drag, startPoint x: 410, startPoint y: 168, endPoint x: 402, endPoint y: 175, distance: 10.4
click at [410, 169] on p "Prendersi cura del collagene significa prendersi cura della propria pelle a 360…" at bounding box center [423, 186] width 442 height 35
drag, startPoint x: 332, startPoint y: 208, endPoint x: 205, endPoint y: 178, distance: 130.4
click at [205, 213] on p "Alongside a healthy lifestyle, choosing targeted products can make a difference…" at bounding box center [423, 230] width 442 height 35
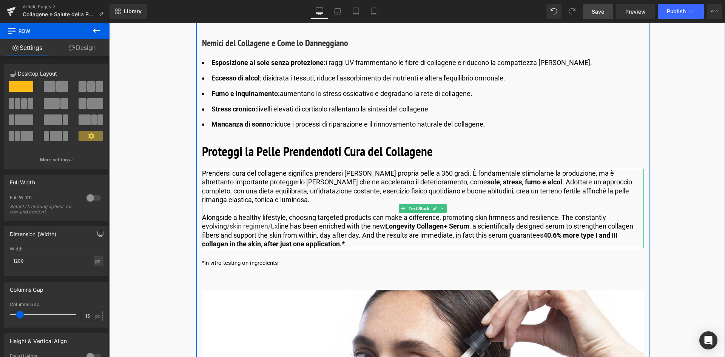
click at [322, 213] on p "Alongside a healthy lifestyle, choosing targeted products can make a difference…" at bounding box center [423, 230] width 442 height 35
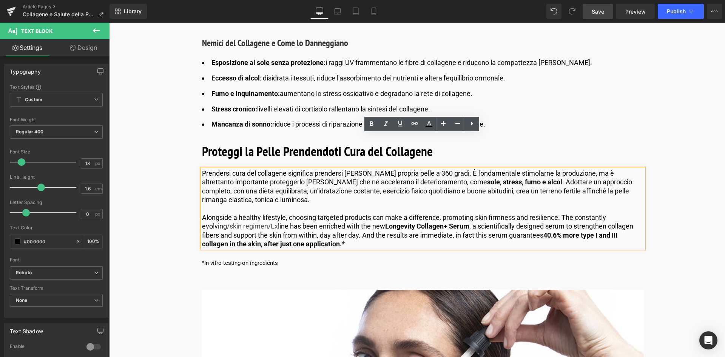
drag, startPoint x: 321, startPoint y: 205, endPoint x: 201, endPoint y: 185, distance: 121.3
click at [202, 213] on p "Alongside a healthy lifestyle, choosing targeted products can make a difference…" at bounding box center [423, 230] width 442 height 35
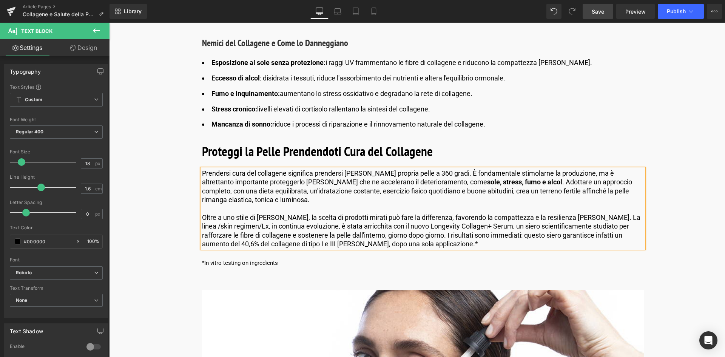
click at [254, 259] on p "*In vitro testing on ingredients" at bounding box center [423, 263] width 442 height 8
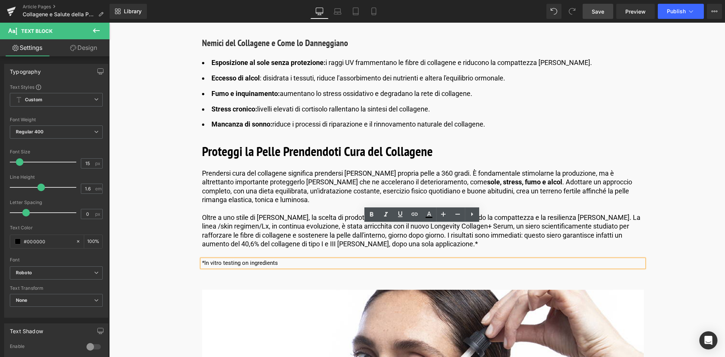
drag, startPoint x: 278, startPoint y: 229, endPoint x: 202, endPoint y: 227, distance: 77.0
click at [202, 259] on p "*In vitro testing on ingredients" at bounding box center [423, 263] width 442 height 8
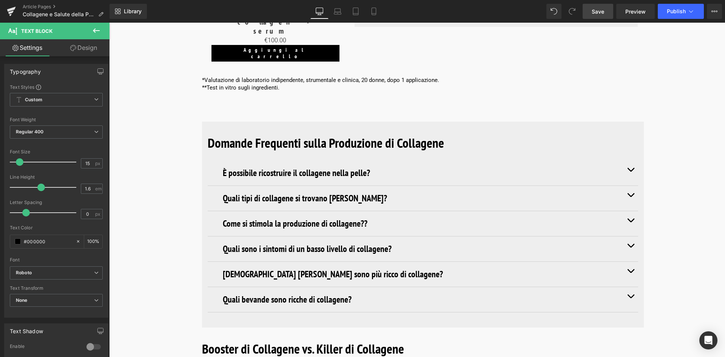
scroll to position [3245, 0]
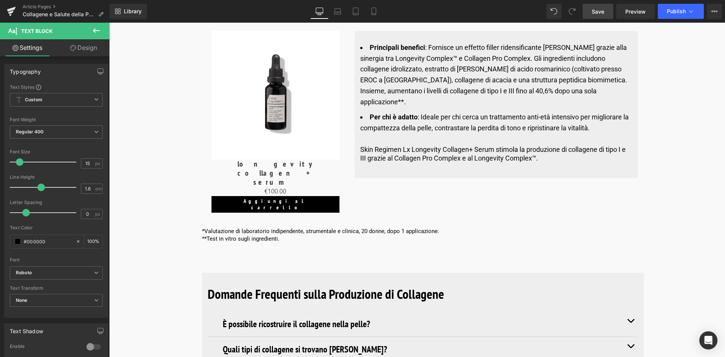
click at [257, 235] on p "**Test in vitro sugli ingredienti." at bounding box center [423, 239] width 442 height 8
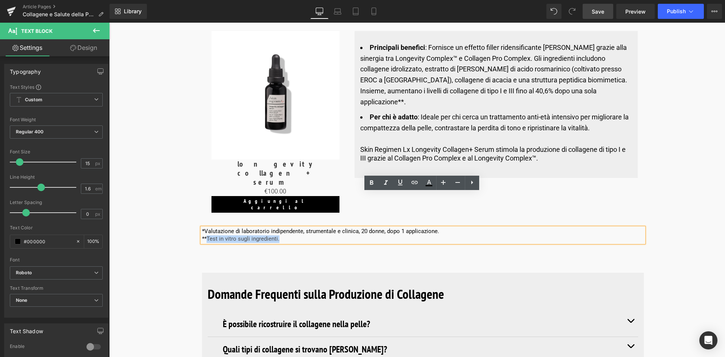
drag, startPoint x: 278, startPoint y: 204, endPoint x: 206, endPoint y: 206, distance: 72.1
click at [206, 235] on p "**Test in vitro sugli ingredienti." at bounding box center [423, 239] width 442 height 8
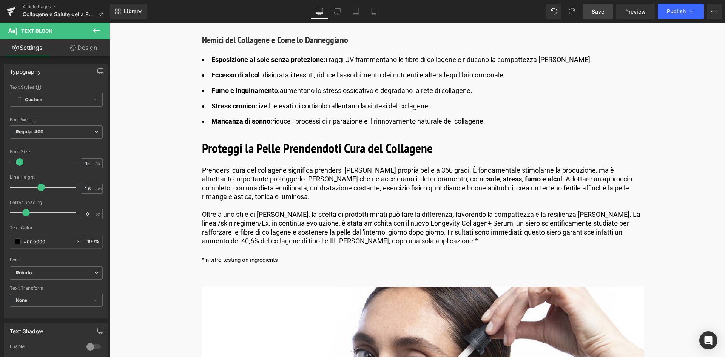
scroll to position [3887, 0]
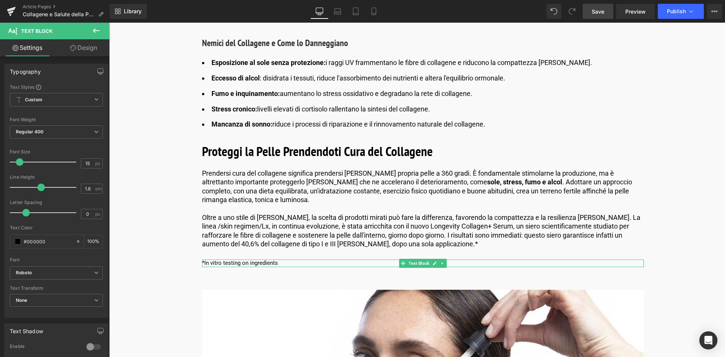
drag, startPoint x: 263, startPoint y: 227, endPoint x: 282, endPoint y: 229, distance: 18.9
click at [263, 259] on p "*In vitro testing on ingredients" at bounding box center [423, 263] width 442 height 8
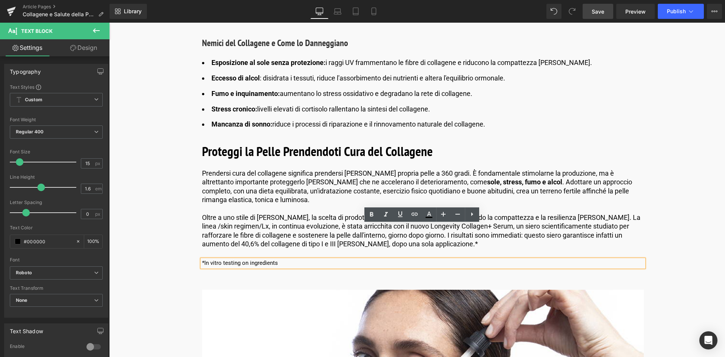
drag, startPoint x: 285, startPoint y: 229, endPoint x: 202, endPoint y: 226, distance: 82.7
click at [202, 259] on p "*In vitro testing on ingredients" at bounding box center [423, 263] width 442 height 8
paste div
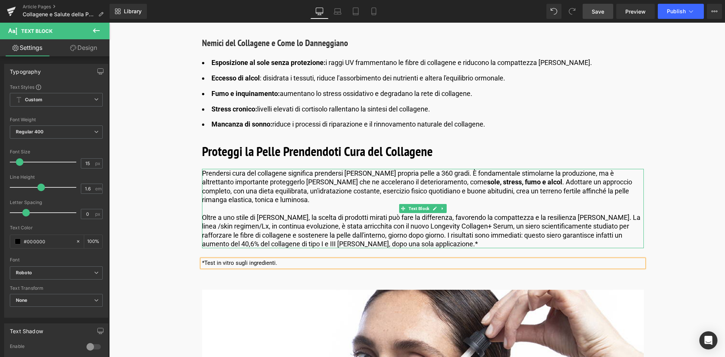
click at [353, 213] on p "Oltre a uno stile di vita sano, la scelta di prodotti mirati può fare la differ…" at bounding box center [423, 230] width 442 height 35
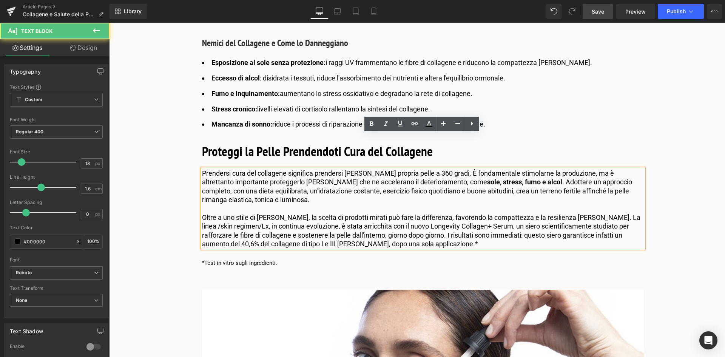
click at [320, 213] on p "Oltre a uno stile di vita sano, la scelta di prodotti mirati può fare la differ…" at bounding box center [423, 230] width 442 height 35
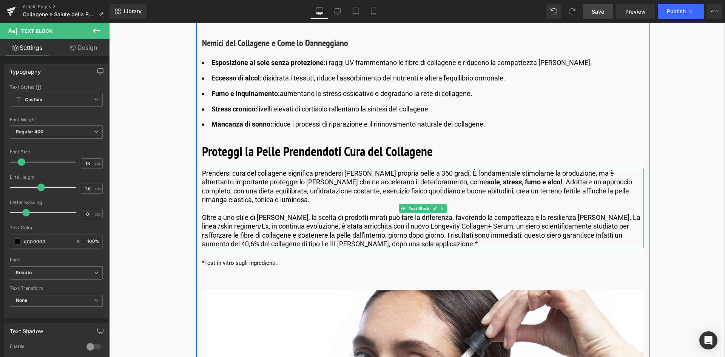
click at [305, 213] on p "Oltre a uno stile di vita sano, la scelta di prodotti mirati può fare la differ…" at bounding box center [423, 230] width 442 height 35
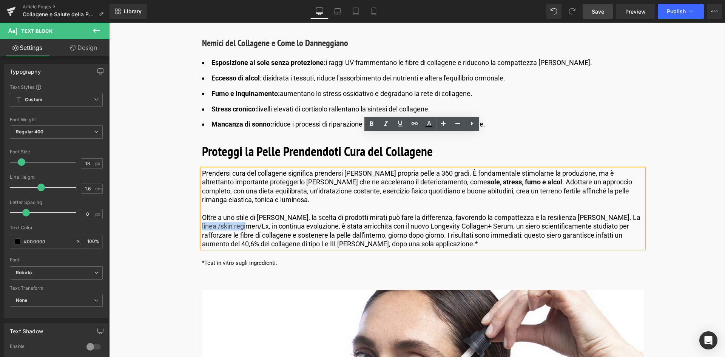
drag, startPoint x: 234, startPoint y: 192, endPoint x: 615, endPoint y: 182, distance: 381.6
click at [615, 213] on p "Oltre a uno stile di vita sano, la scelta di prodotti mirati può fare la differ…" at bounding box center [423, 230] width 442 height 35
click at [399, 125] on icon at bounding box center [399, 123] width 9 height 9
click at [416, 125] on icon at bounding box center [414, 123] width 9 height 9
click at [395, 210] on input "text" at bounding box center [435, 207] width 116 height 19
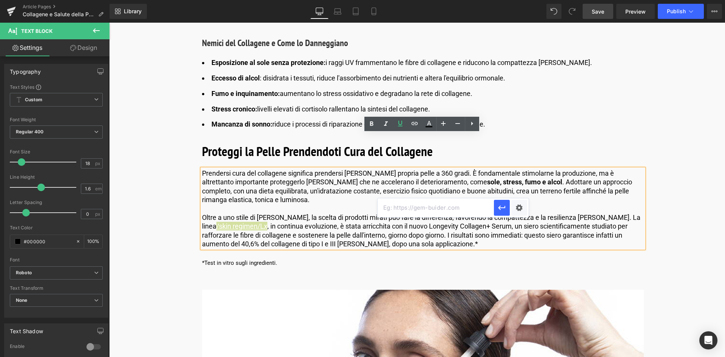
paste input "https://it.comfortzoneskin.com/pages/skin-regimen-lx"
type input "https://it.comfortzoneskin.com/pages/skin-regimen-lx"
click at [505, 204] on icon "button" at bounding box center [501, 207] width 9 height 9
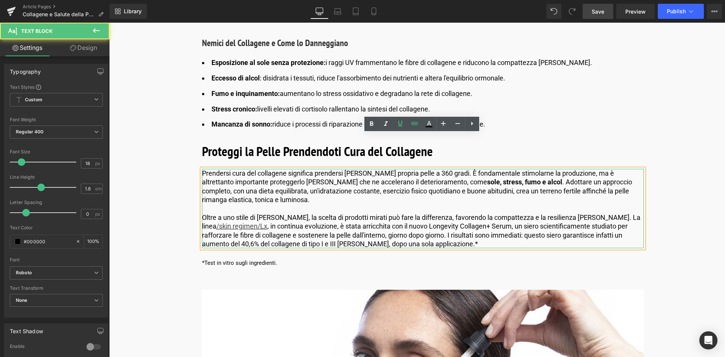
click at [426, 213] on p "Oltre a uno stile di vita sano, la scelta di prodotti mirati può fare la differ…" at bounding box center [423, 230] width 442 height 35
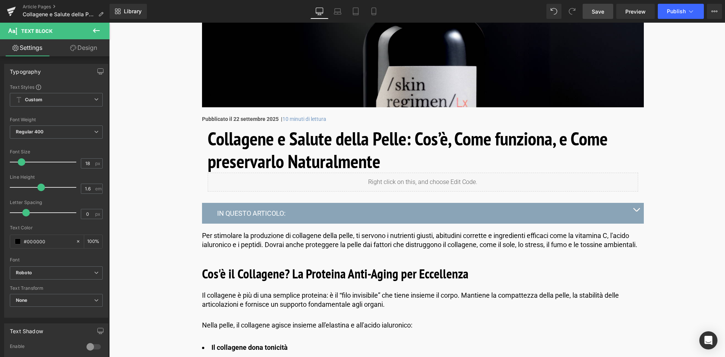
scroll to position [38, 0]
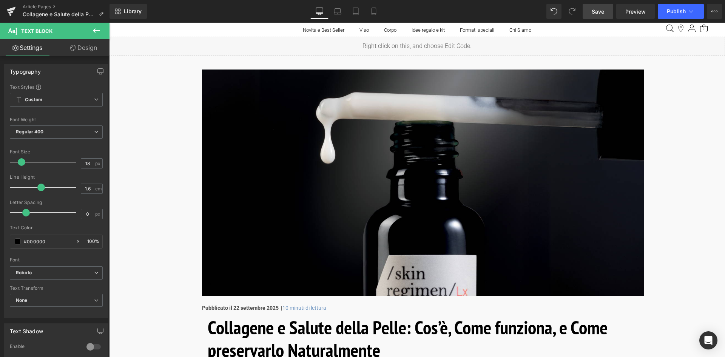
click at [335, 175] on img at bounding box center [423, 182] width 442 height 226
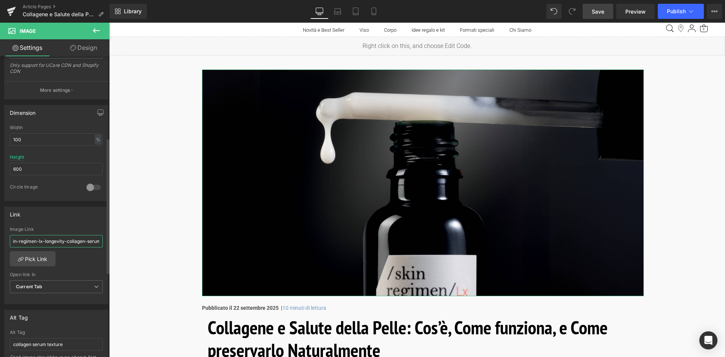
scroll to position [0, 102]
drag, startPoint x: 12, startPoint y: 241, endPoint x: 99, endPoint y: 243, distance: 86.8
click at [99, 243] on input "https://it.comfortzoneskin.com › products › skin-regimen-lx-longevity-collagen-…" at bounding box center [56, 241] width 93 height 12
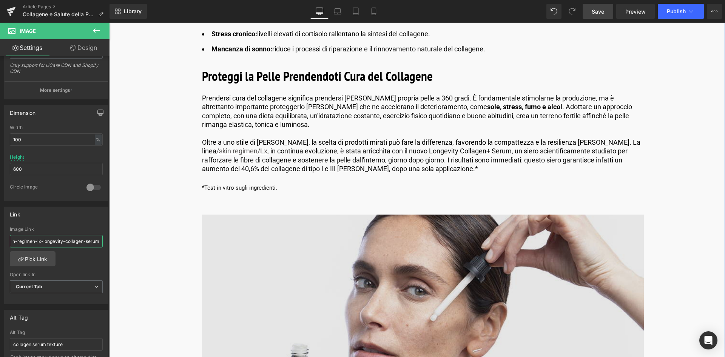
scroll to position [3887, 0]
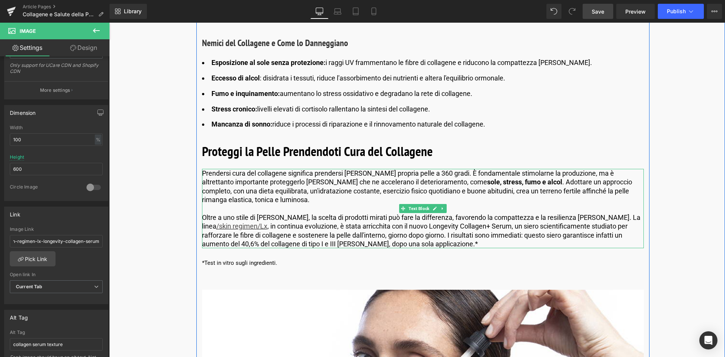
click at [333, 213] on p "Oltre a uno stile di vita sano, la scelta di prodotti mirati può fare la differ…" at bounding box center [423, 230] width 442 height 35
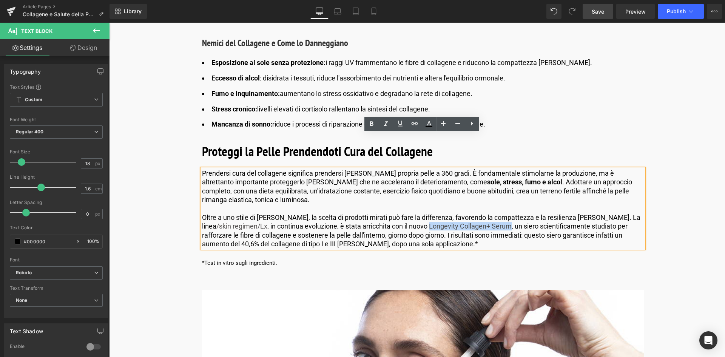
drag, startPoint x: 480, startPoint y: 191, endPoint x: 400, endPoint y: 190, distance: 80.8
click at [400, 213] on p "Oltre a uno stile di vita sano, la scelta di prodotti mirati può fare la differ…" at bounding box center [423, 230] width 442 height 35
click at [373, 126] on icon at bounding box center [371, 123] width 9 height 9
drag, startPoint x: 399, startPoint y: 191, endPoint x: 483, endPoint y: 190, distance: 83.4
click at [483, 213] on p "Oltre a uno stile di vita sano, la scelta di prodotti mirati può fare la differ…" at bounding box center [423, 230] width 442 height 35
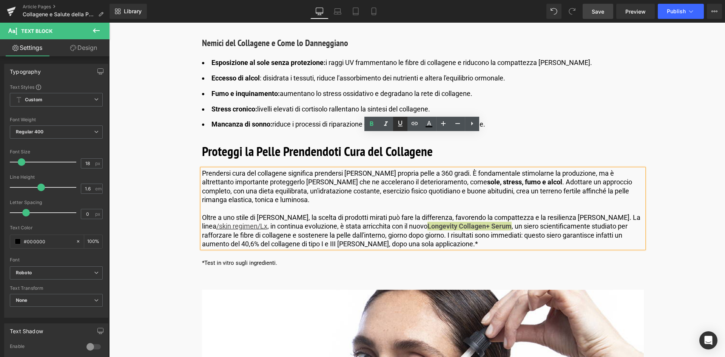
click at [397, 123] on icon at bounding box center [399, 123] width 9 height 9
click at [417, 124] on icon at bounding box center [414, 123] width 6 height 3
click at [420, 207] on input "https://it.comfortzoneskin.com/pages/skin-regimen-lx" at bounding box center [461, 207] width 116 height 19
paste input "https://it.comfortzoneskin.com › products › skin-regimen-lx-longevity-collagen-…"
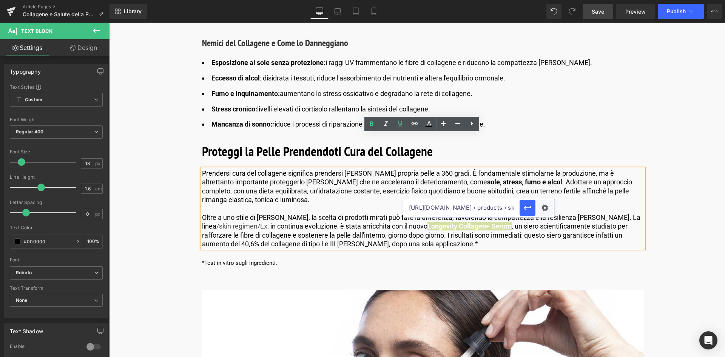
scroll to position [0, 135]
type input "https://it.comfortzoneskin.com › products › skin-regimen-lx-longevity-collagen-…"
click at [529, 206] on icon "button" at bounding box center [527, 207] width 9 height 9
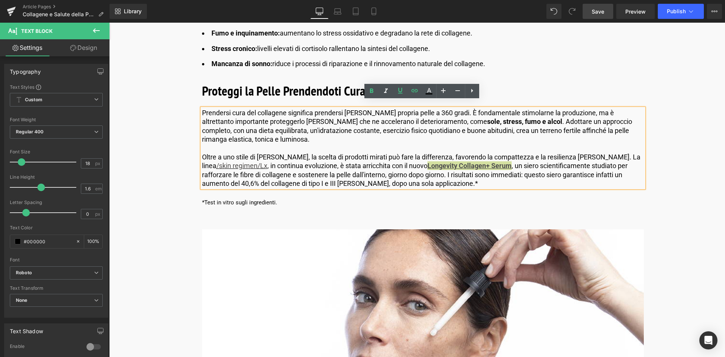
scroll to position [4000, 0]
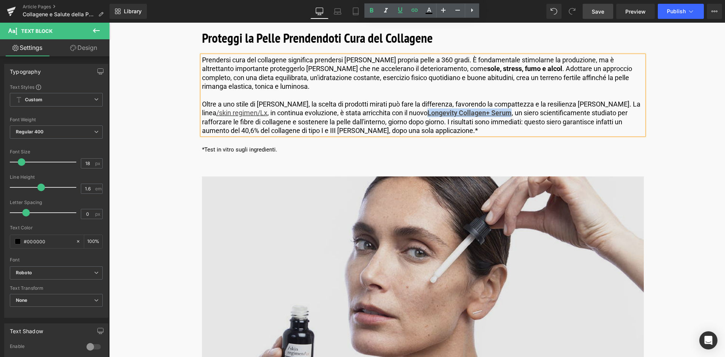
click at [429, 226] on img at bounding box center [423, 289] width 442 height 226
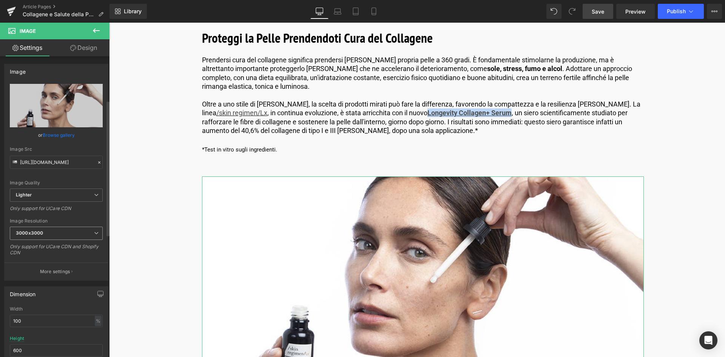
scroll to position [151, 0]
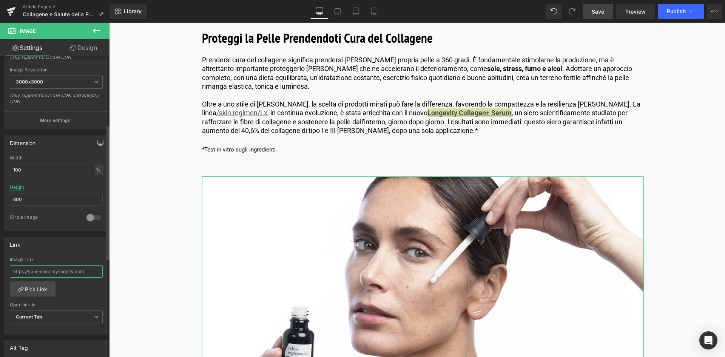
click at [35, 268] on input "text" at bounding box center [56, 271] width 93 height 12
paste input "https://it.comfortzoneskin.com › products › skin-regimen-lx-longevity-collagen-…"
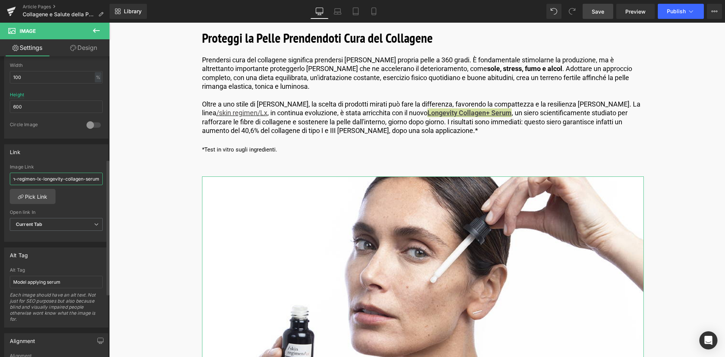
scroll to position [294, 0]
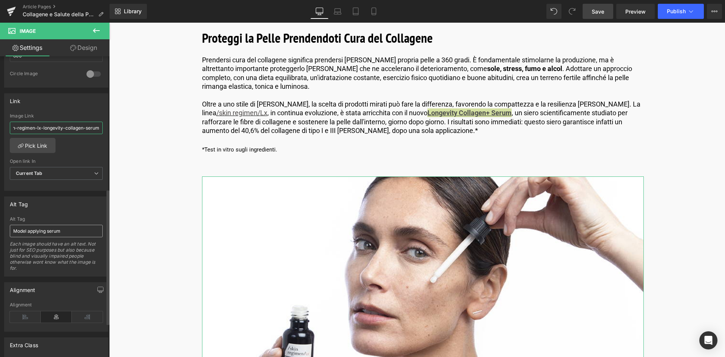
type input "https://it.comfortzoneskin.com › products › skin-regimen-lx-longevity-collagen-…"
drag, startPoint x: 70, startPoint y: 234, endPoint x: -1, endPoint y: 234, distance: 70.6
click at [0, 234] on html "Product You are previewing how the will restyle your page. You can not edit Ele…" at bounding box center [362, 178] width 725 height 357
type input "Modella che applica il siero"
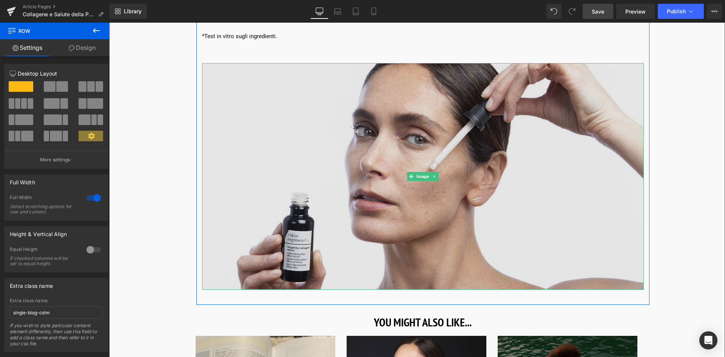
scroll to position [4189, 0]
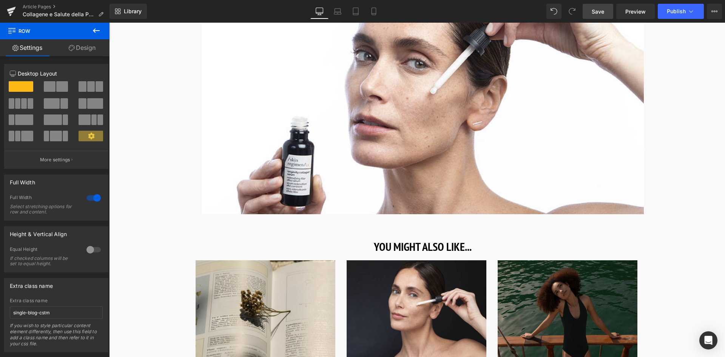
click at [604, 12] on span "Save" at bounding box center [597, 12] width 12 height 8
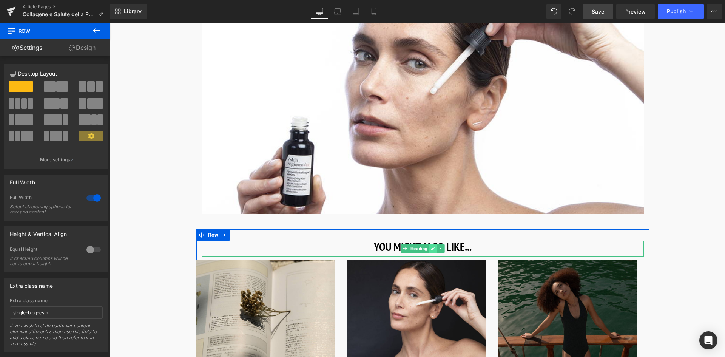
click at [431, 244] on link at bounding box center [433, 248] width 8 height 9
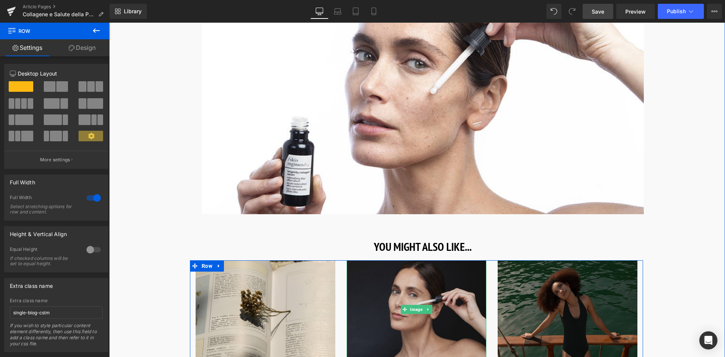
scroll to position [4264, 0]
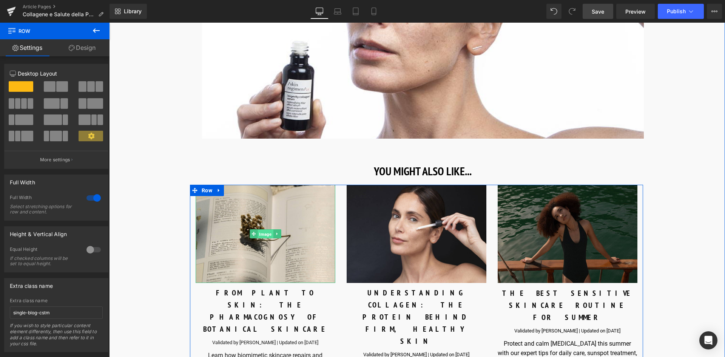
click at [263, 229] on span "Image" at bounding box center [264, 233] width 15 height 9
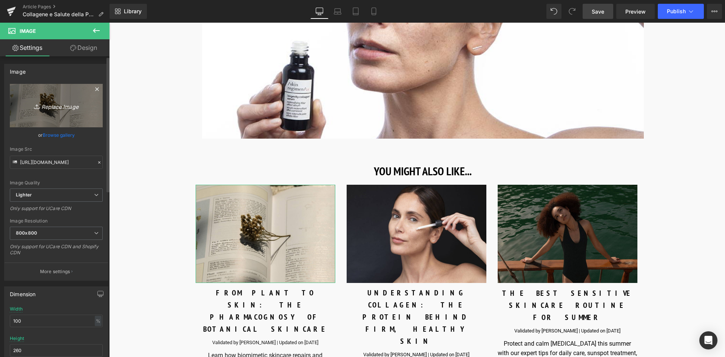
click at [59, 110] on link "Replace Image" at bounding box center [56, 105] width 93 height 43
type input "C:\fakepath\1200X900_PREVIEW IMAGE_are lips skin.jpg"
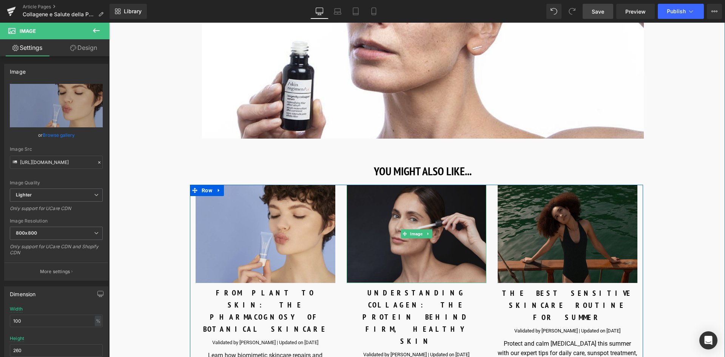
click at [398, 195] on img at bounding box center [416, 234] width 140 height 98
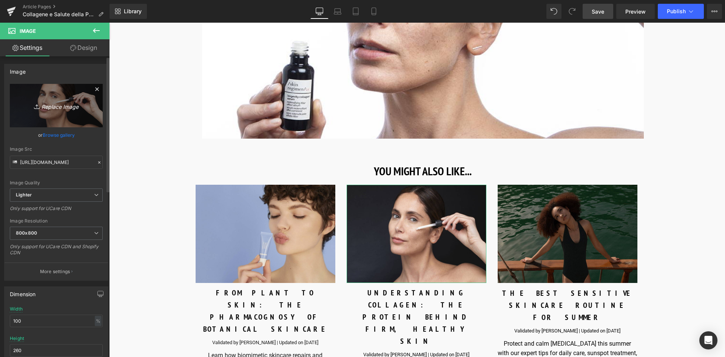
click at [56, 106] on icon "Replace Image" at bounding box center [56, 105] width 60 height 9
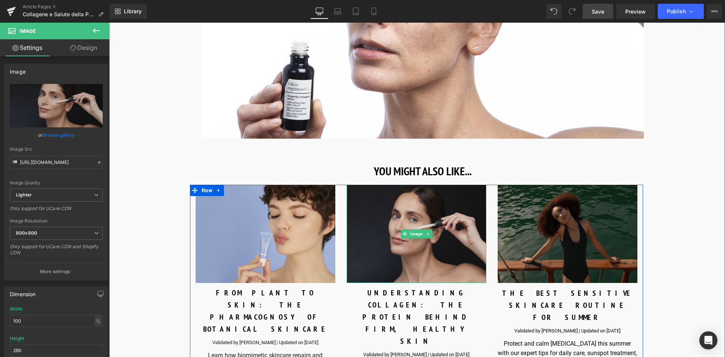
click at [413, 193] on img at bounding box center [416, 234] width 140 height 98
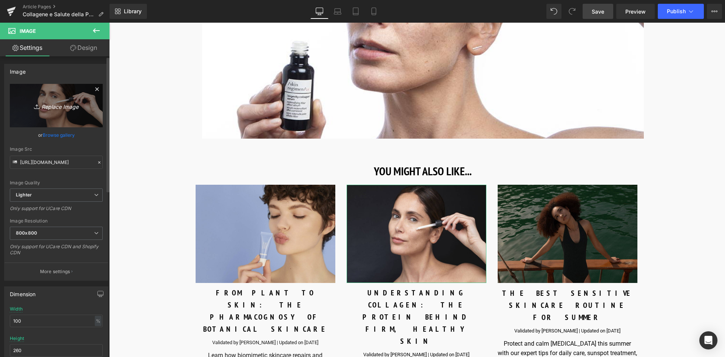
click at [59, 112] on link "Replace Image" at bounding box center [56, 105] width 93 height 43
type input "C:\fakepath\1600X1200_STRESSED SKIN_HERO IMAGE.jpg"
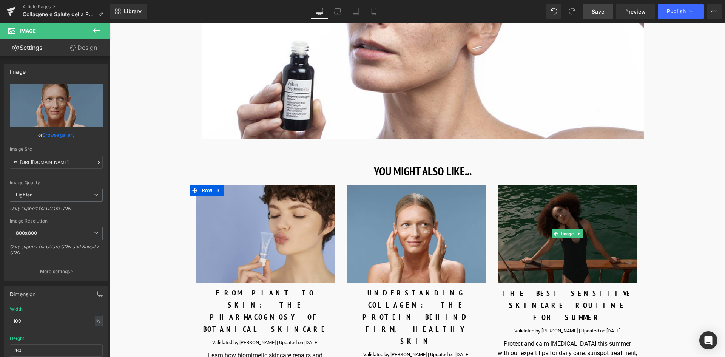
click at [574, 185] on img at bounding box center [567, 234] width 140 height 98
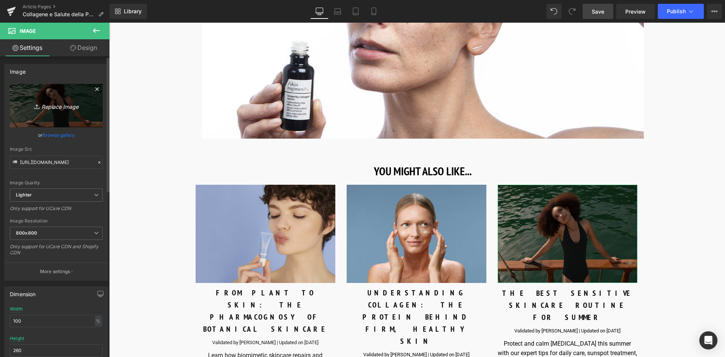
click at [58, 102] on icon "Replace Image" at bounding box center [56, 105] width 60 height 9
type input "C:\fakepath\1200x900_Glycerin vs Hyaluronic acid_preview image (1).jpg"
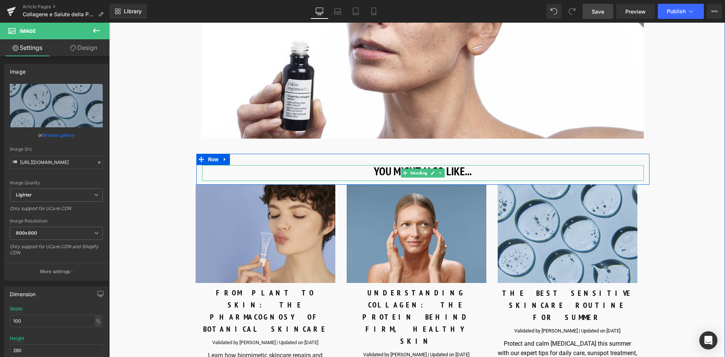
drag, startPoint x: 449, startPoint y: 132, endPoint x: 469, endPoint y: 135, distance: 20.6
click at [449, 165] on h3 "YOU MIGHT ALSO LIKE..." at bounding box center [423, 171] width 442 height 12
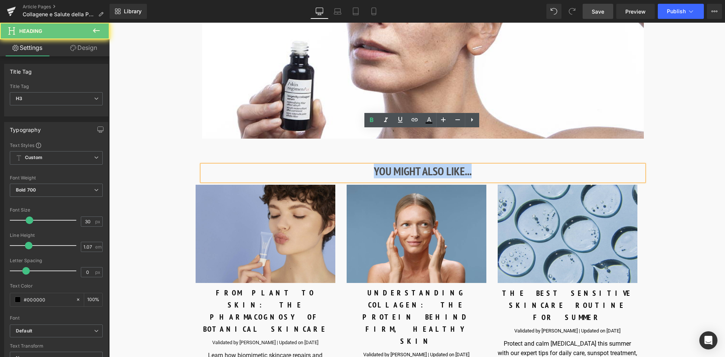
drag, startPoint x: 462, startPoint y: 137, endPoint x: 323, endPoint y: 141, distance: 138.9
click at [323, 165] on h3 "YOU MIGHT ALSO LIKE..." at bounding box center [423, 171] width 442 height 12
paste div
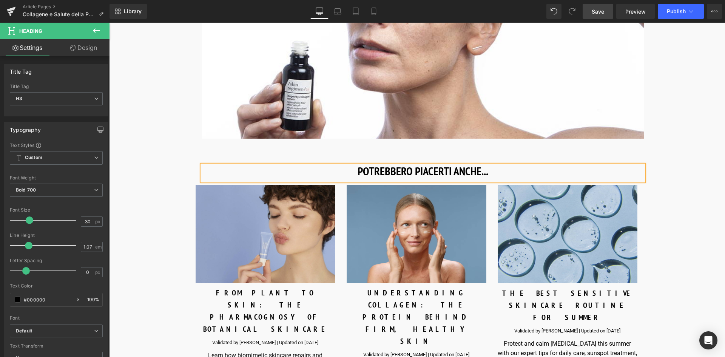
click at [600, 12] on span "Save" at bounding box center [597, 12] width 12 height 8
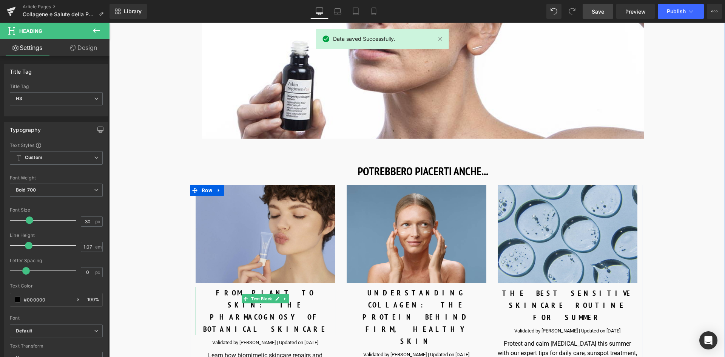
click at [298, 286] on div "FROM PLANT TO SKIN: THE PHARMACOGNOSY OF BOTANICAL SKINCARE" at bounding box center [265, 310] width 140 height 48
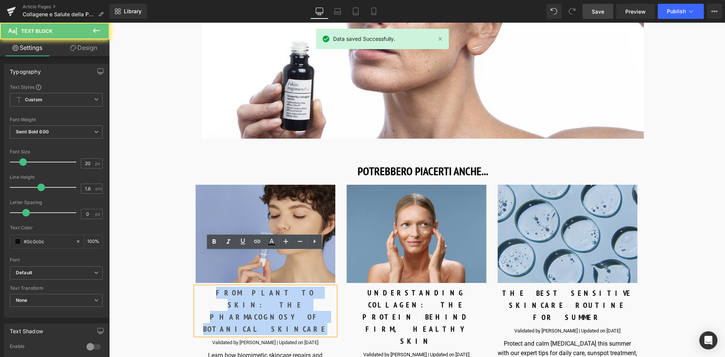
drag, startPoint x: 298, startPoint y: 269, endPoint x: 173, endPoint y: 251, distance: 126.2
paste div
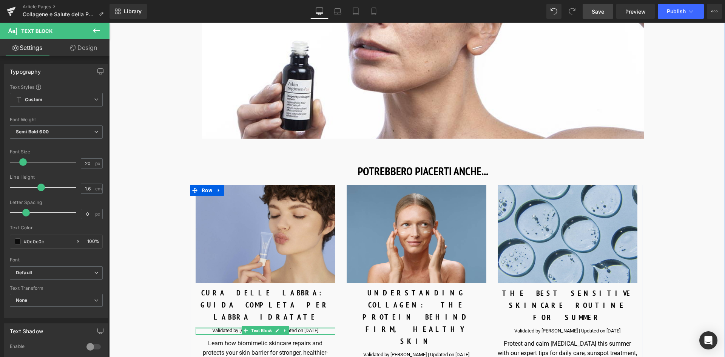
drag, startPoint x: 321, startPoint y: 281, endPoint x: 326, endPoint y: 283, distance: 5.1
click at [321, 326] on div "Validated by Simon Jackson | Updated on October 8, 2024 Text Block" at bounding box center [265, 330] width 140 height 8
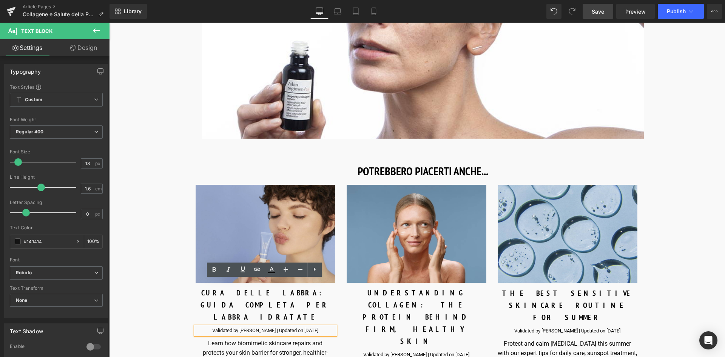
drag, startPoint x: 326, startPoint y: 283, endPoint x: 192, endPoint y: 291, distance: 134.6
click at [192, 291] on div "Image CURA DELLE LABBRA: GUIDA COMPLETA PER LABBRA IDRATATE Text Block Validate…" at bounding box center [265, 287] width 151 height 205
paste div
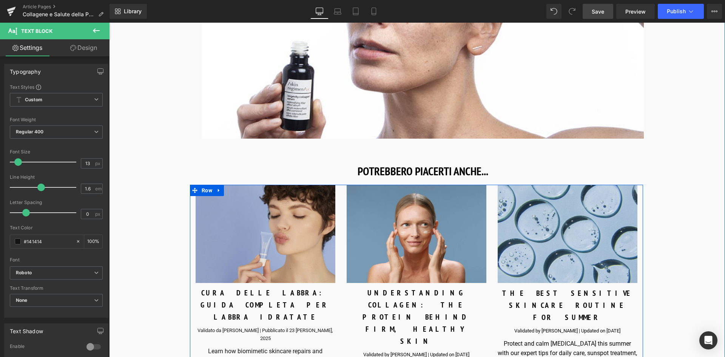
drag, startPoint x: 255, startPoint y: 294, endPoint x: 295, endPoint y: 311, distance: 43.3
click at [255, 346] on p "Learn how biomimetic skincare repairs and" at bounding box center [265, 351] width 140 height 10
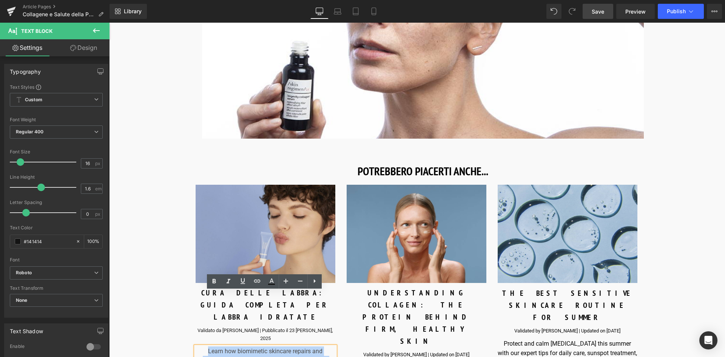
drag, startPoint x: 295, startPoint y: 311, endPoint x: 191, endPoint y: 295, distance: 105.7
click at [191, 295] on div "Image CURA DELLE LABBRA: GUIDA COMPLETA PER LABBRA IDRATATE Text Block Validato…" at bounding box center [265, 291] width 151 height 212
paste div
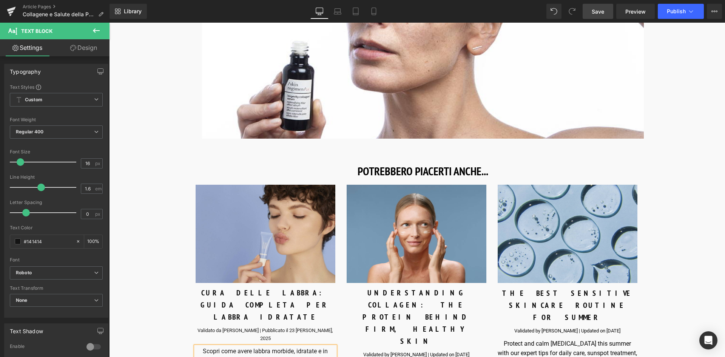
scroll to position [4302, 0]
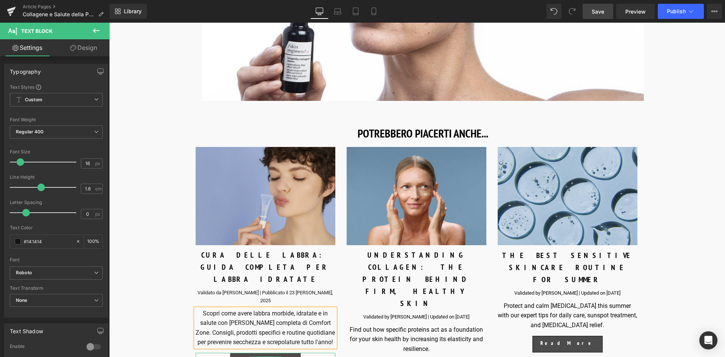
click at [265, 356] on span "Button" at bounding box center [265, 360] width 17 height 9
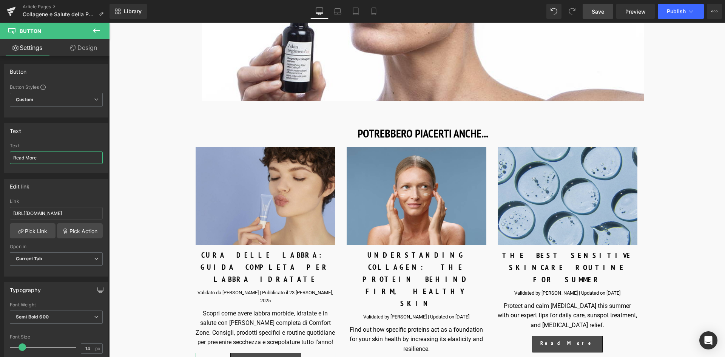
drag, startPoint x: 32, startPoint y: 161, endPoint x: -41, endPoint y: 165, distance: 73.3
click at [0, 165] on html "Button You are previewing how the will restyle your page. You can not edit Elem…" at bounding box center [362, 178] width 725 height 357
type input "Leggi"
drag, startPoint x: 122, startPoint y: 234, endPoint x: 218, endPoint y: 237, distance: 96.3
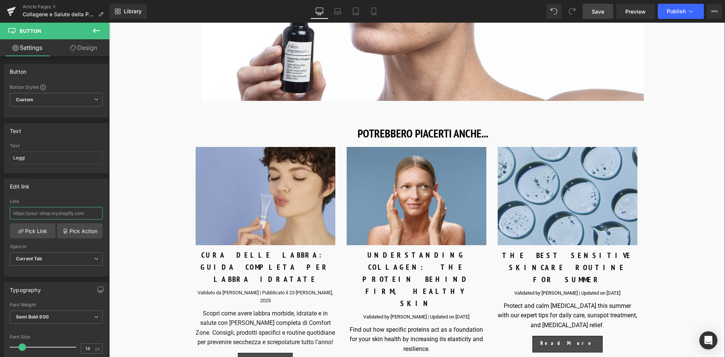
scroll to position [0, 0]
paste input "https://it.comfortzoneskin.com/blogs/blog/cura-delle-labbra-guida-completa-per-…"
type input "https://it.comfortzoneskin.com/blogs/blog/cura-delle-labbra-guida-completa-per-…"
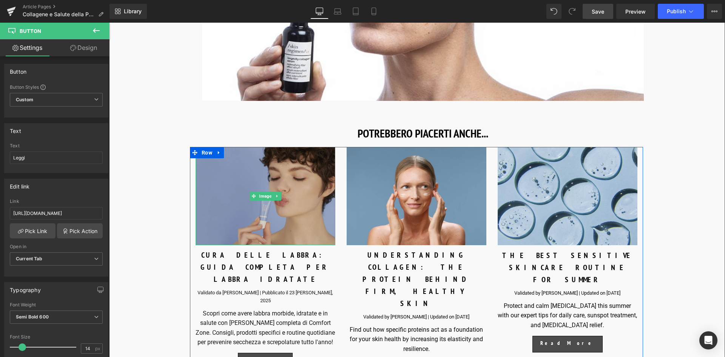
click at [252, 195] on img at bounding box center [265, 196] width 140 height 98
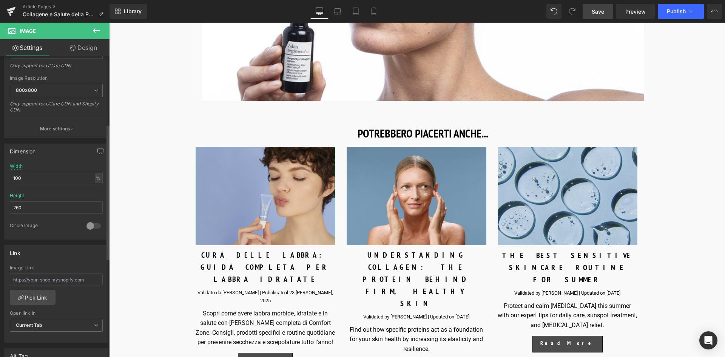
scroll to position [151, 0]
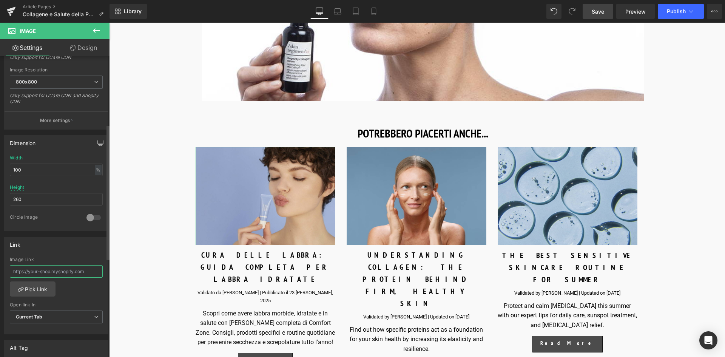
click at [32, 273] on input "text" at bounding box center [56, 271] width 93 height 12
paste input "https://it.comfortzoneskin.com/blogs/blog/cura-delle-labbra-guida-completa-per-…"
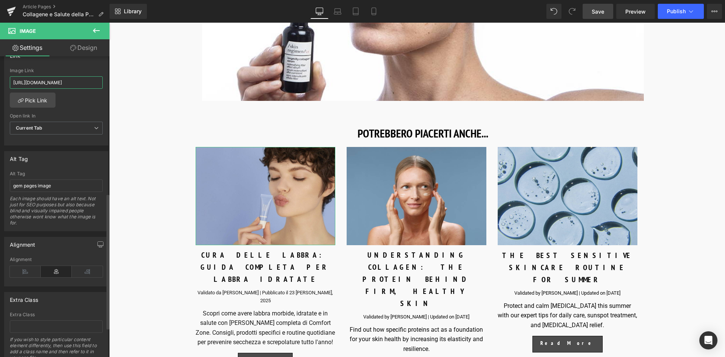
scroll to position [294, 0]
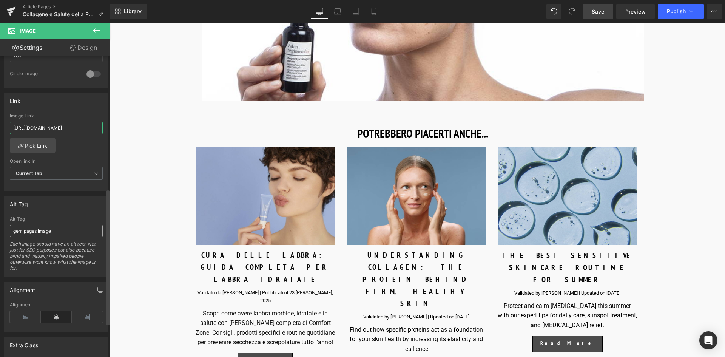
type input "https://it.comfortzoneskin.com/blogs/blog/cura-delle-labbra-guida-completa-per-…"
drag, startPoint x: 62, startPoint y: 231, endPoint x: -10, endPoint y: 239, distance: 72.9
click at [0, 239] on html "Button You are previewing how the will restyle your page. You can not edit Elem…" at bounding box center [362, 178] width 725 height 357
click at [19, 231] on input "Modella con lip balm" at bounding box center [56, 231] width 93 height 12
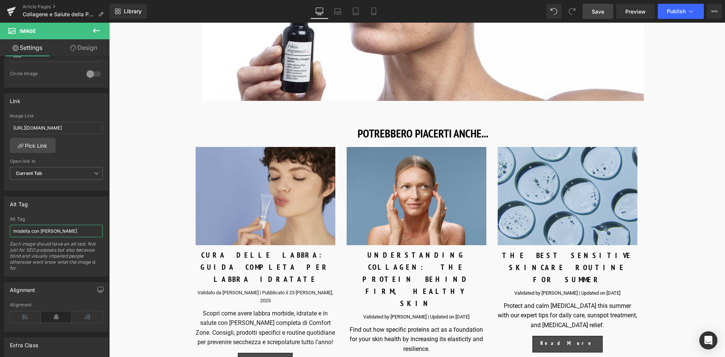
type input "modella con lip balm"
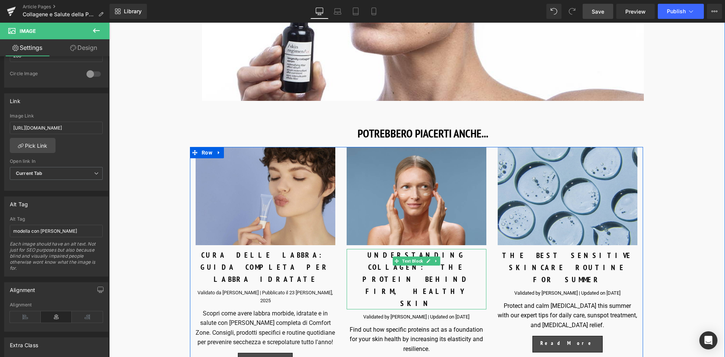
click at [440, 249] on div "UNDERSTANDING COLLAGEN: THE PROTEIN BEHIND FIRM, HEALTHY SKIN" at bounding box center [416, 279] width 140 height 60
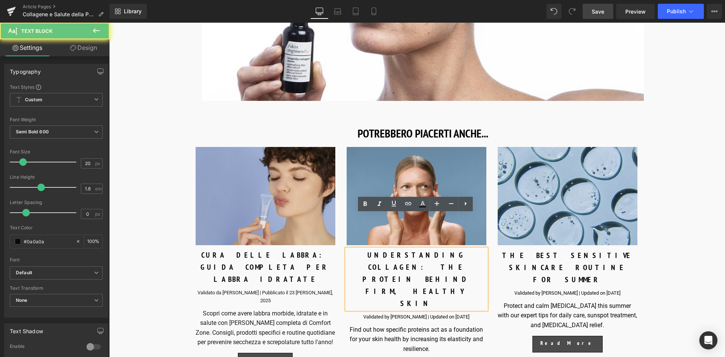
drag, startPoint x: 444, startPoint y: 231, endPoint x: 335, endPoint y: 222, distance: 109.1
click at [335, 222] on div "Image CURA DELLE LABBRA: GUIDA COMPLETA PER LABBRA IDRATATE Text Block Validato…" at bounding box center [416, 263] width 453 height 233
paste div
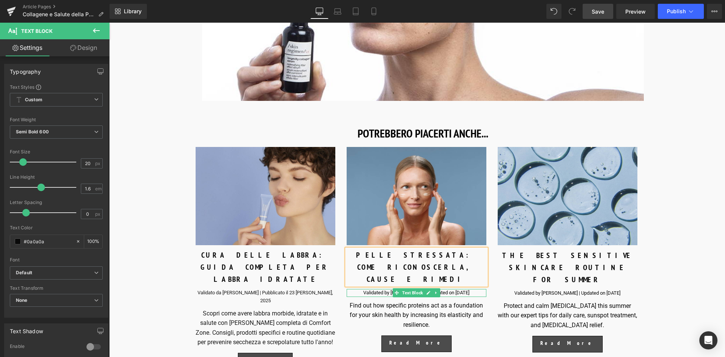
drag, startPoint x: 451, startPoint y: 247, endPoint x: 475, endPoint y: 243, distance: 23.8
click at [451, 289] on div "Validated by [PERSON_NAME] | Updated on [DATE]" at bounding box center [416, 293] width 140 height 8
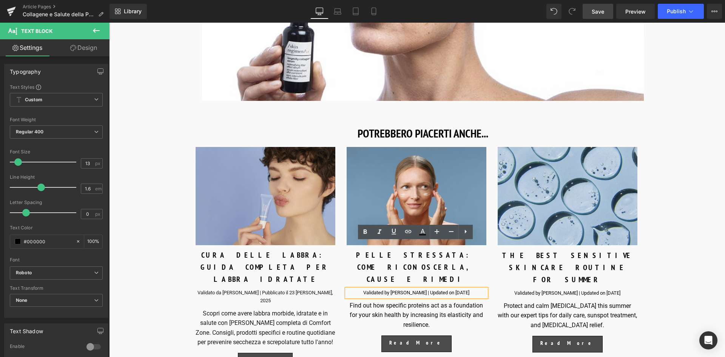
drag, startPoint x: 478, startPoint y: 243, endPoint x: 314, endPoint y: 240, distance: 163.8
click at [314, 240] on div "Image CURA DELLE LABBRA: GUIDA COMPLETA PER LABBRA IDRATATE Text Block Validato…" at bounding box center [416, 260] width 453 height 226
paste div
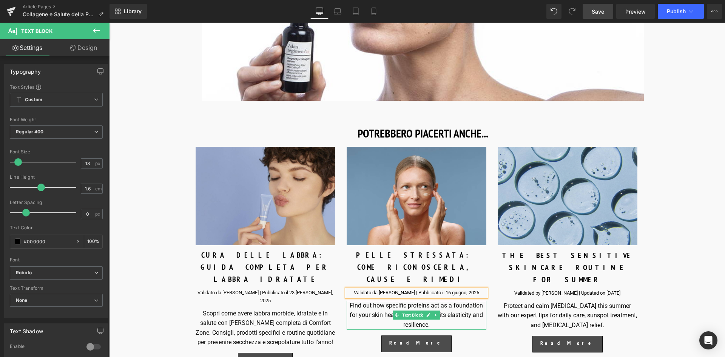
click at [452, 300] on div "Find out how specific proteins act as a foundation for your skin health by incr…" at bounding box center [416, 314] width 140 height 29
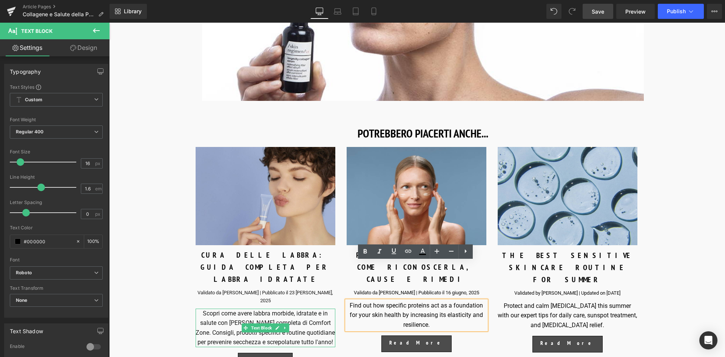
drag, startPoint x: 434, startPoint y: 289, endPoint x: 322, endPoint y: 269, distance: 113.5
click at [322, 269] on div "Image CURA DELLE LABBRA: GUIDA COMPLETA PER LABBRA IDRATATE Text Block Validato…" at bounding box center [416, 260] width 453 height 226
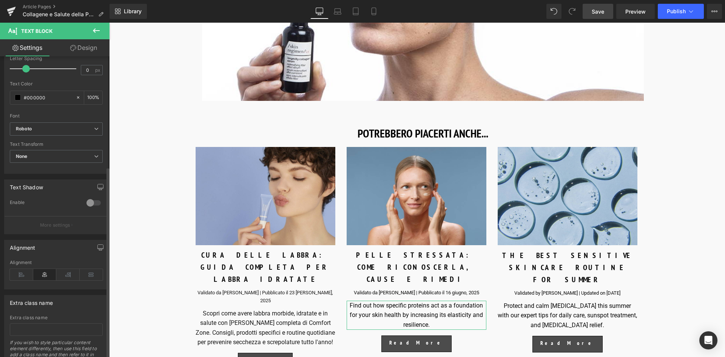
scroll to position [177, 0]
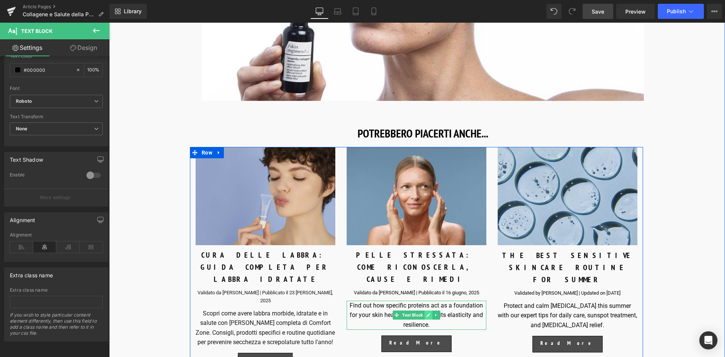
click at [424, 310] on link at bounding box center [428, 314] width 8 height 9
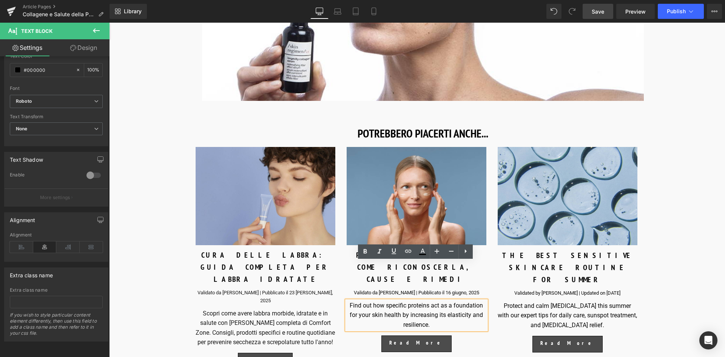
click at [429, 300] on div "Find out how specific proteins act as a foundation for your skin health by incr…" at bounding box center [416, 314] width 140 height 29
drag, startPoint x: 431, startPoint y: 285, endPoint x: 335, endPoint y: 260, distance: 99.3
click at [335, 260] on div "Image CURA DELLE LABBRA: GUIDA COMPLETA PER LABBRA IDRATATE Text Block Validato…" at bounding box center [416, 260] width 453 height 226
paste div
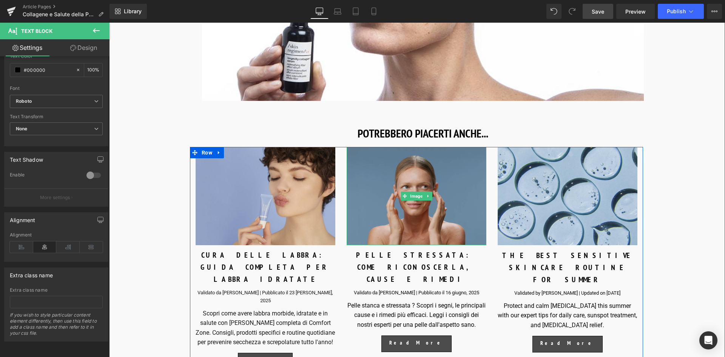
click at [410, 174] on img at bounding box center [416, 196] width 140 height 98
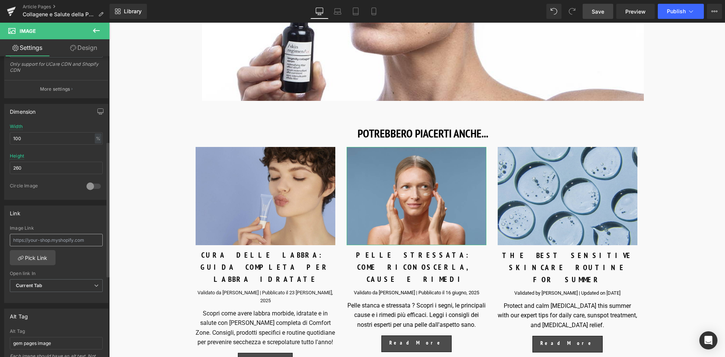
scroll to position [189, 0]
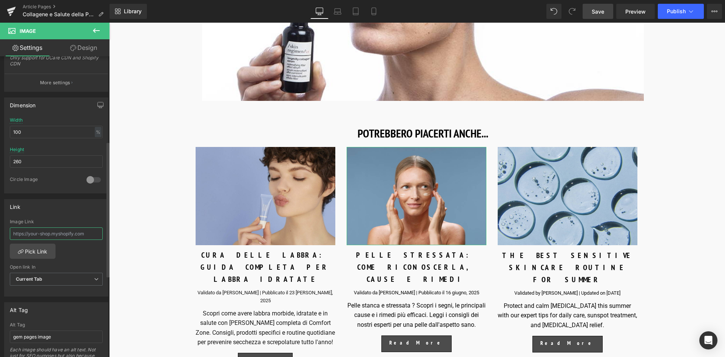
click at [34, 231] on input "text" at bounding box center [56, 233] width 93 height 12
paste input "https://it.comfortzoneskin.com/blogs/blog/pelle-stressata-come-riconoscerla-cau…"
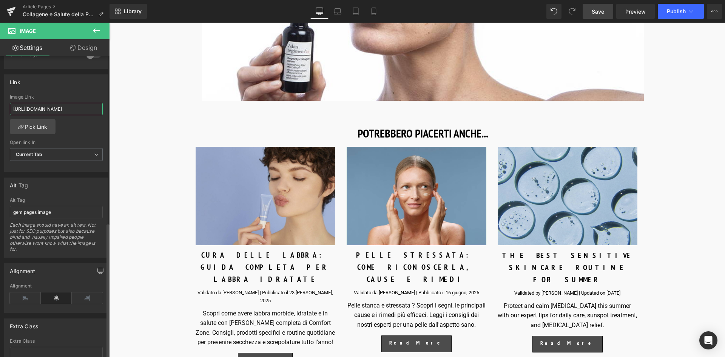
scroll to position [370, 0]
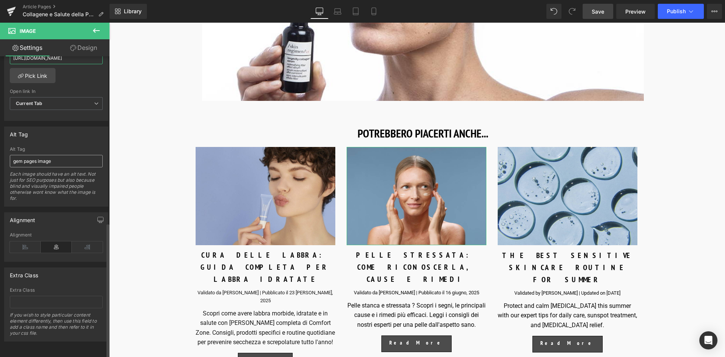
type input "https://it.comfortzoneskin.com/blogs/blog/pelle-stressata-come-riconoscerla-cau…"
drag, startPoint x: 58, startPoint y: 157, endPoint x: -23, endPoint y: 154, distance: 81.6
click at [0, 154] on html "Button You are previewing how the will restyle your page. You can not edit Elem…" at bounding box center [362, 178] width 725 height 357
type input "modella che applica crema viso"
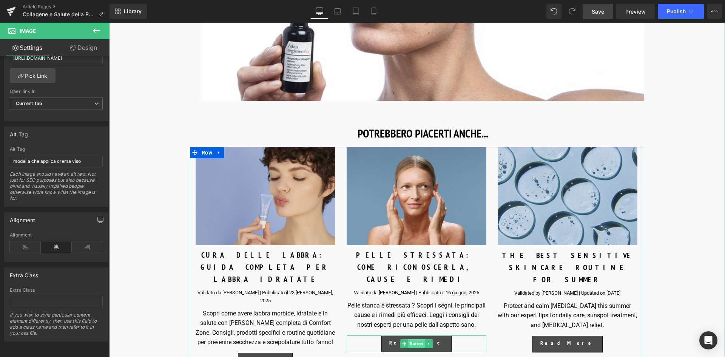
click at [416, 339] on span "Button" at bounding box center [416, 343] width 17 height 9
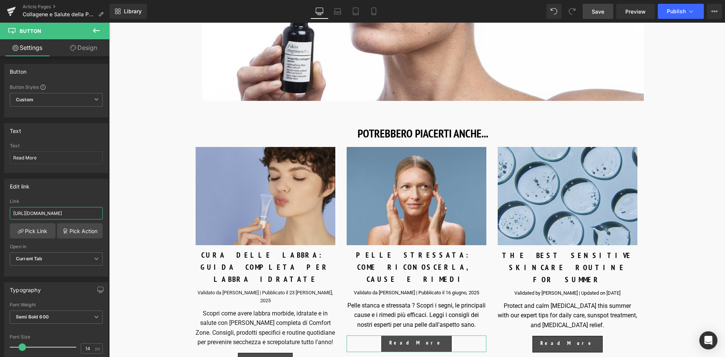
scroll to position [0, 54]
drag, startPoint x: 120, startPoint y: 235, endPoint x: 114, endPoint y: 220, distance: 16.3
paste input "https://it.comfortzoneskin.com/blogs/blog/pelle-stressata-come-riconoscerla-cau…"
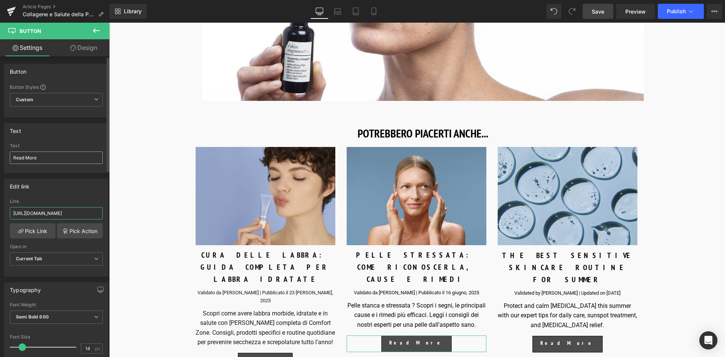
type input "https://it.comfortzoneskin.com/blogs/blog/pelle-stressata-come-riconoscerla-cau…"
drag, startPoint x: 46, startPoint y: 161, endPoint x: -4, endPoint y: 163, distance: 50.6
click at [0, 163] on html "Button You are previewing how the will restyle your page. You can not edit Elem…" at bounding box center [362, 178] width 725 height 357
type input "Leggi"
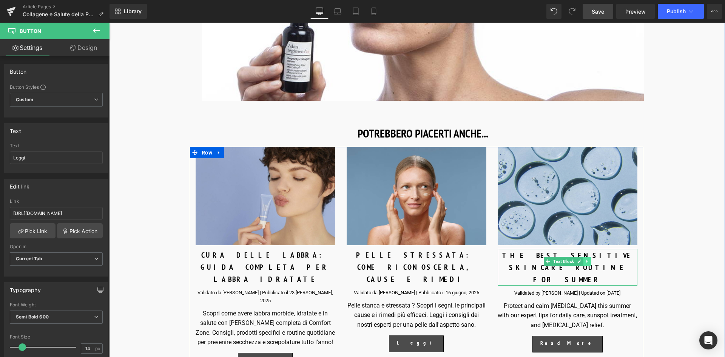
click at [587, 257] on link at bounding box center [587, 261] width 8 height 9
click at [585, 249] on p "THE BEST SENSITIVE SKINCARE ROUTINE FOR SUMMER" at bounding box center [567, 267] width 140 height 36
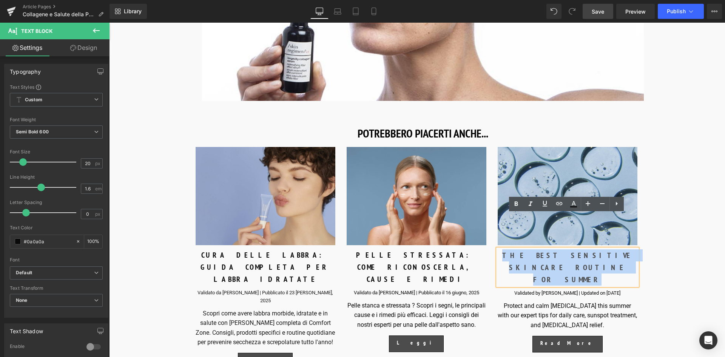
drag, startPoint x: 582, startPoint y: 233, endPoint x: 476, endPoint y: 212, distance: 108.6
click at [476, 212] on div "Image CURA DELLE LABBRA: GUIDA COMPLETA PER LABBRA IDRATATE Text Block Validato…" at bounding box center [416, 260] width 453 height 226
paste div
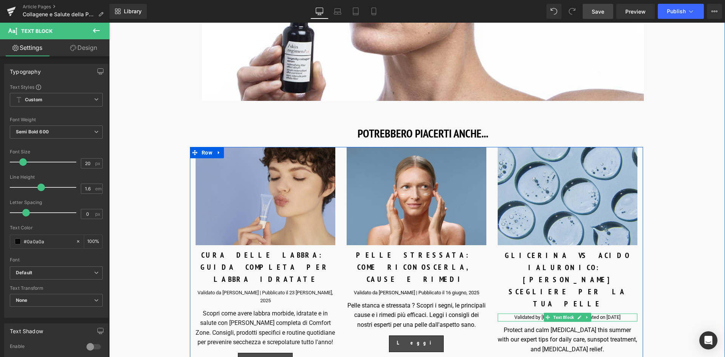
drag, startPoint x: 618, startPoint y: 247, endPoint x: 639, endPoint y: 247, distance: 20.4
click at [618, 313] on div "Validated by [PERSON_NAME] | Updated on [DATE]" at bounding box center [567, 317] width 140 height 8
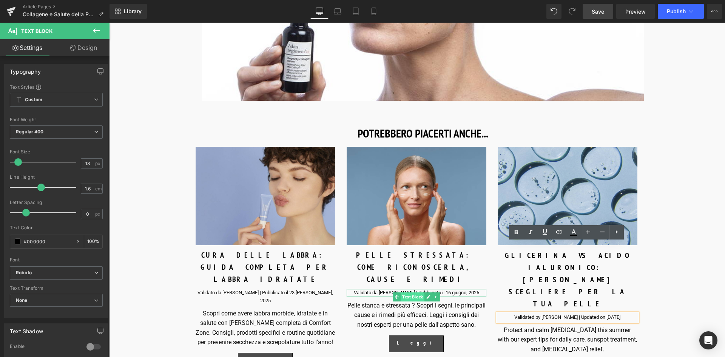
drag, startPoint x: 630, startPoint y: 247, endPoint x: 416, endPoint y: 248, distance: 214.3
click at [416, 248] on div "Image CURA DELLE LABBRA: GUIDA COMPLETA PER LABBRA IDRATATE Text Block Validato…" at bounding box center [416, 263] width 453 height 233
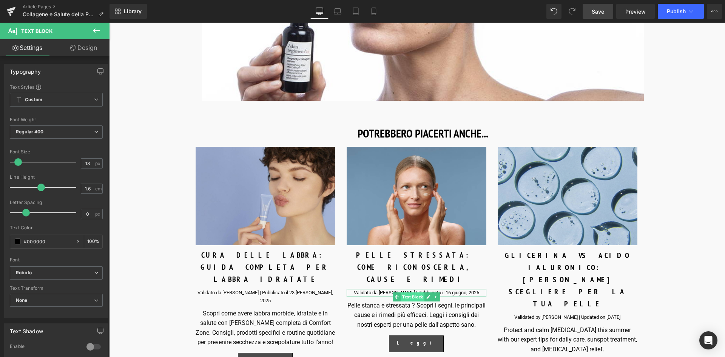
paste div
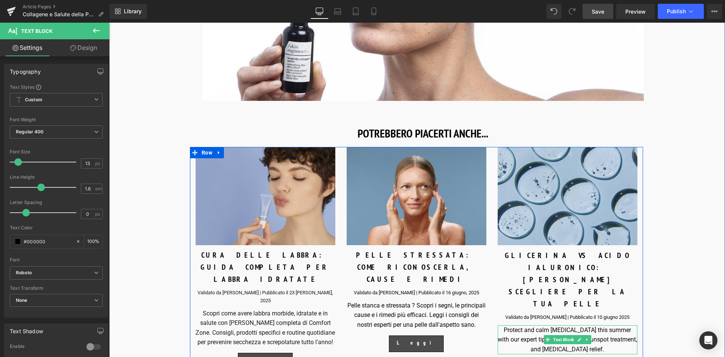
drag, startPoint x: 600, startPoint y: 269, endPoint x: 598, endPoint y: 280, distance: 10.7
click at [600, 325] on div "Protect and calm [MEDICAL_DATA] this summer with our expert tips for daily care…" at bounding box center [567, 339] width 140 height 29
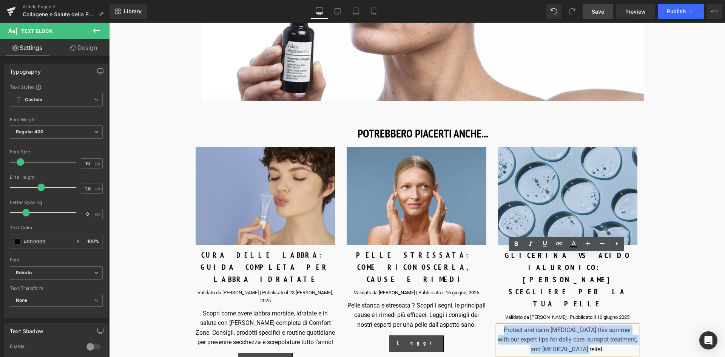
drag, startPoint x: 598, startPoint y: 280, endPoint x: 483, endPoint y: 260, distance: 117.5
click at [483, 260] on div "Image CURA DELLE LABBRA: GUIDA COMPLETA PER LABBRA IDRATATE Text Block Validato…" at bounding box center [416, 263] width 453 height 233
paste div
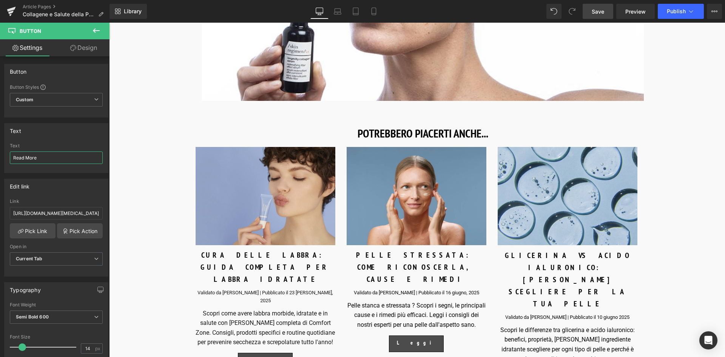
drag, startPoint x: 55, startPoint y: 158, endPoint x: -12, endPoint y: 163, distance: 66.9
click at [0, 163] on html "Button You are previewing how the will restyle your page. You can not edit Elem…" at bounding box center [362, 178] width 725 height 357
type input "Leggi"
drag, startPoint x: 11, startPoint y: 211, endPoint x: 102, endPoint y: 215, distance: 91.4
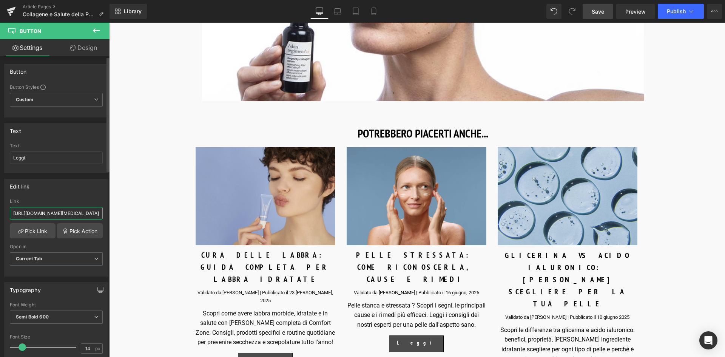
click at [102, 215] on div "https://world.comfortzoneskin.com/blogs/blog/sensitive-skin-care-summer Link ht…" at bounding box center [56, 236] width 103 height 77
paste input "https://it.comfortzoneskin.com/blogs/blog/glicerina-vs-acido-ialuronico-quale-s…"
type input "https://it.comfortzoneskin.com/blogs/blog/glicerina-vs-acido-ialuronico-quale-s…"
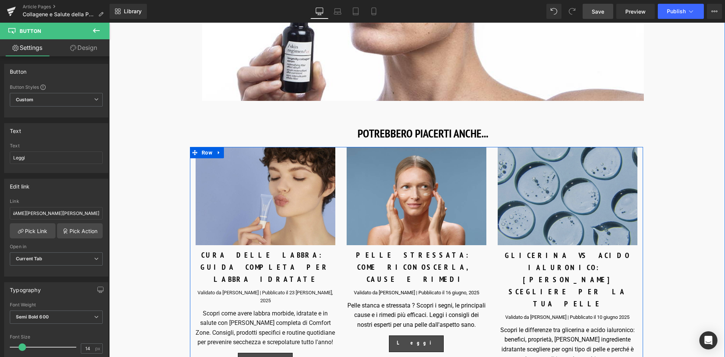
click at [568, 205] on img at bounding box center [567, 196] width 140 height 98
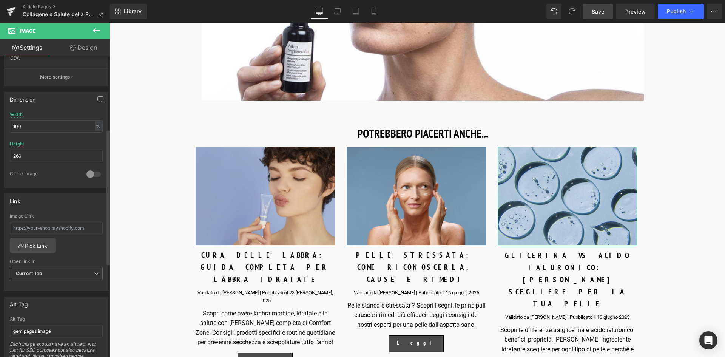
scroll to position [264, 0]
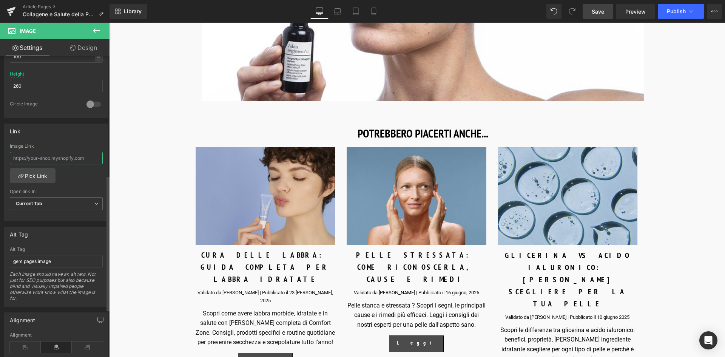
click at [18, 159] on input "text" at bounding box center [56, 158] width 93 height 12
paste input "https://it.comfortzoneskin.com/blogs/blog/glicerina-vs-acido-ialuronico-quale-s…"
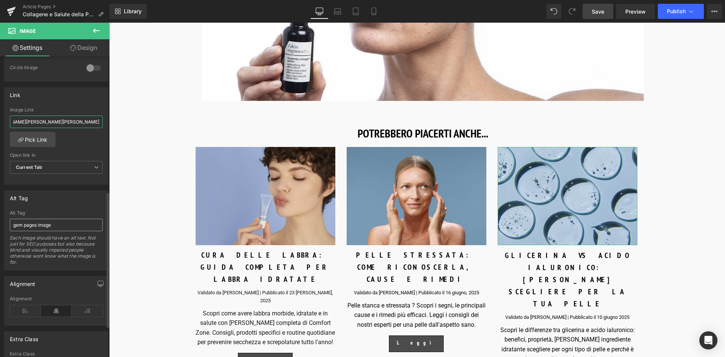
scroll to position [294, 0]
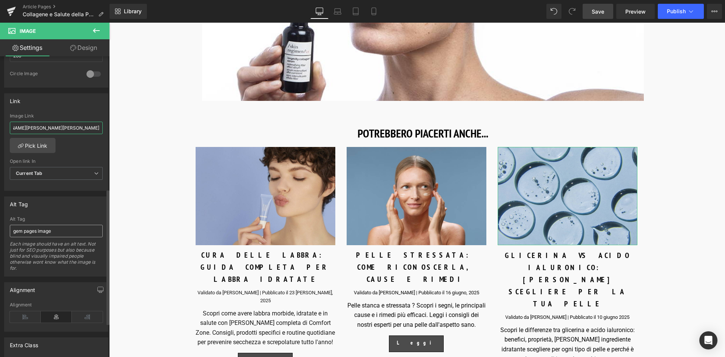
type input "https://it.comfortzoneskin.com/blogs/blog/glicerina-vs-acido-ialuronico-quale-s…"
drag, startPoint x: 64, startPoint y: 226, endPoint x: -2, endPoint y: 234, distance: 66.1
click at [0, 234] on html "Button You are previewing how the will restyle your page. You can not edit Elem…" at bounding box center [362, 178] width 725 height 357
type input "T"
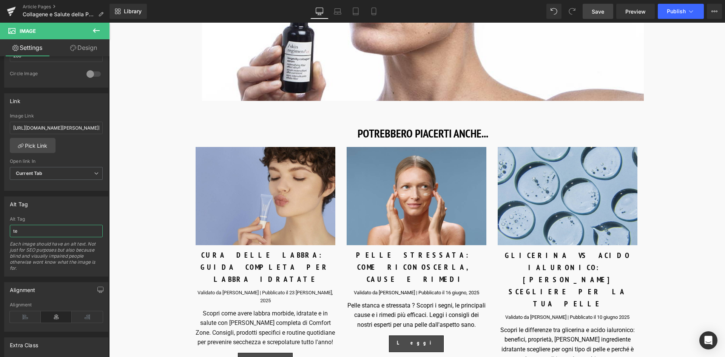
type input "t"
type input "gocce di prodotto"
click at [609, 12] on link "Save" at bounding box center [597, 11] width 31 height 15
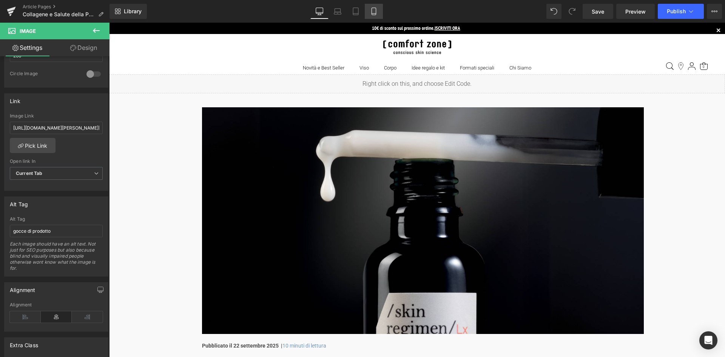
click at [371, 13] on icon at bounding box center [374, 12] width 8 height 8
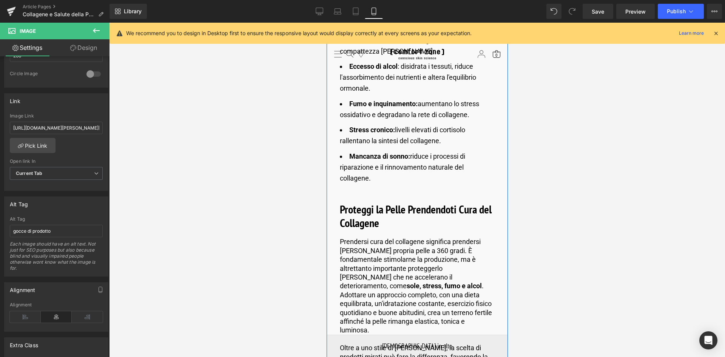
scroll to position [6737, 0]
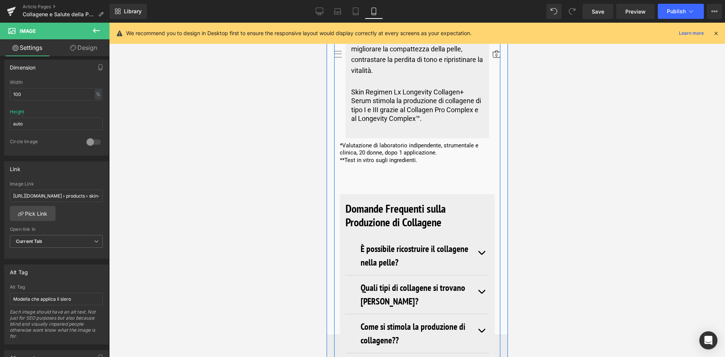
scroll to position [5869, 0]
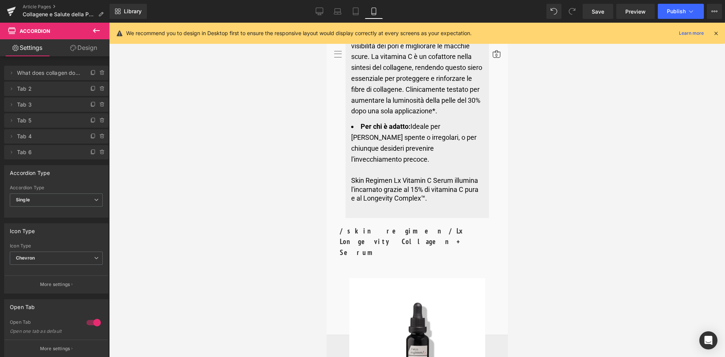
scroll to position [5303, 0]
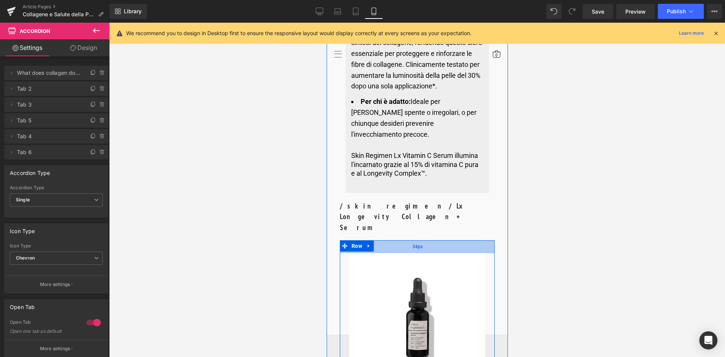
click at [476, 240] on div "34px" at bounding box center [416, 246] width 155 height 13
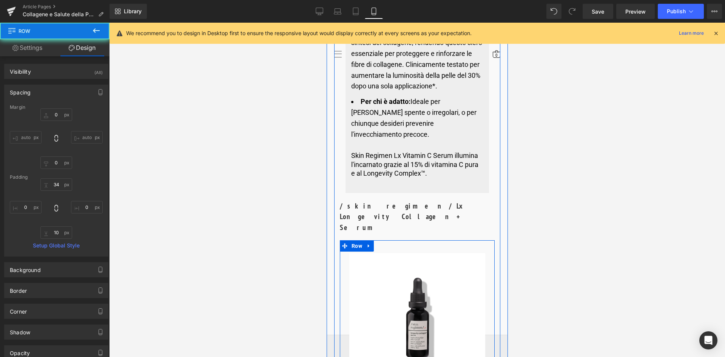
click at [475, 253] on img at bounding box center [417, 321] width 136 height 136
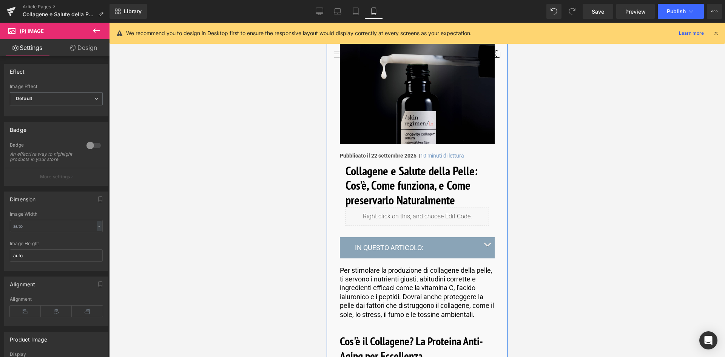
scroll to position [0, 0]
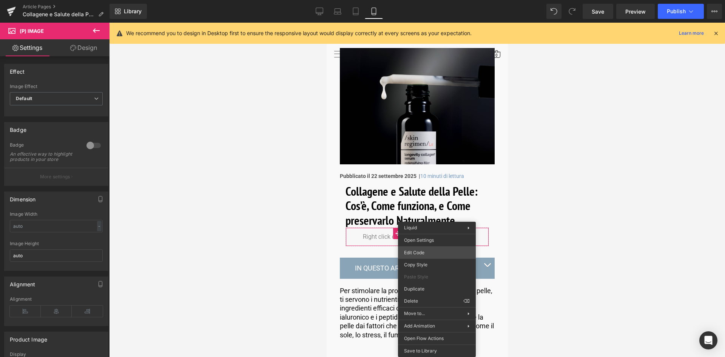
click at [416, 0] on div "Button You are previewing how the will restyle your page. You can not edit Elem…" at bounding box center [362, 0] width 725 height 0
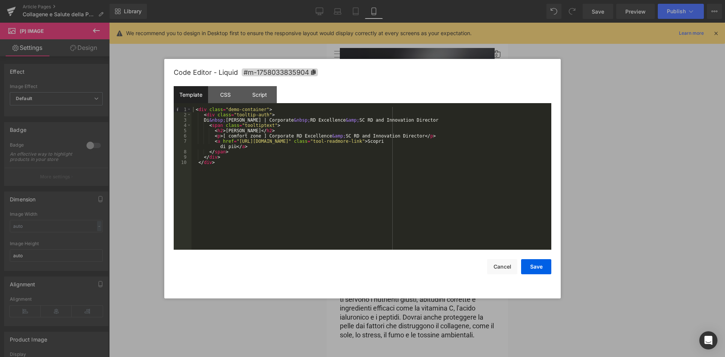
click at [573, 221] on div at bounding box center [362, 178] width 725 height 357
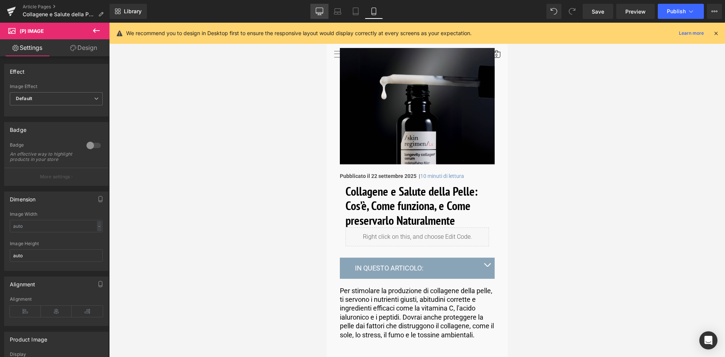
click at [315, 9] on link "Desktop" at bounding box center [319, 11] width 18 height 15
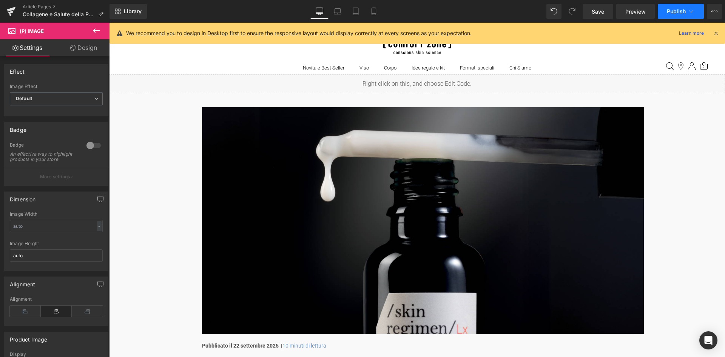
click at [692, 11] on icon at bounding box center [691, 12] width 8 height 8
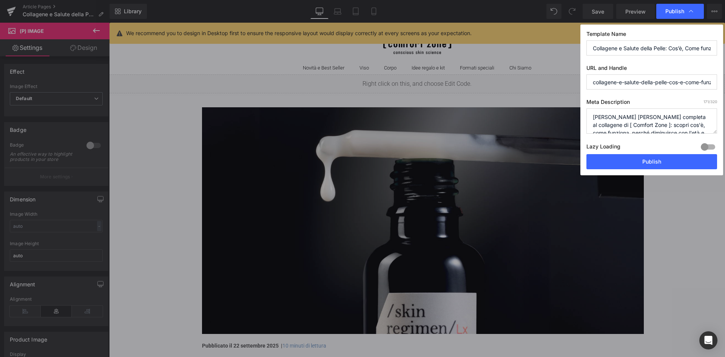
scroll to position [24, 0]
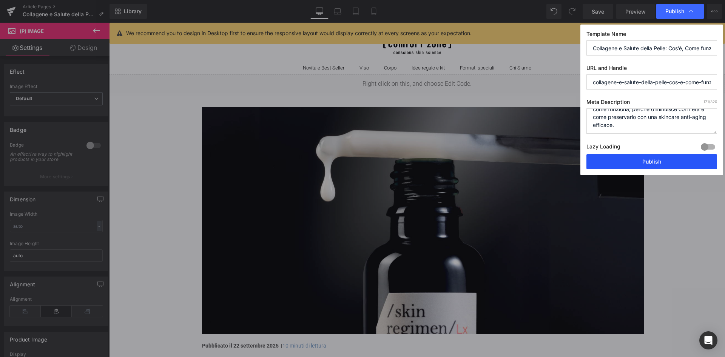
drag, startPoint x: 663, startPoint y: 160, endPoint x: 552, endPoint y: 191, distance: 114.7
click at [663, 160] on button "Publish" at bounding box center [651, 161] width 131 height 15
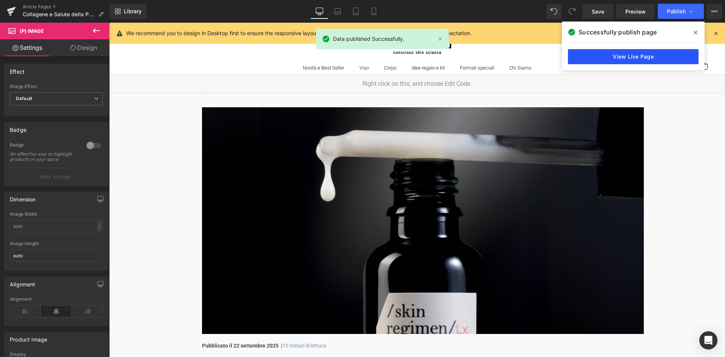
click at [611, 55] on link "View Live Page" at bounding box center [633, 56] width 131 height 15
